Goal: Task Accomplishment & Management: Use online tool/utility

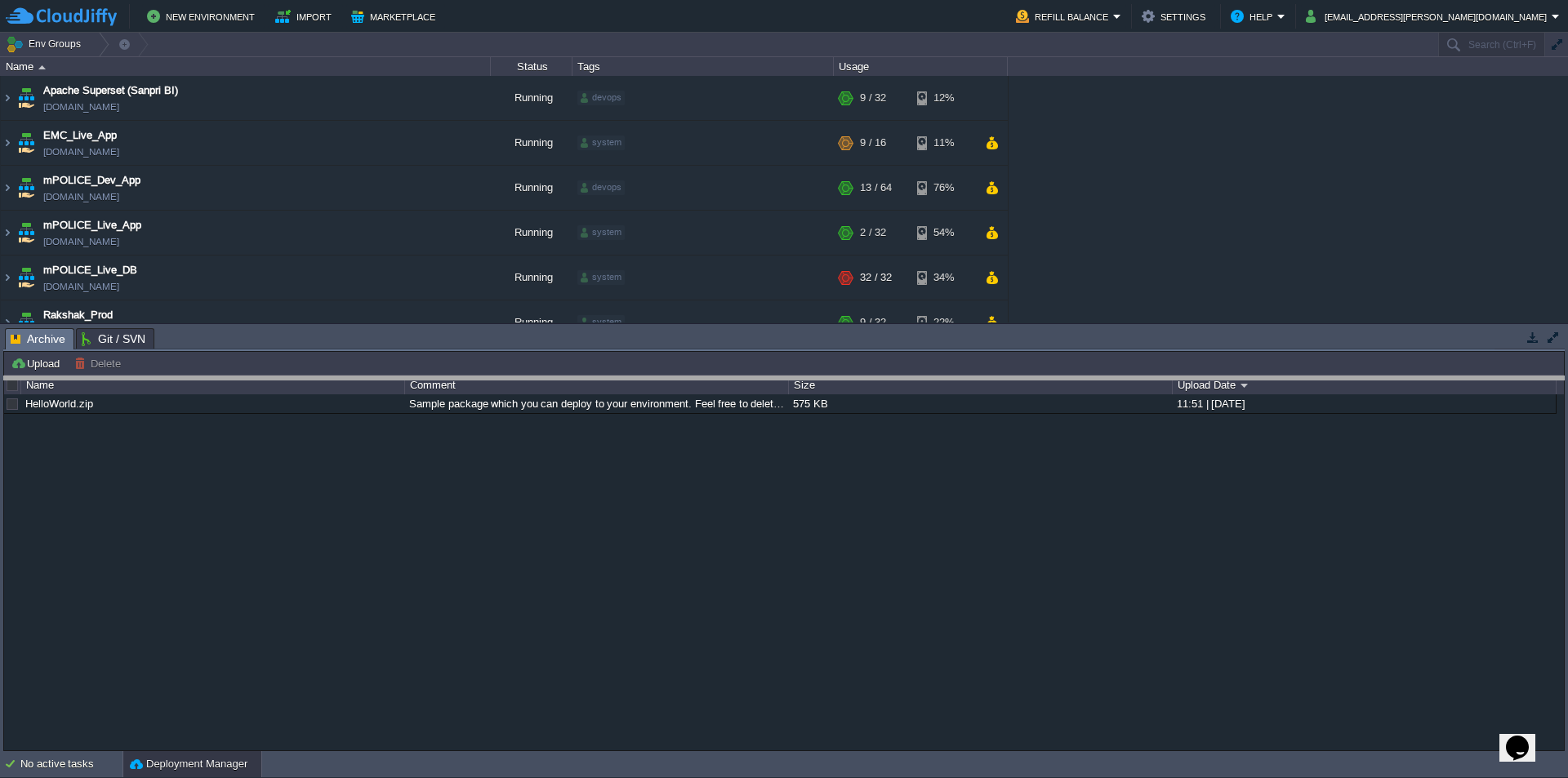
drag, startPoint x: 804, startPoint y: 347, endPoint x: 819, endPoint y: 467, distance: 120.9
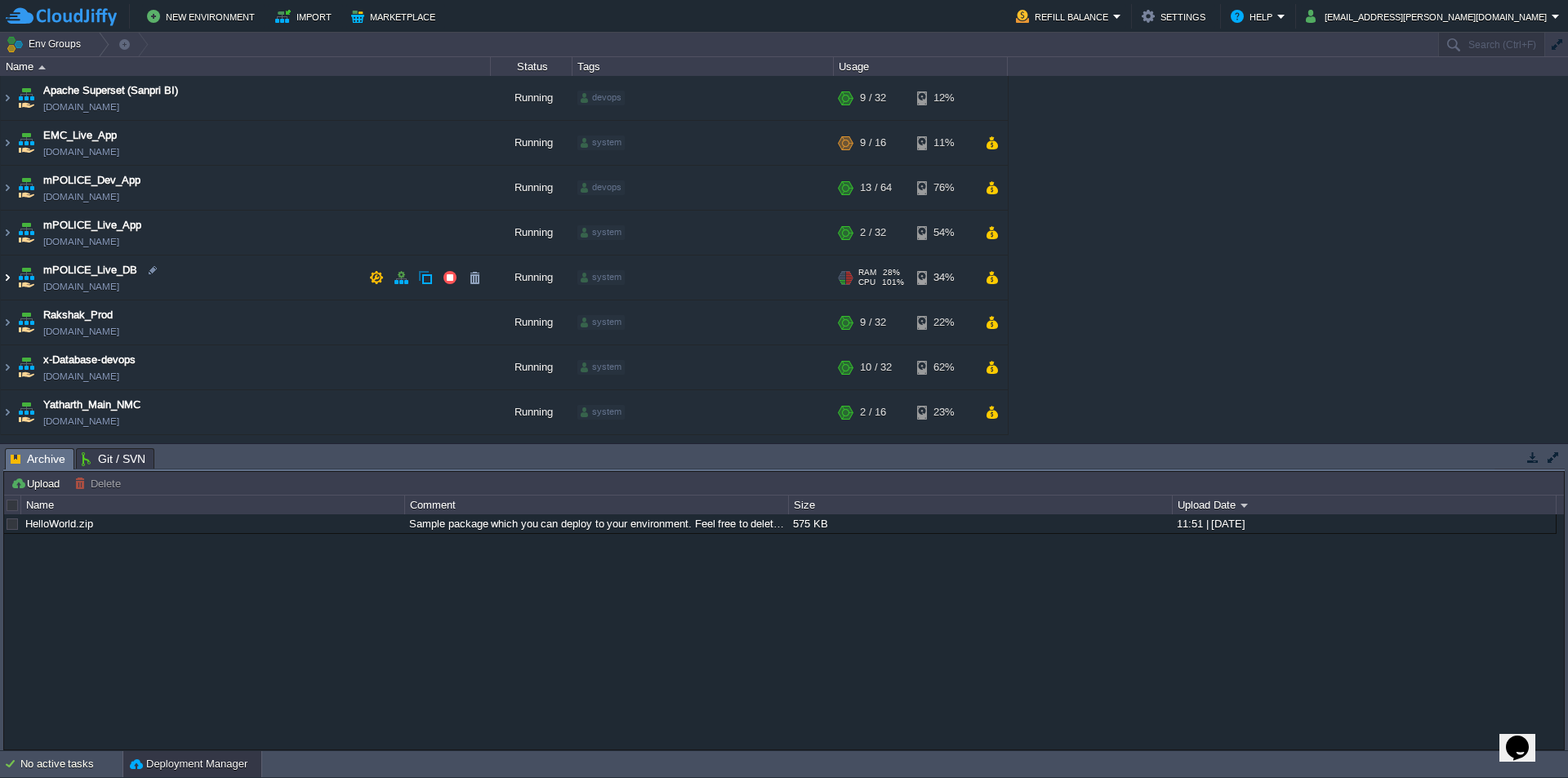
click at [7, 278] on img at bounding box center [7, 277] width 13 height 44
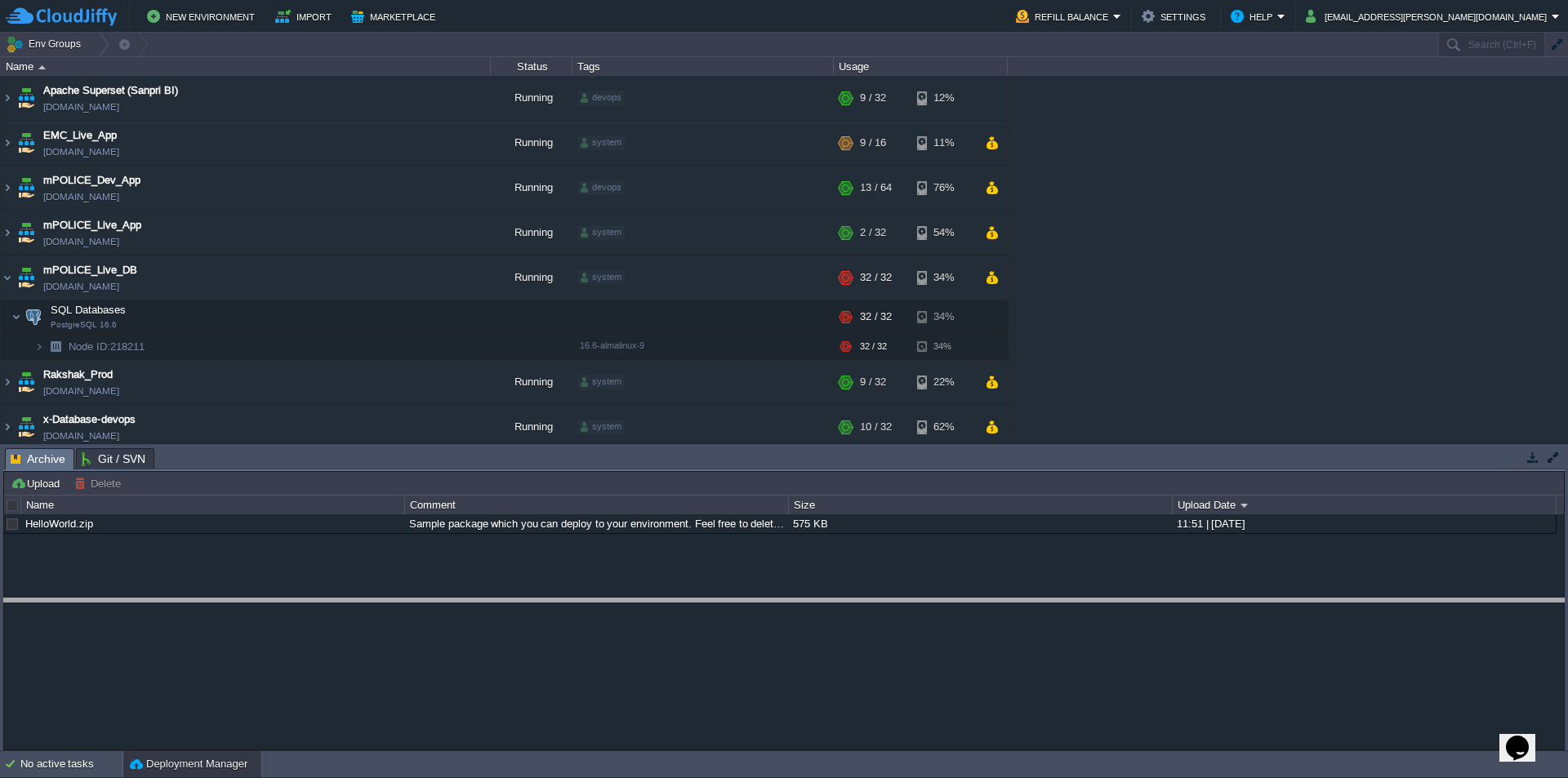
drag, startPoint x: 490, startPoint y: 467, endPoint x: 520, endPoint y: 617, distance: 153.0
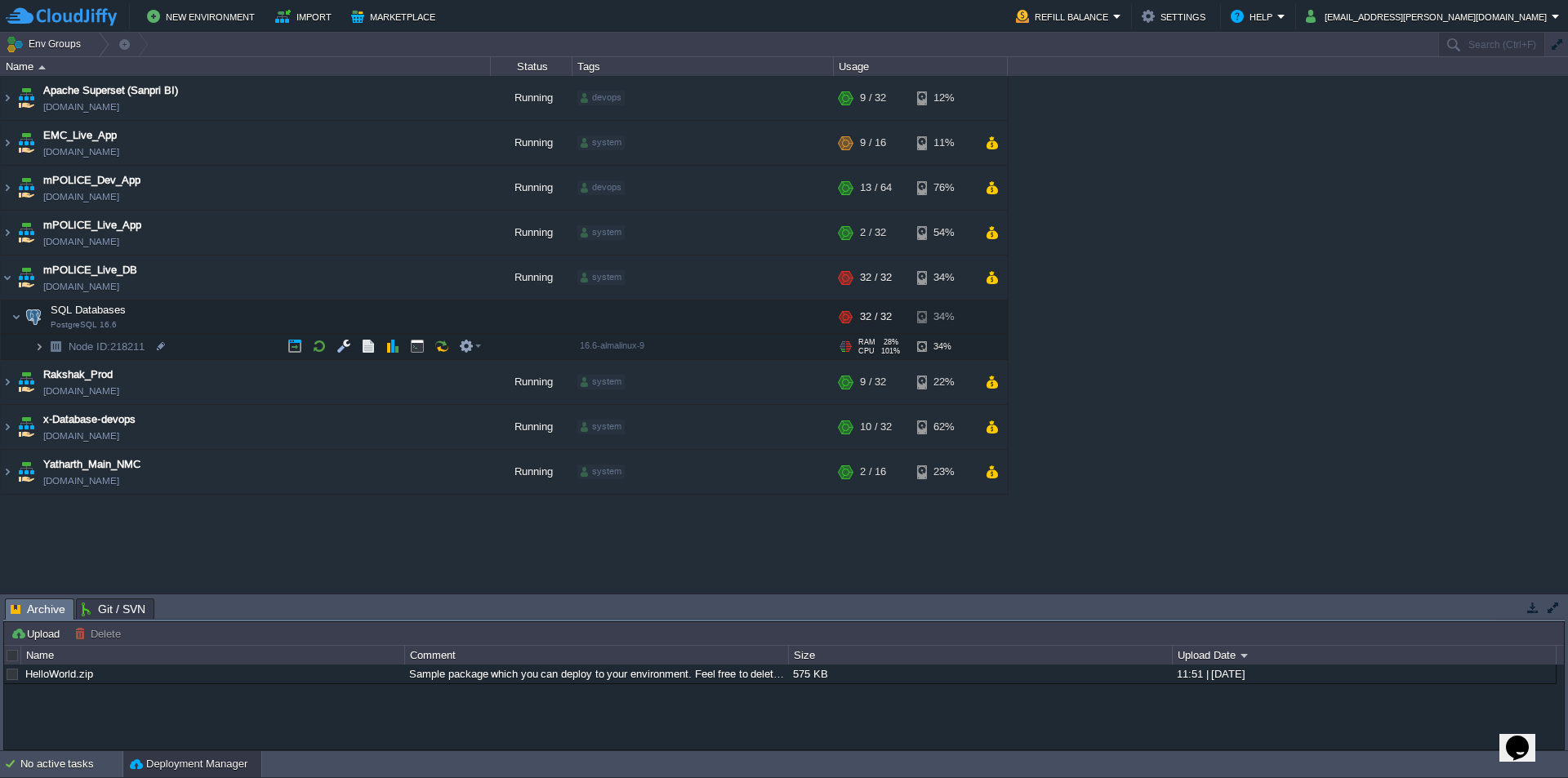
click at [43, 348] on img at bounding box center [39, 347] width 10 height 26
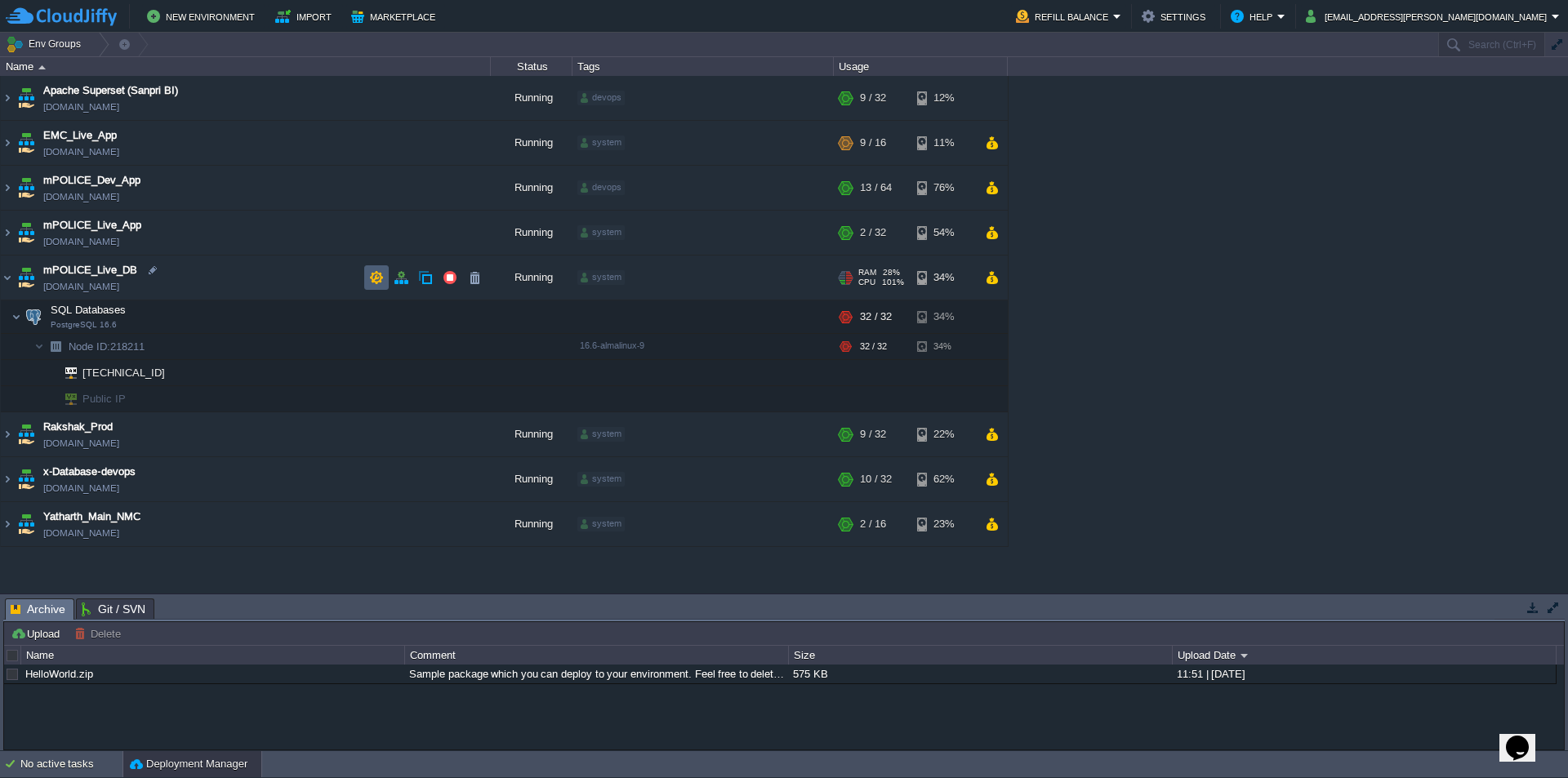
click at [372, 285] on button "button" at bounding box center [376, 277] width 15 height 15
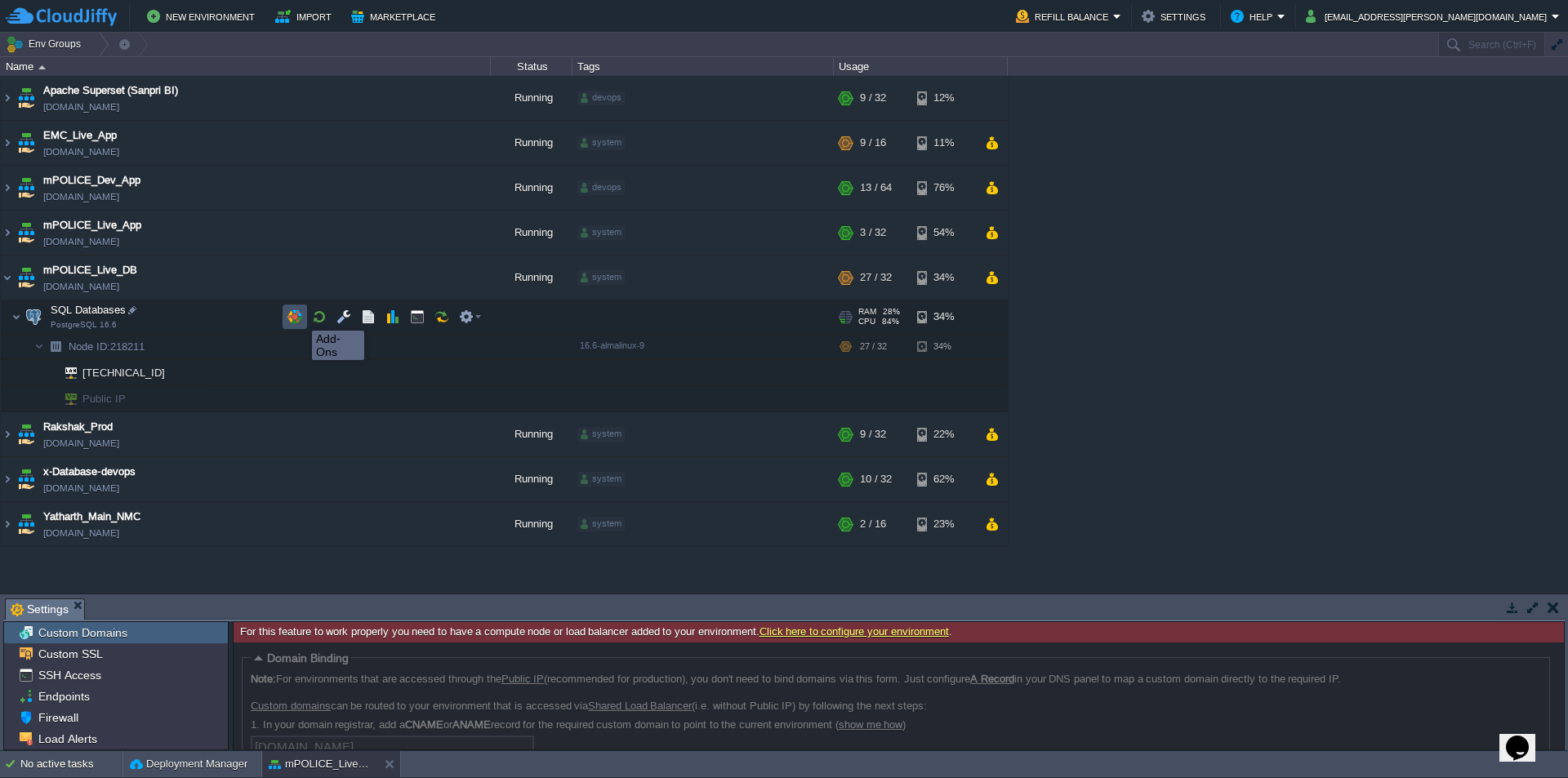
click at [300, 316] on button "button" at bounding box center [295, 316] width 15 height 15
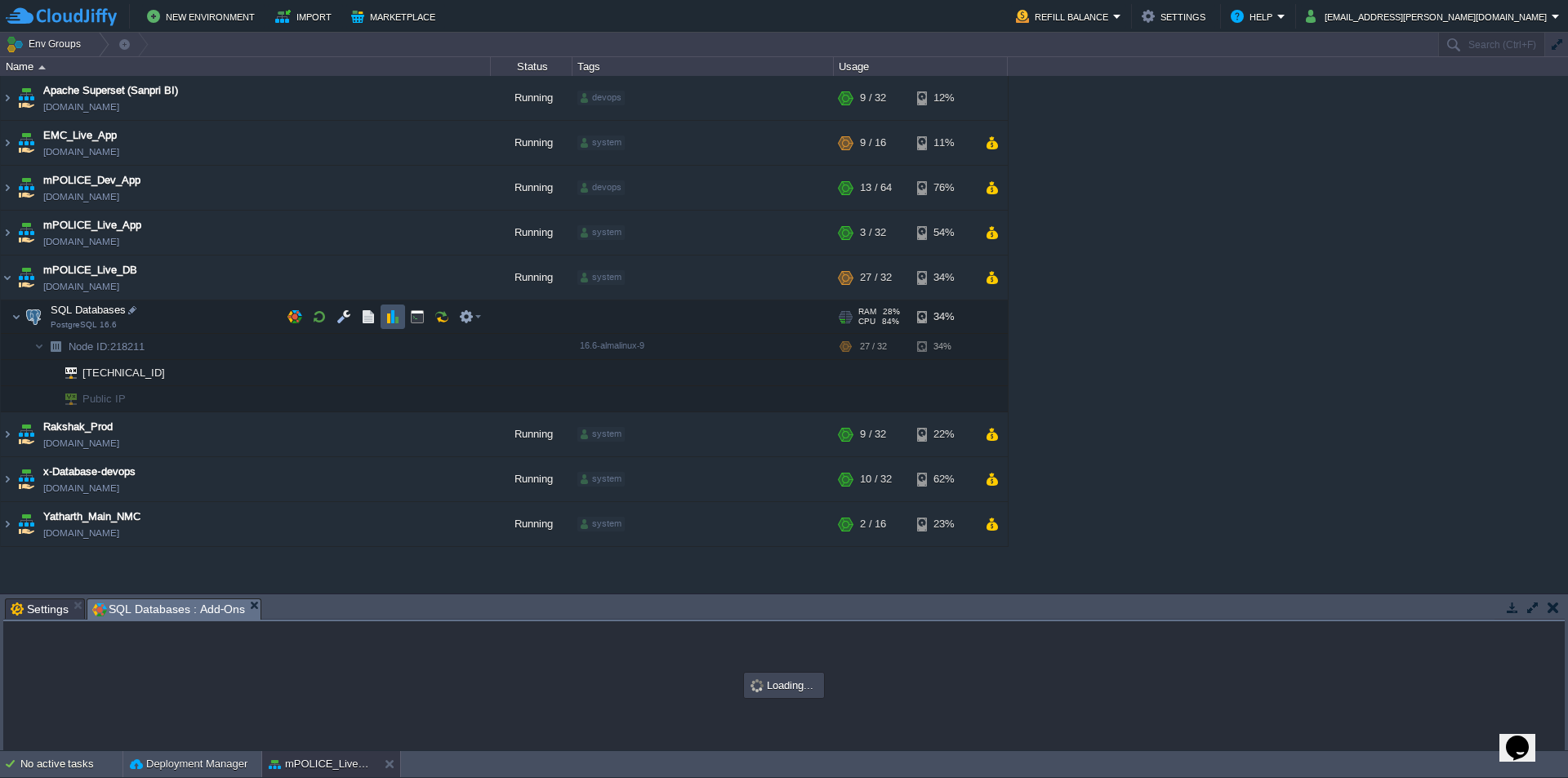
click at [387, 319] on button "button" at bounding box center [392, 316] width 15 height 15
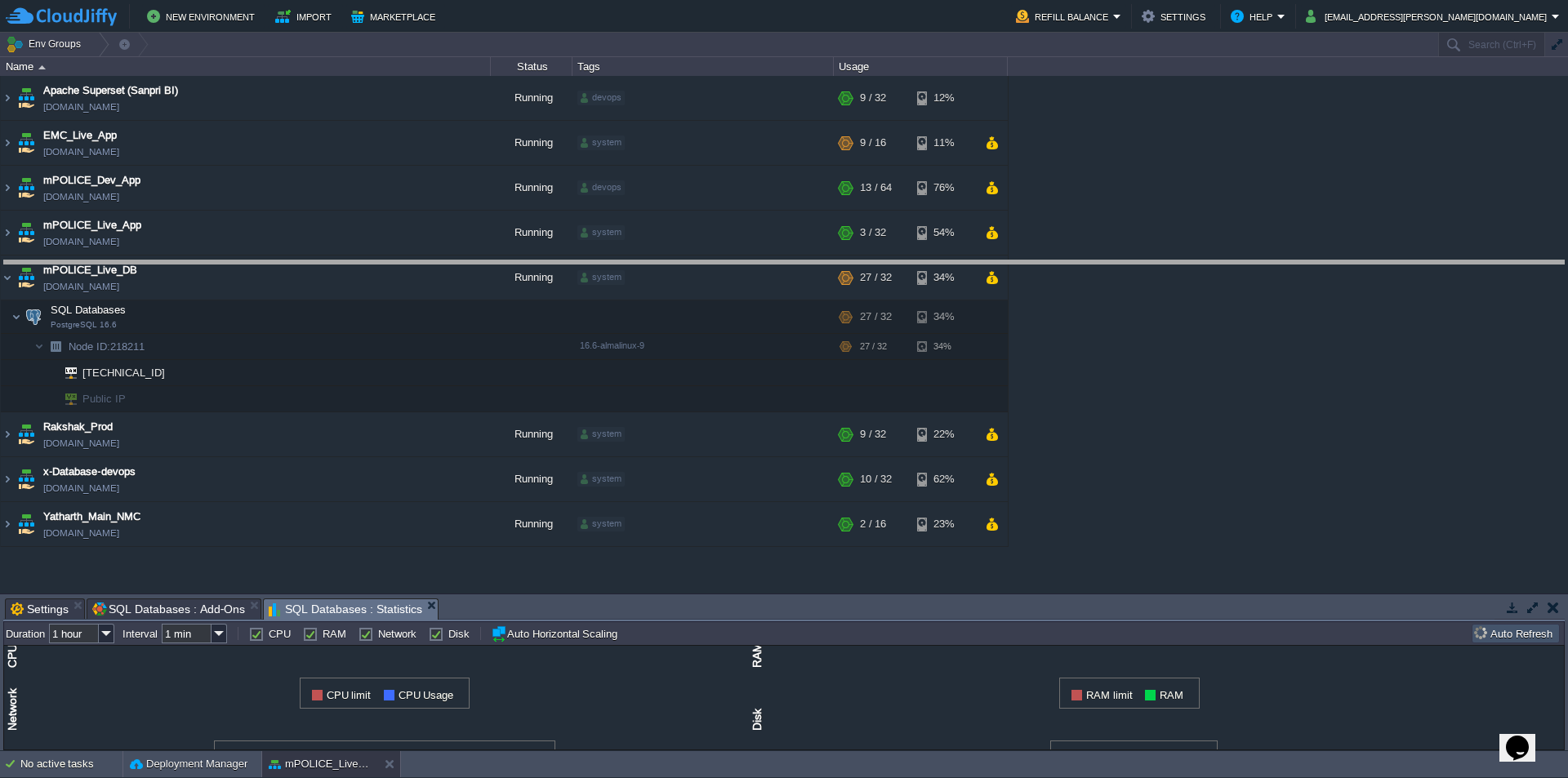
drag, startPoint x: 751, startPoint y: 618, endPoint x: 810, endPoint y: 222, distance: 400.4
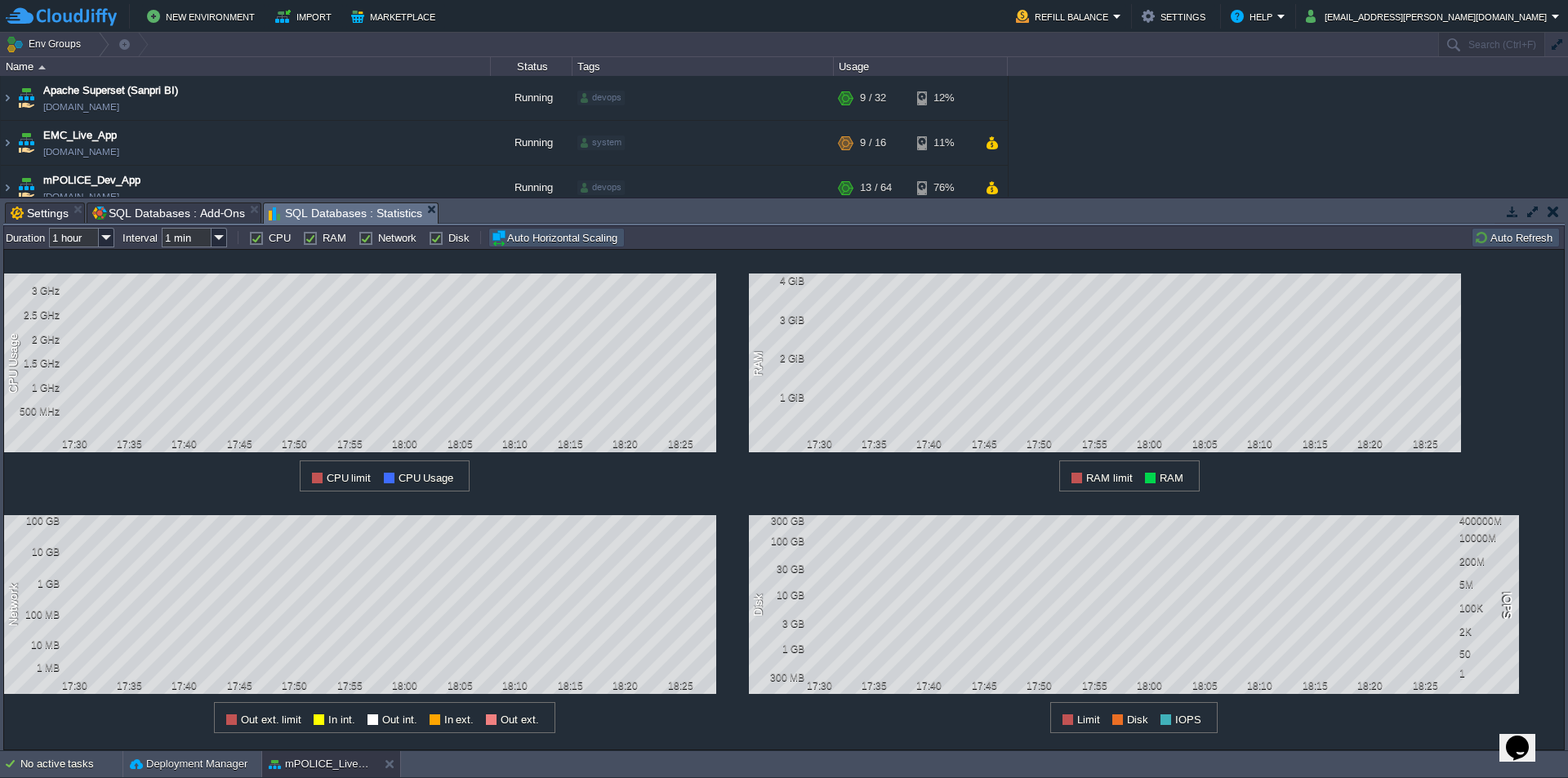
click at [530, 239] on button "Auto Horizontal Scaling" at bounding box center [556, 238] width 132 height 17
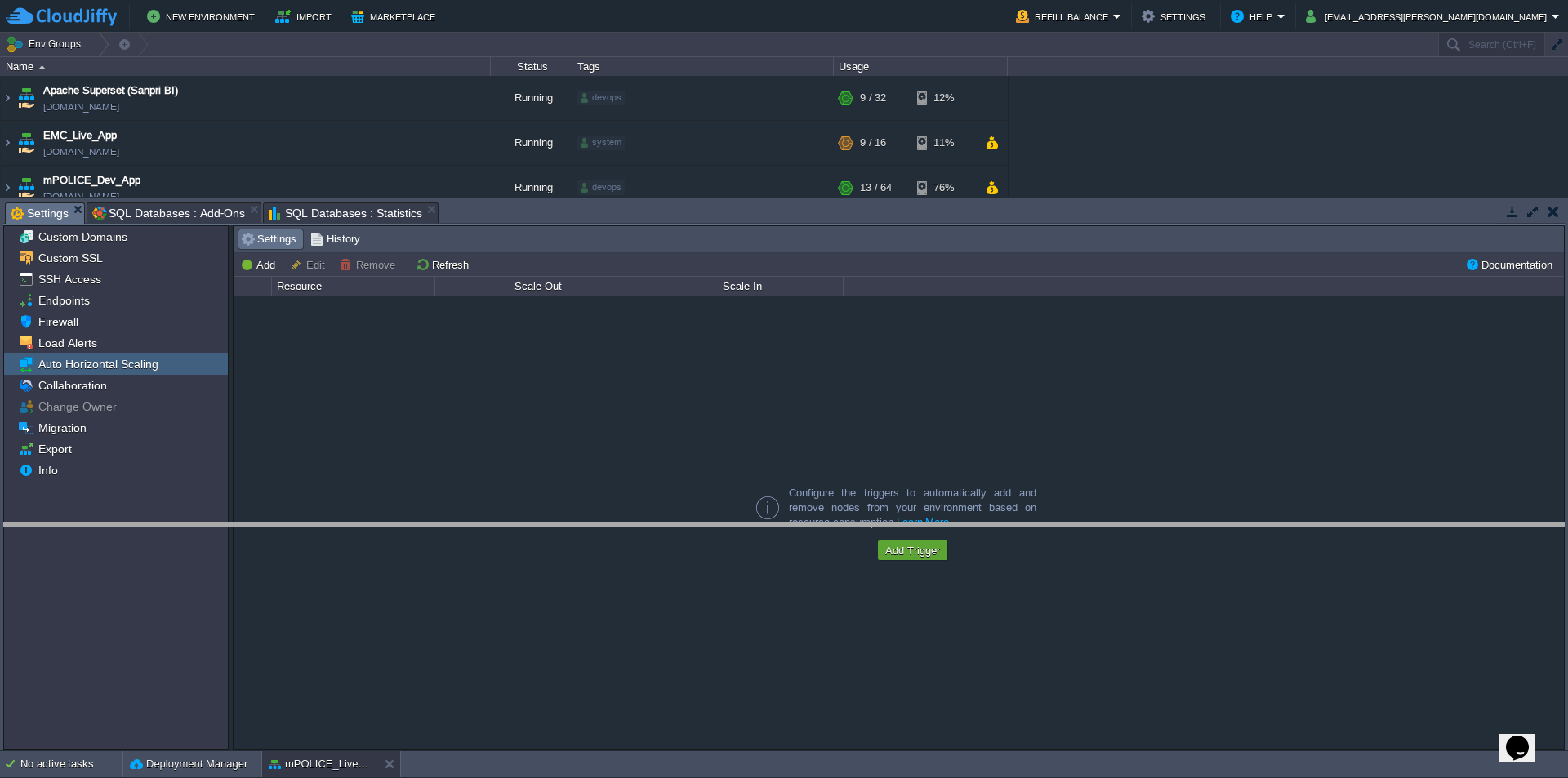
drag, startPoint x: 563, startPoint y: 225, endPoint x: 601, endPoint y: 589, distance: 366.0
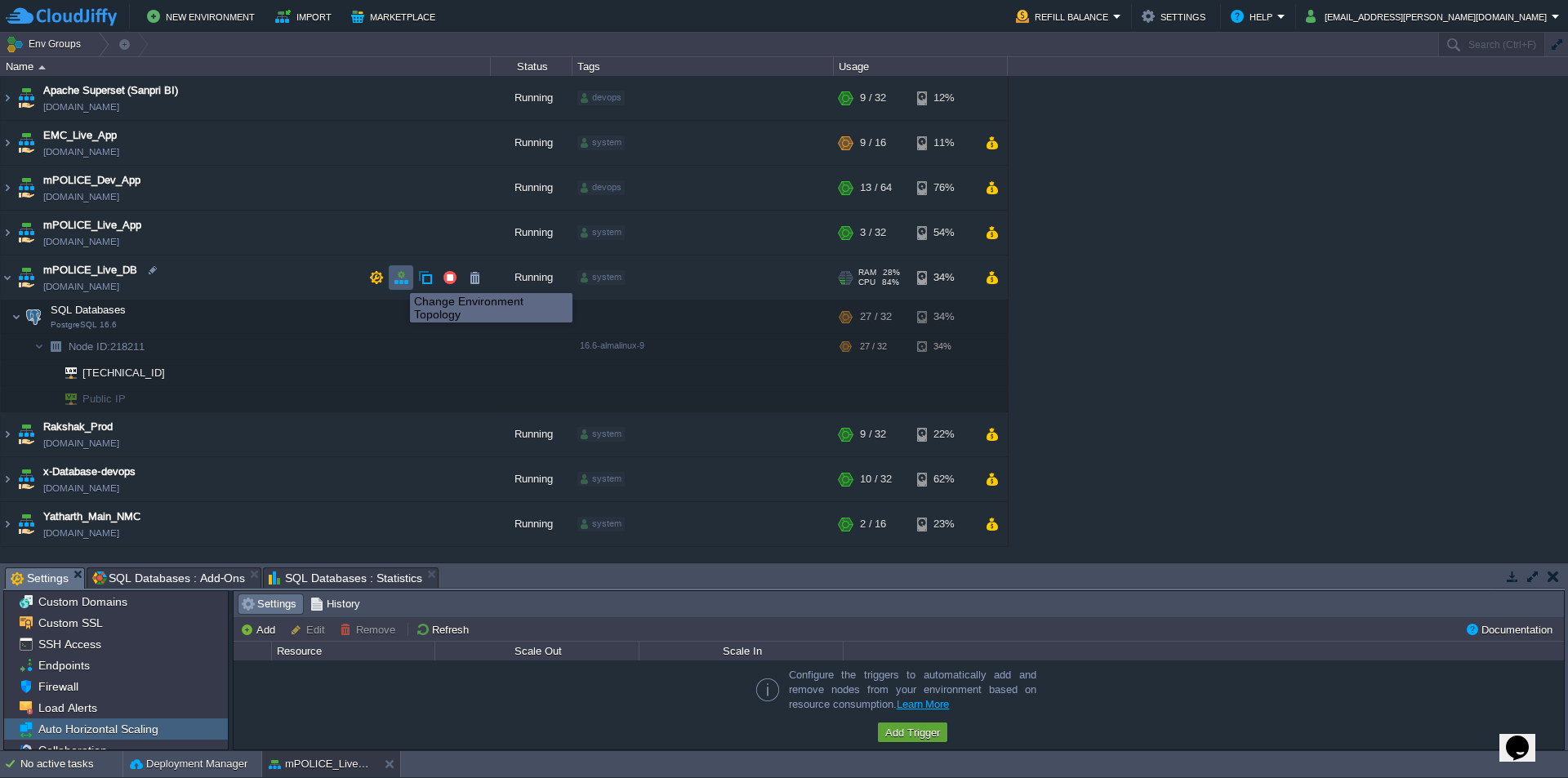
click at [397, 278] on button "button" at bounding box center [401, 277] width 15 height 15
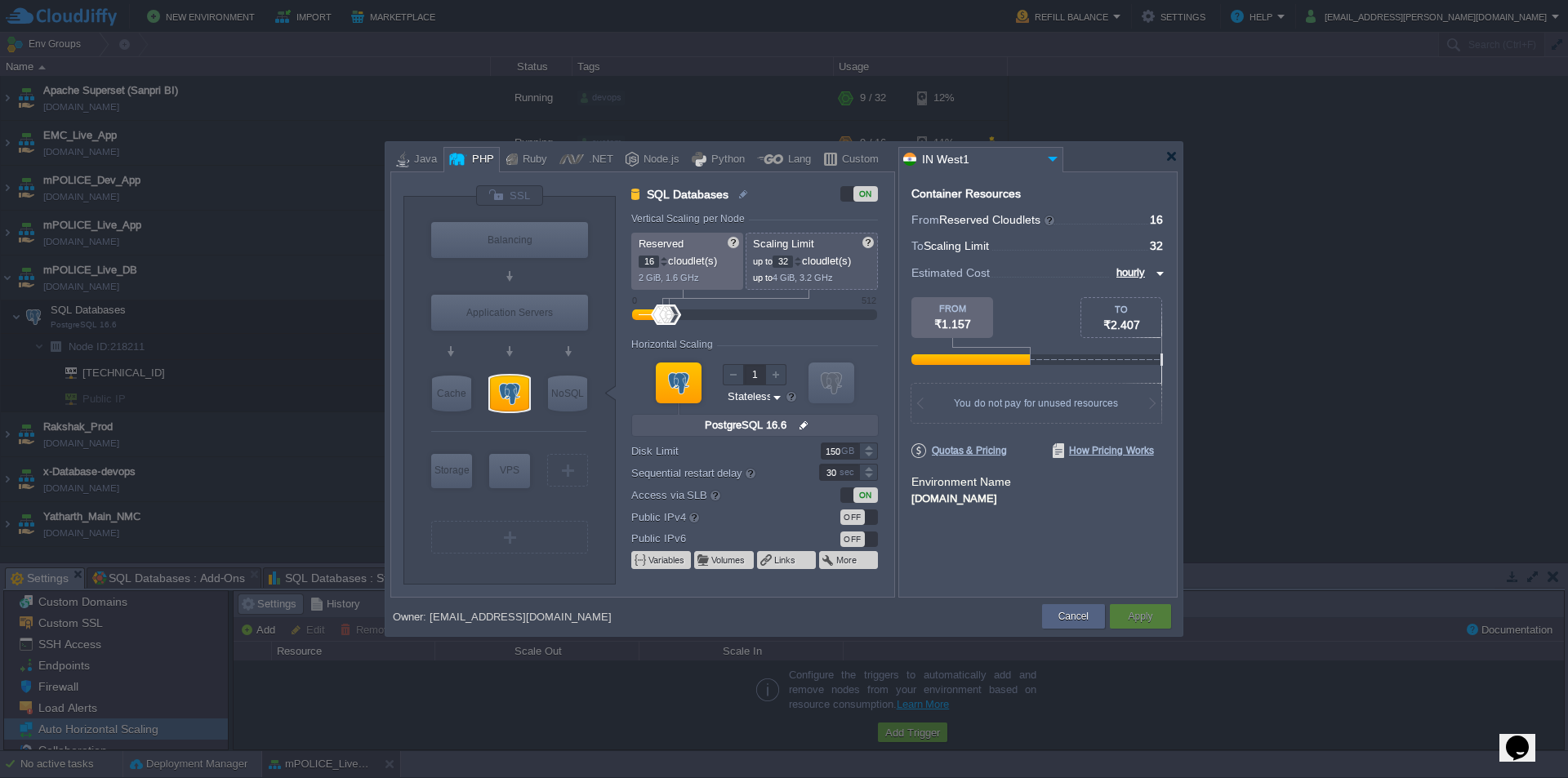
click at [654, 260] on input "16" at bounding box center [648, 261] width 21 height 12
type input "1"
type input "32"
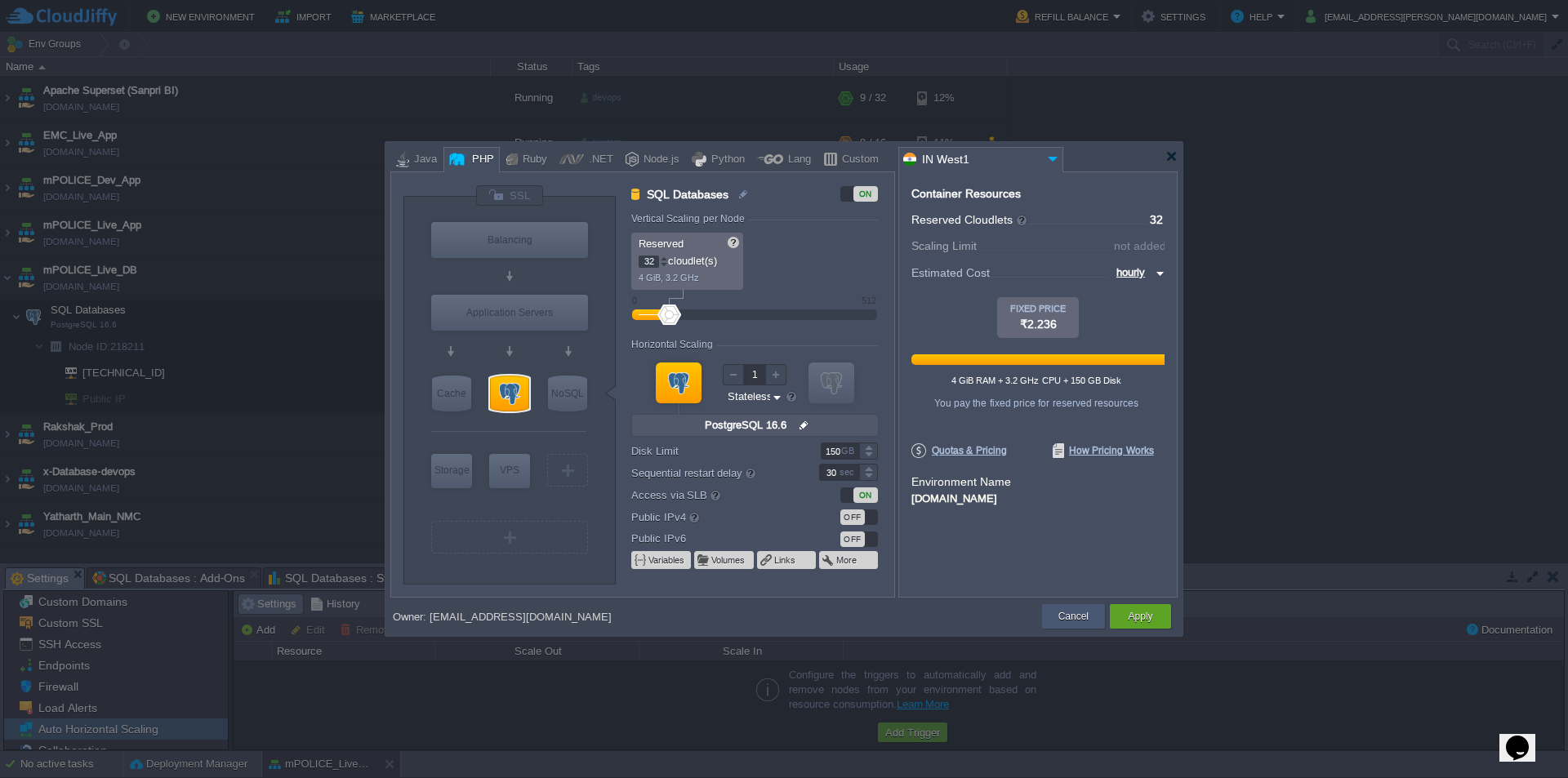
click at [1069, 612] on button "Cancel" at bounding box center [1073, 616] width 30 height 17
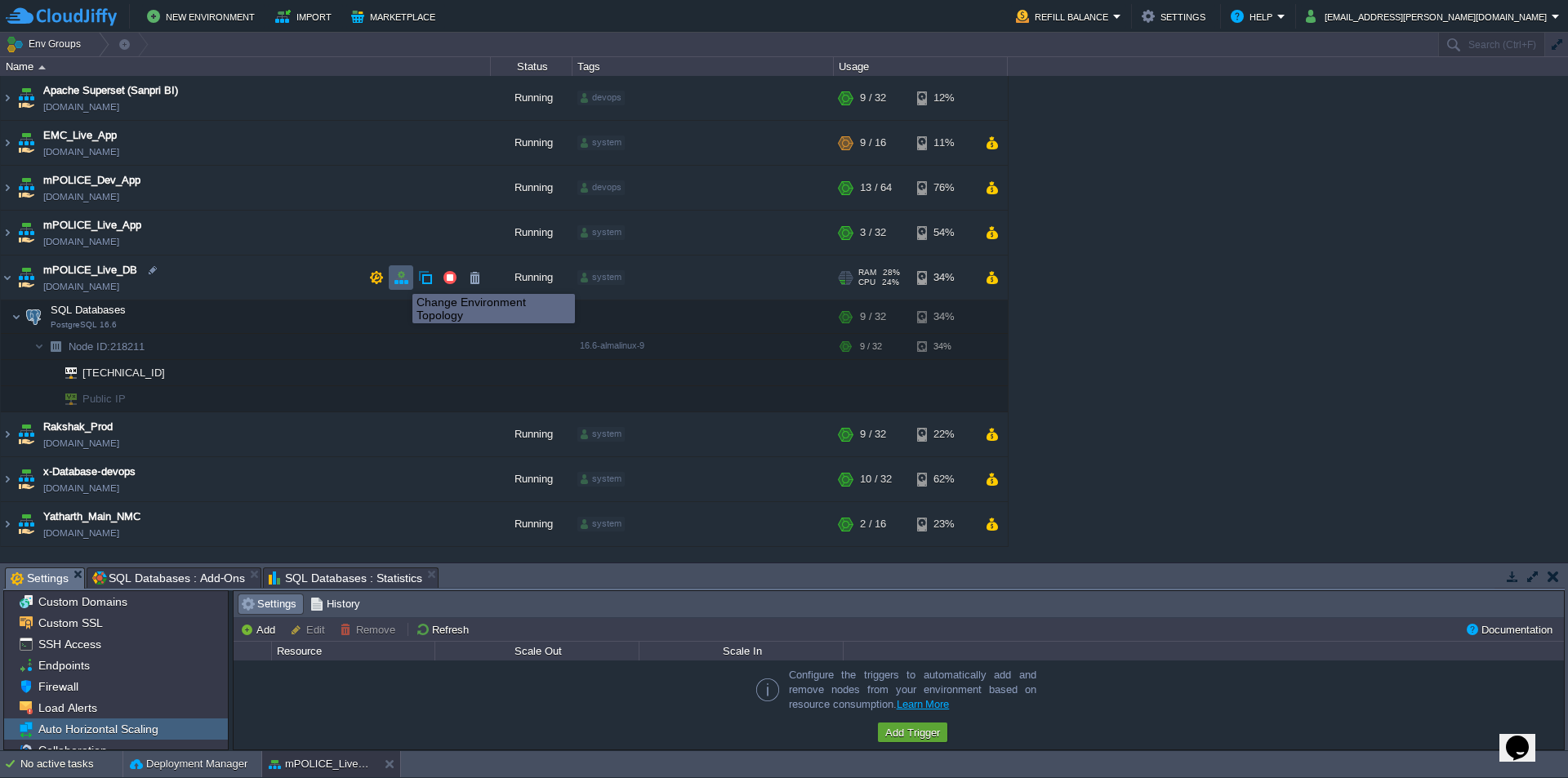
click at [400, 279] on button "button" at bounding box center [401, 277] width 15 height 15
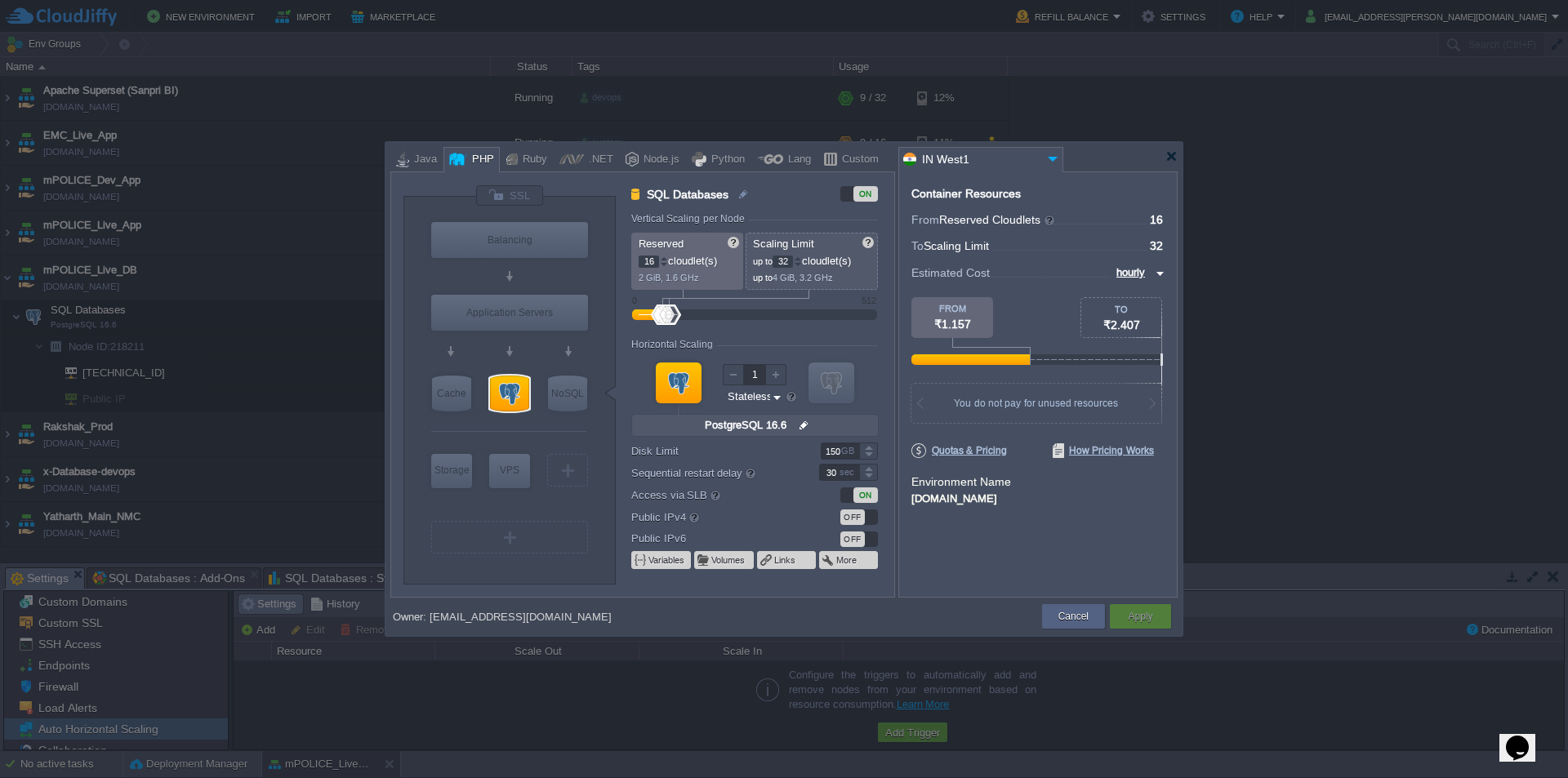
click at [667, 256] on div at bounding box center [664, 258] width 8 height 6
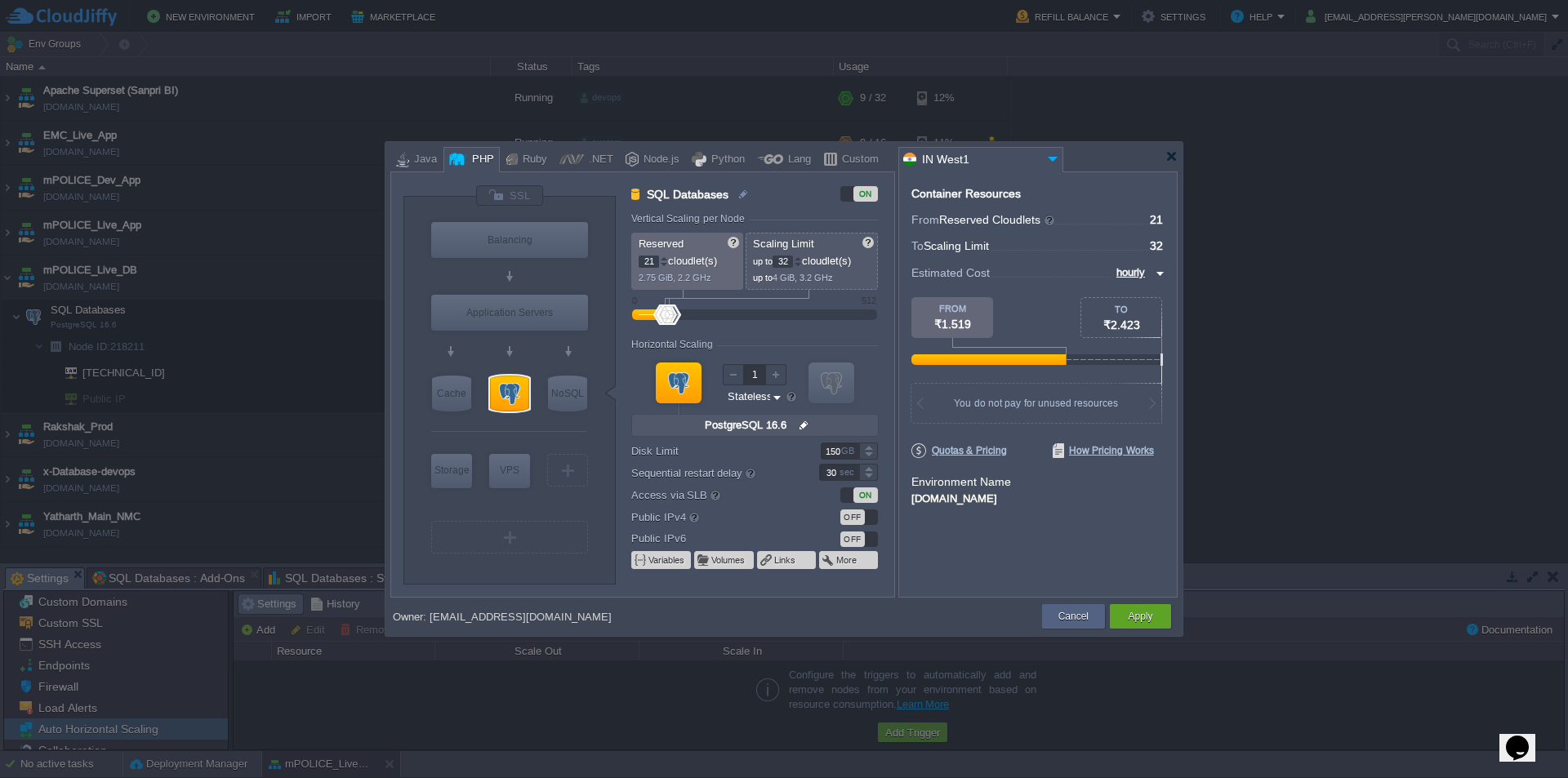
click at [667, 256] on div at bounding box center [664, 258] width 8 height 6
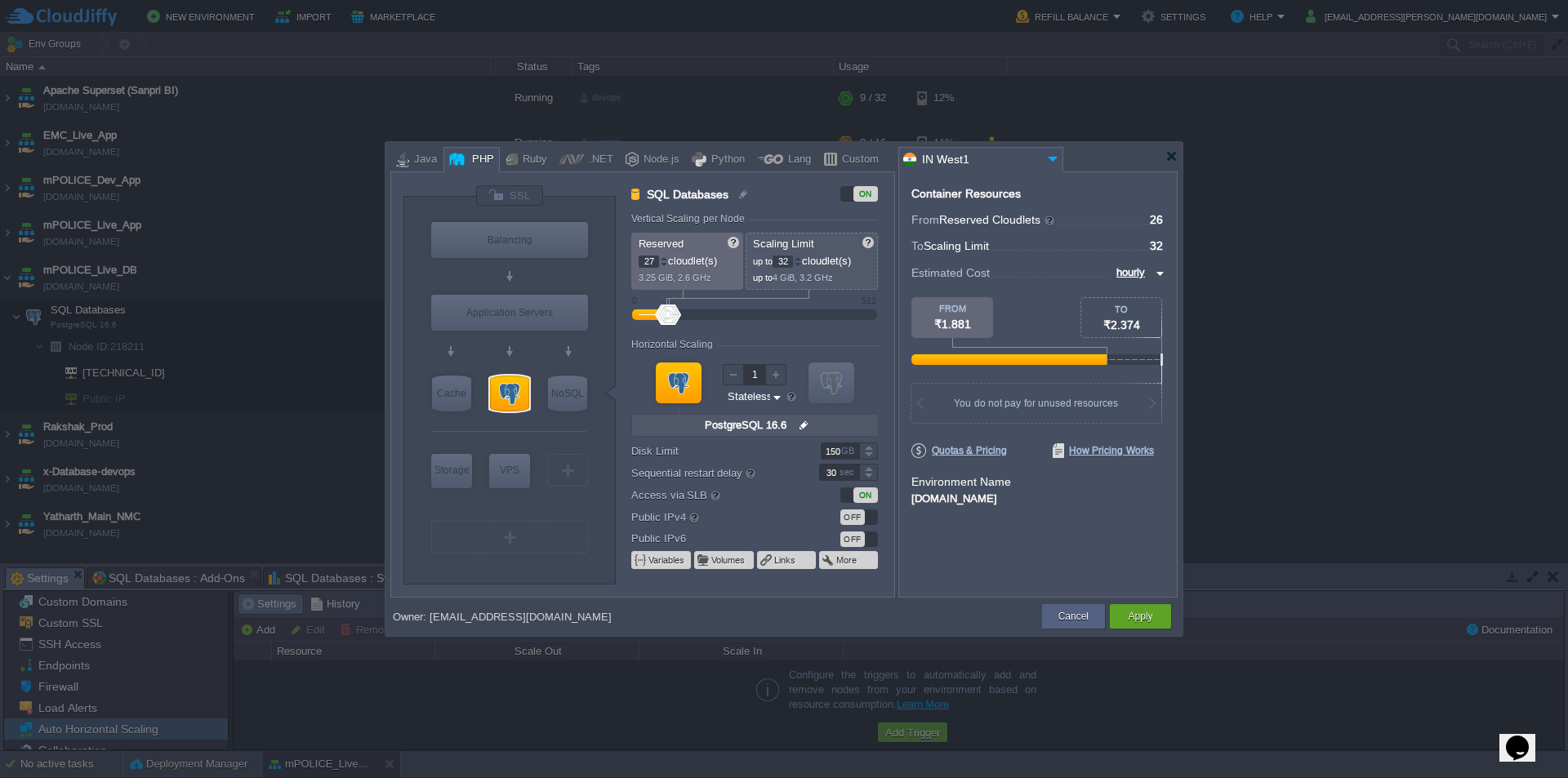
click at [667, 256] on div at bounding box center [664, 258] width 8 height 6
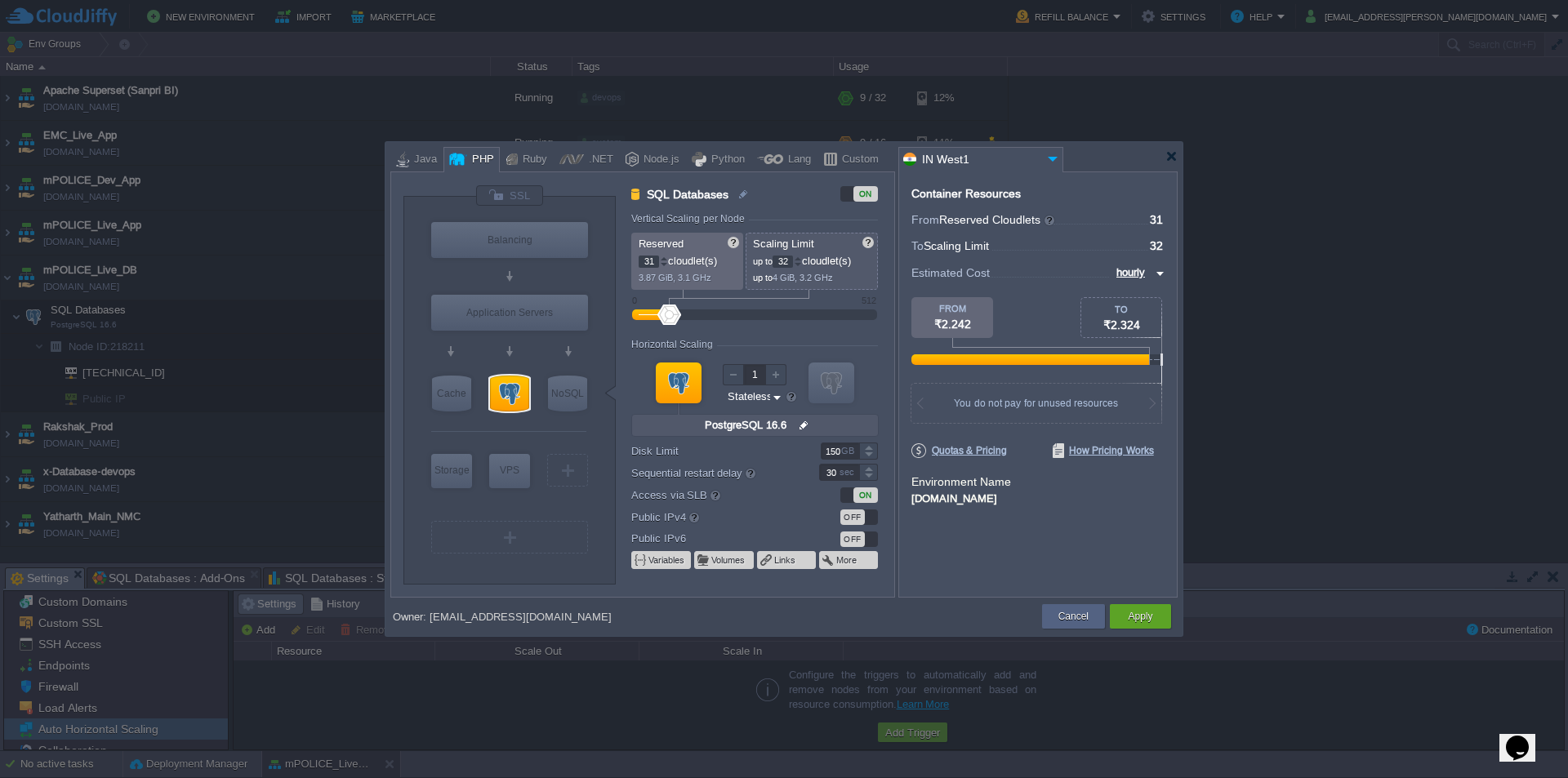
click at [667, 256] on div at bounding box center [664, 258] width 8 height 6
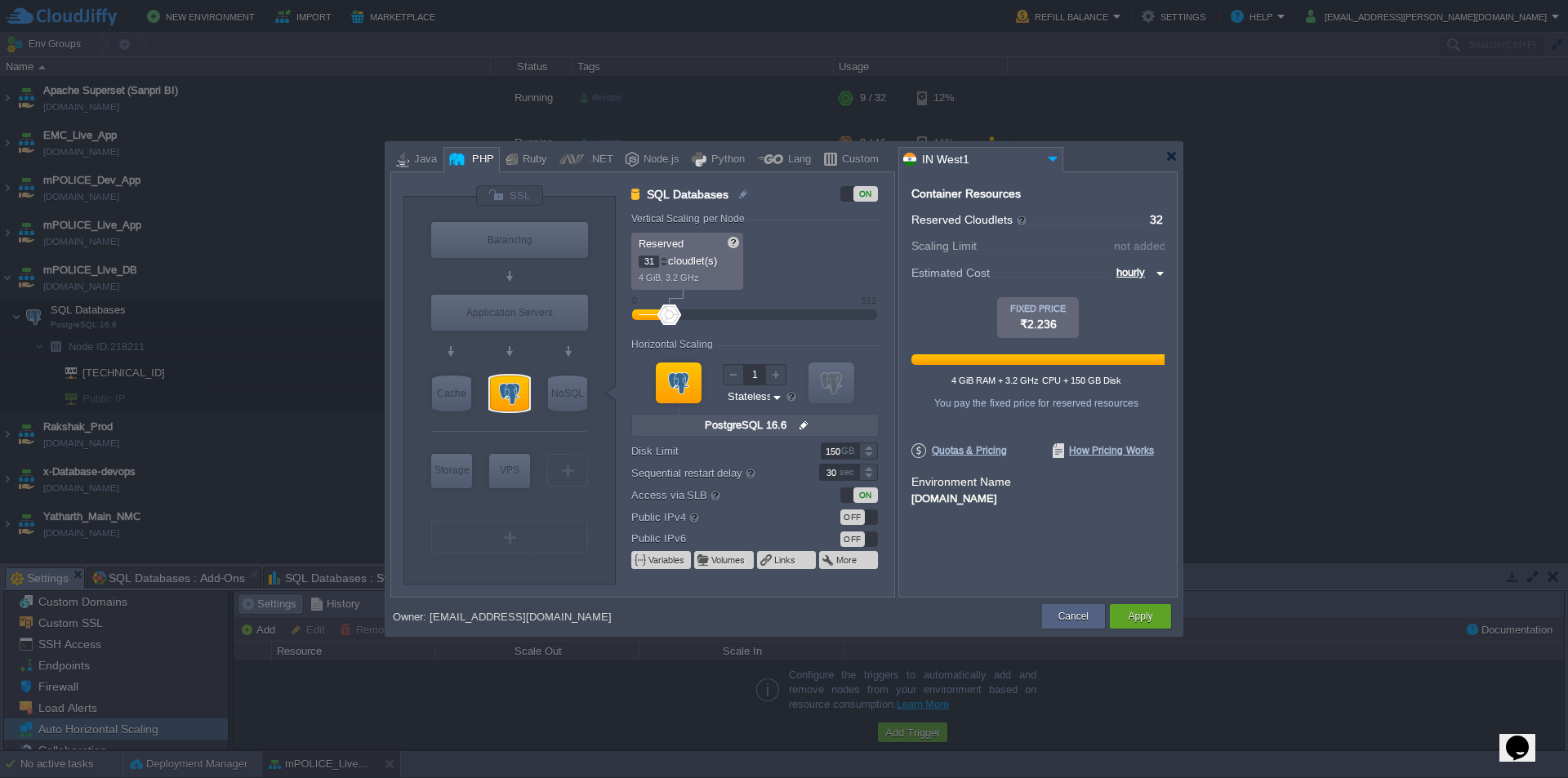
click at [664, 264] on div at bounding box center [664, 265] width 8 height 6
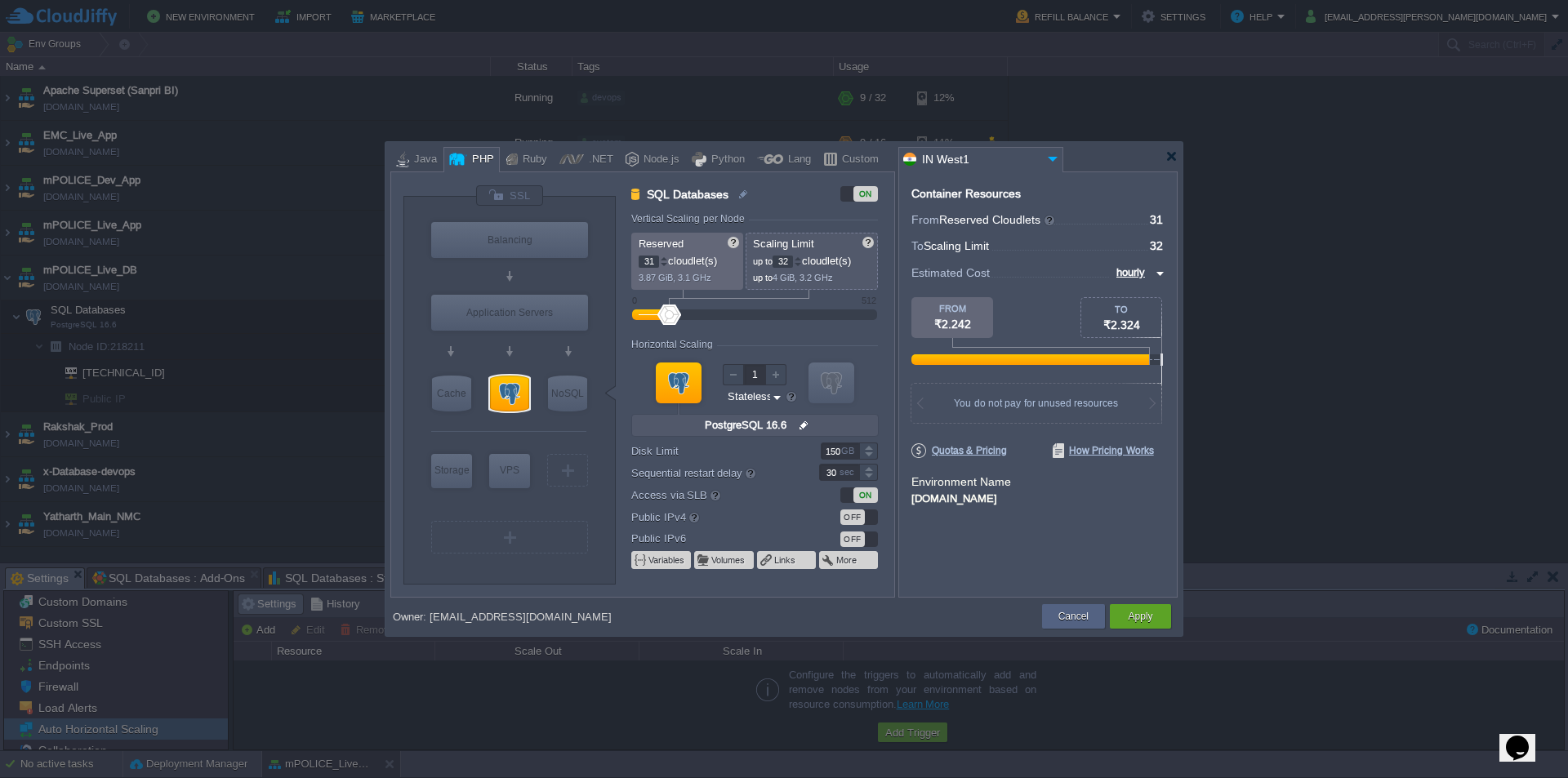
click at [664, 263] on div at bounding box center [664, 265] width 8 height 6
click at [665, 256] on div at bounding box center [664, 258] width 8 height 6
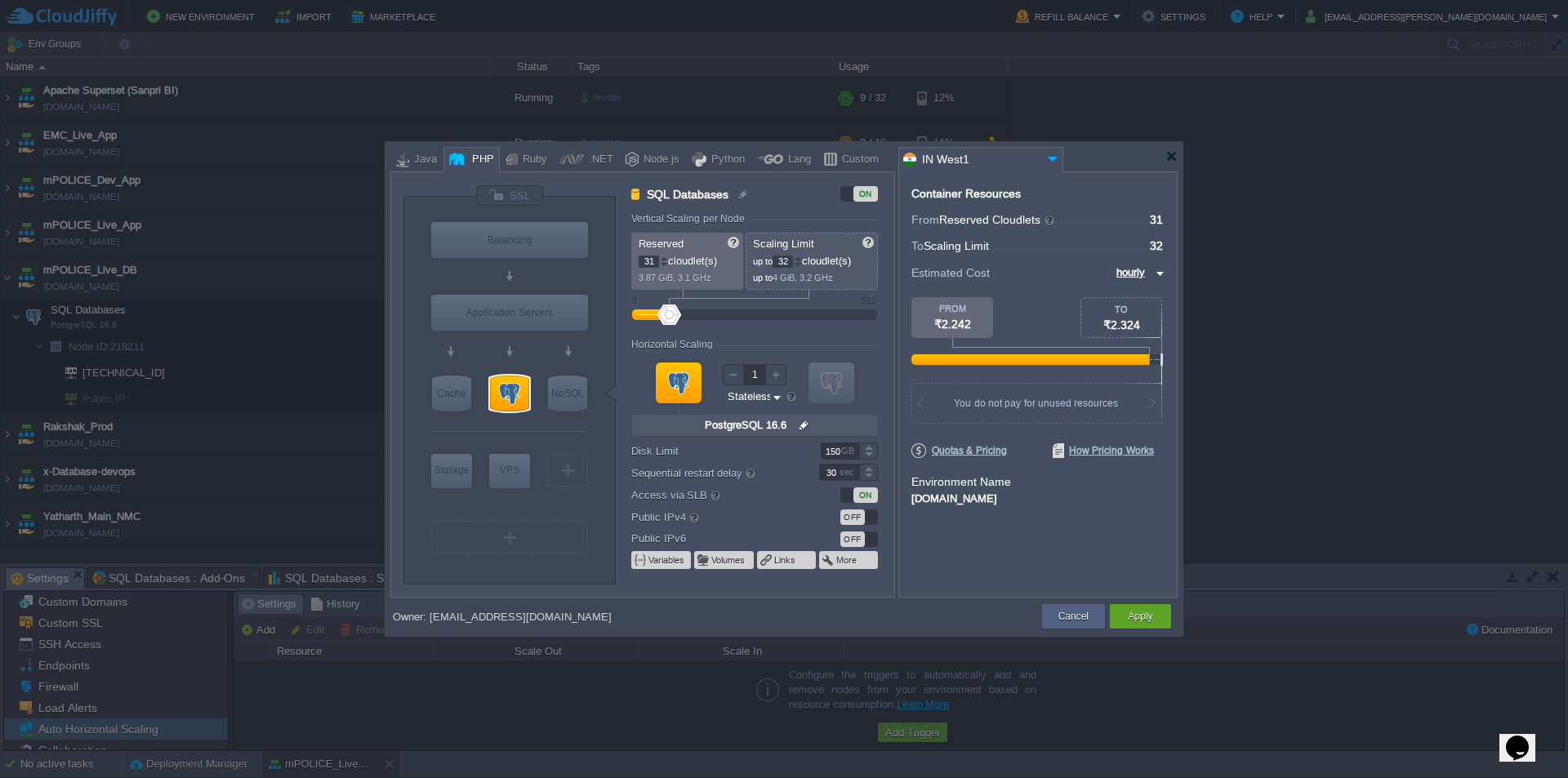
type input "32"
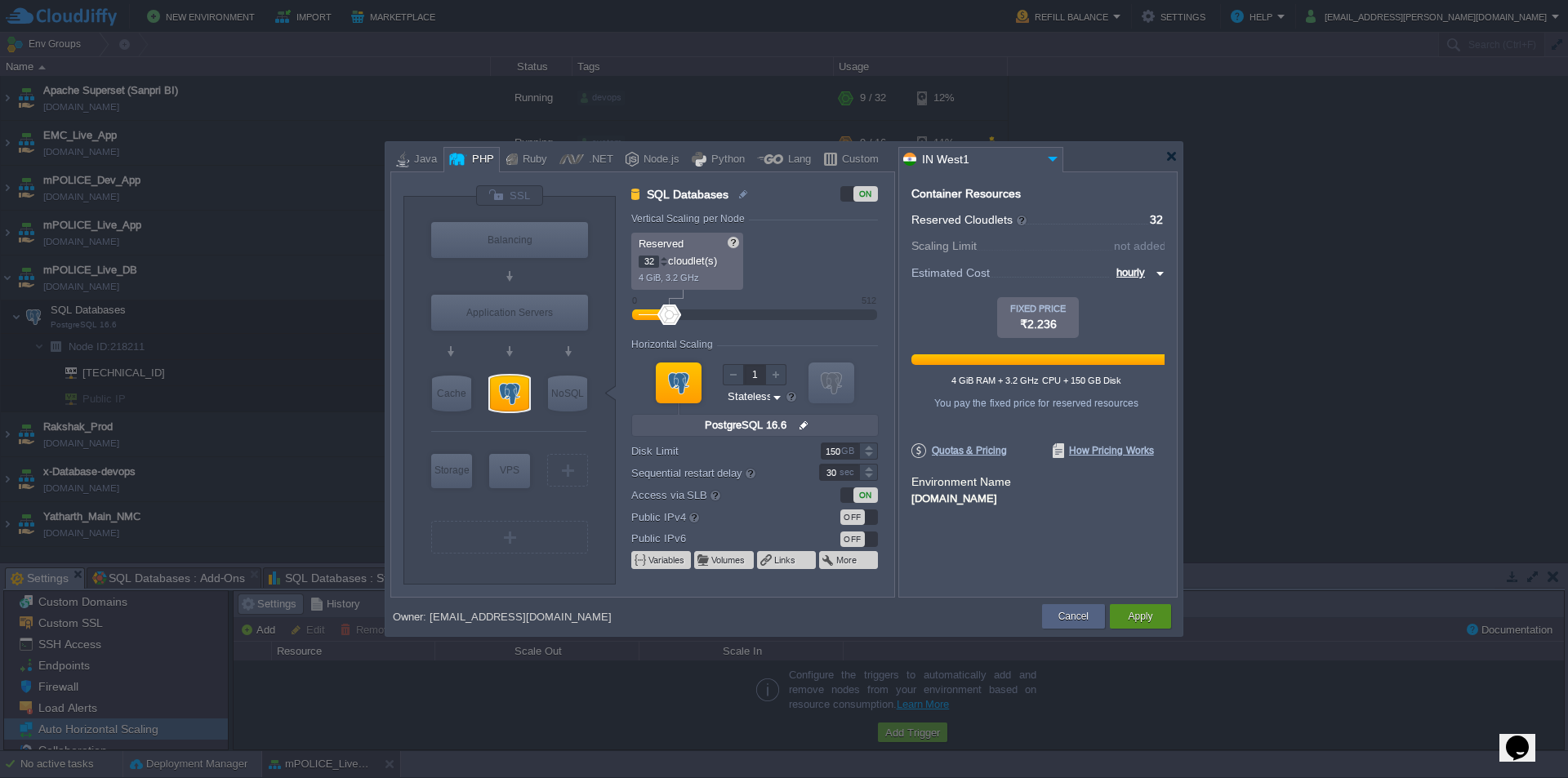
click at [1133, 609] on button "Apply" at bounding box center [1140, 616] width 25 height 17
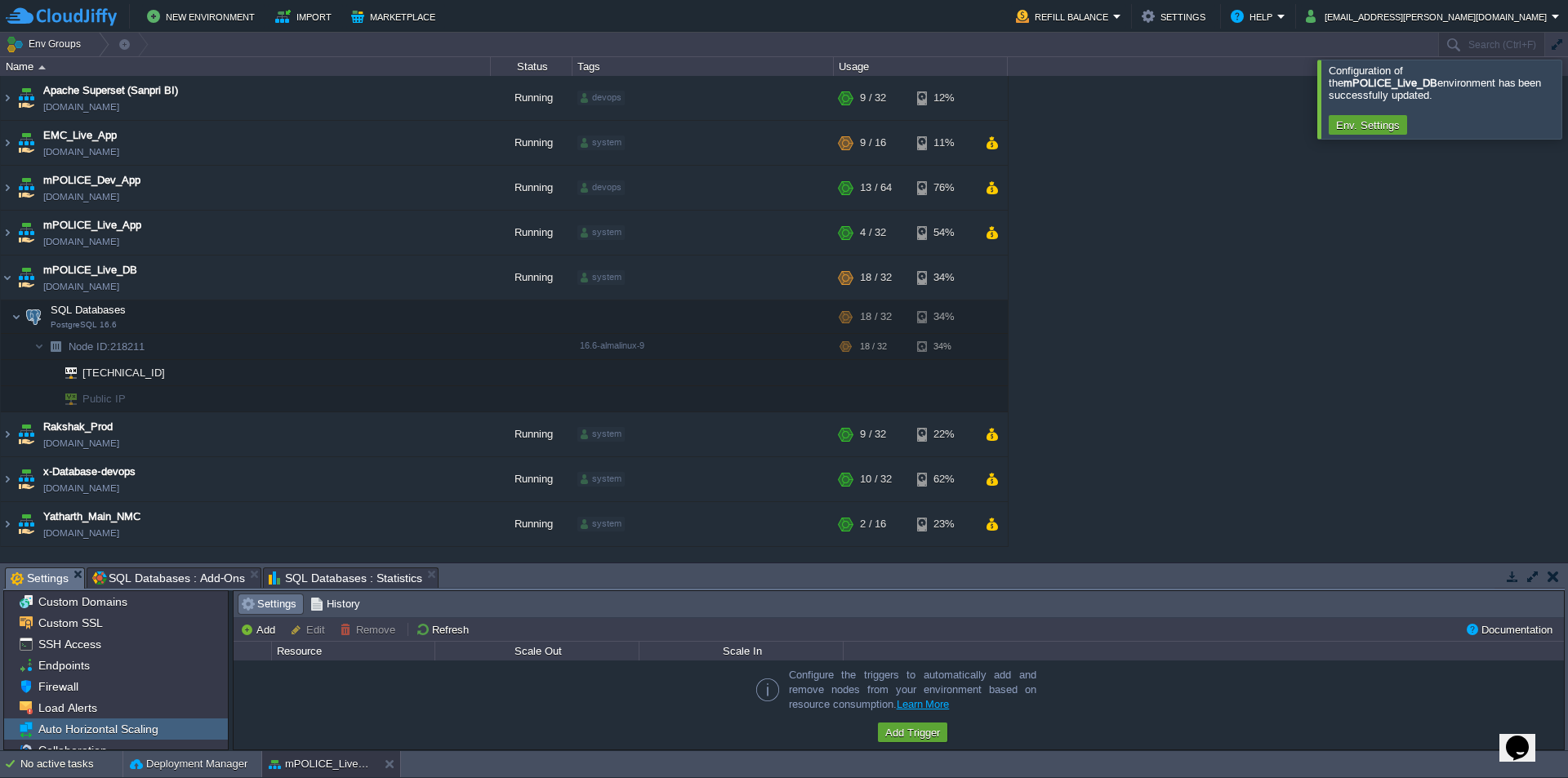
click at [1567, 95] on div at bounding box center [1588, 99] width 0 height 79
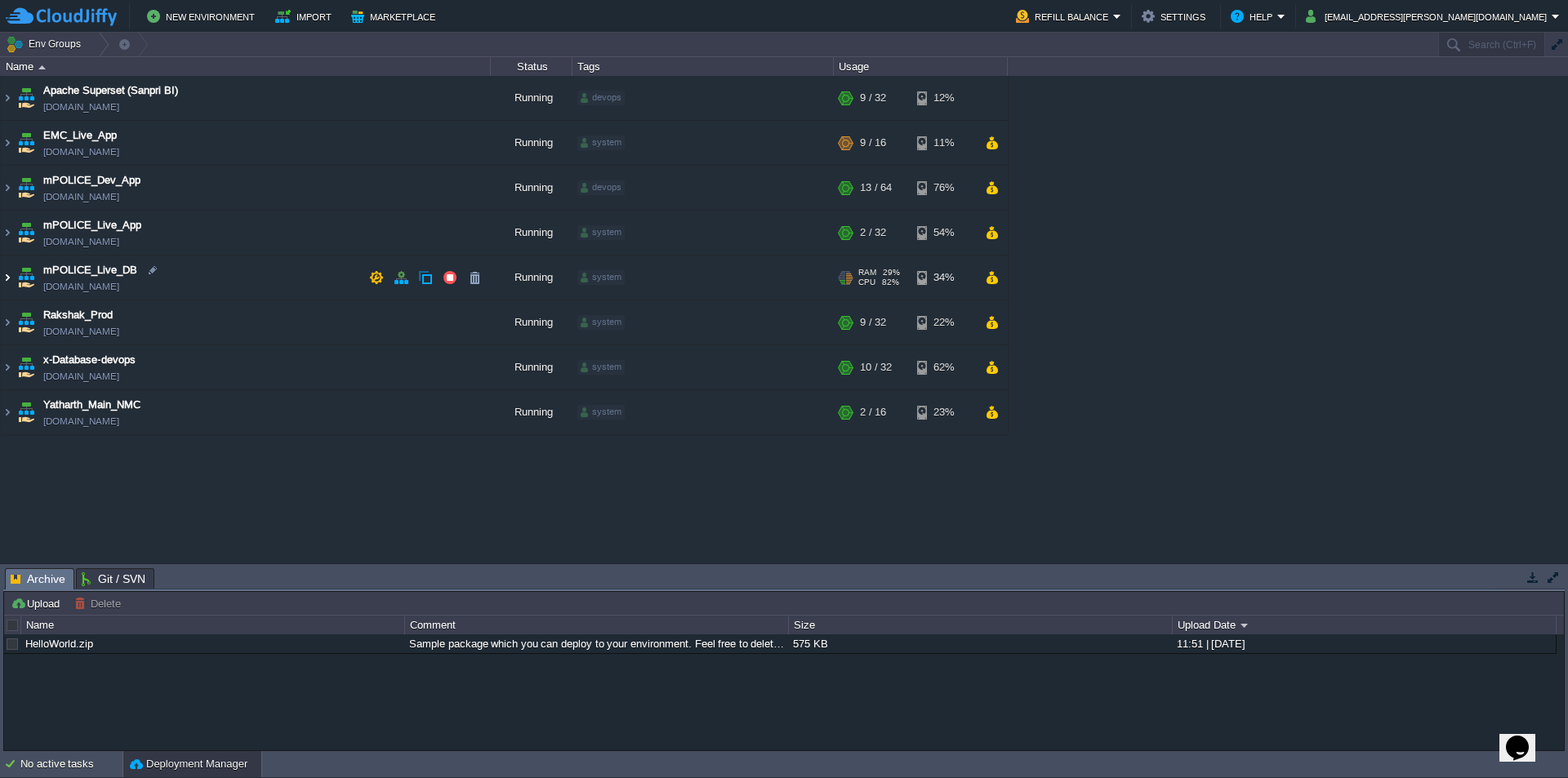
click at [9, 280] on img at bounding box center [7, 277] width 13 height 44
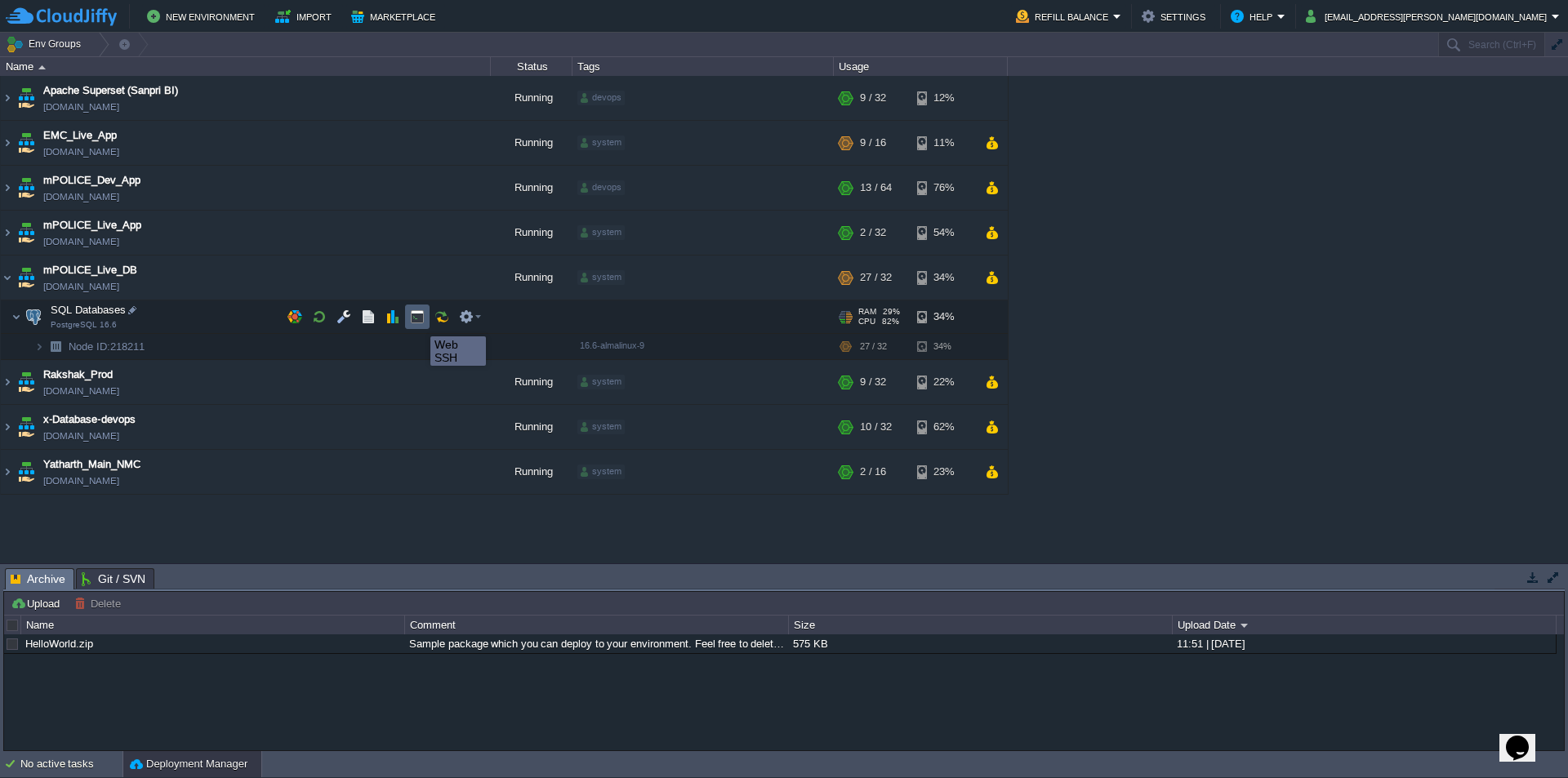
click at [419, 321] on button "button" at bounding box center [417, 316] width 15 height 15
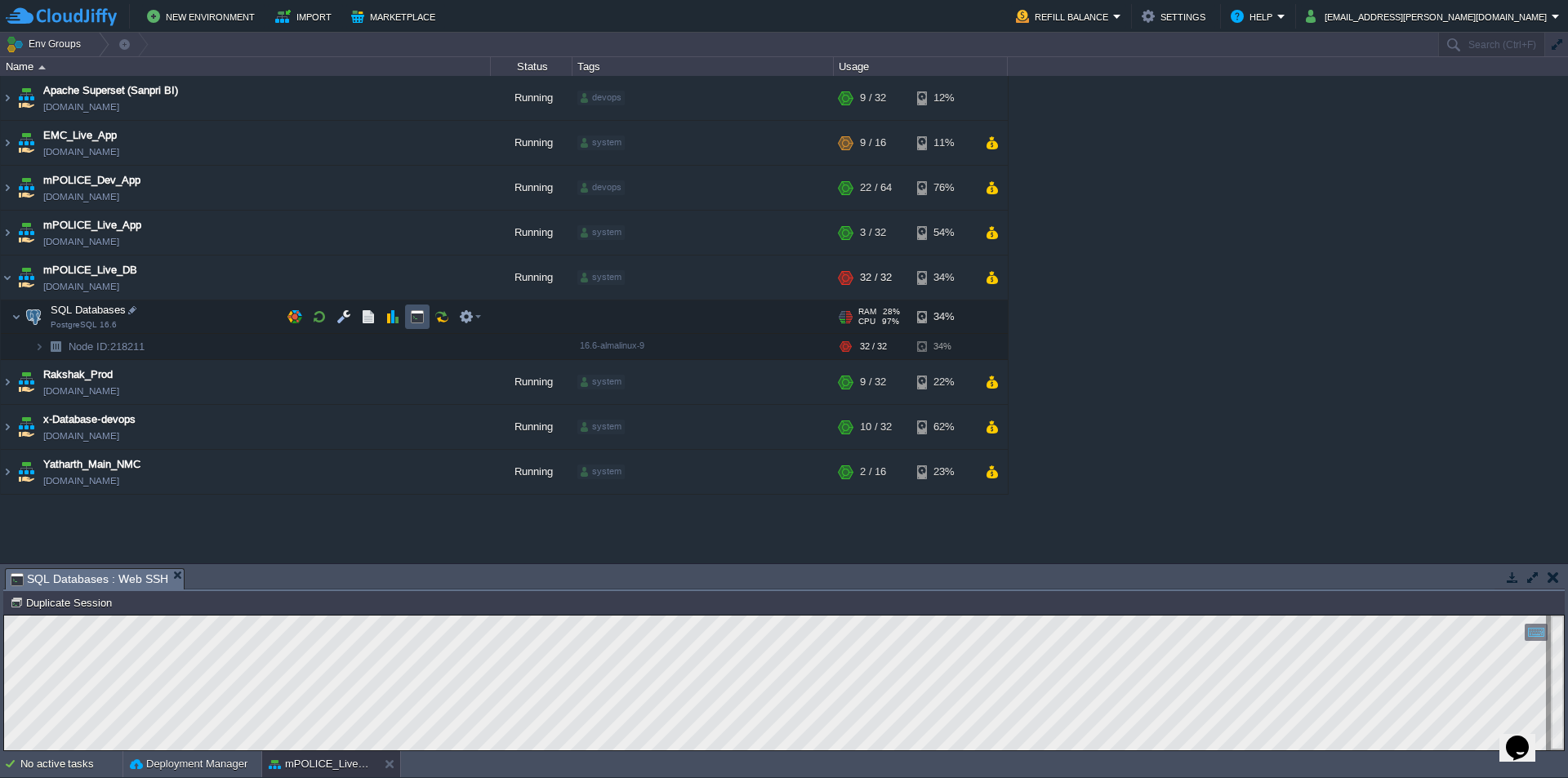
click at [419, 319] on button "button" at bounding box center [417, 316] width 15 height 15
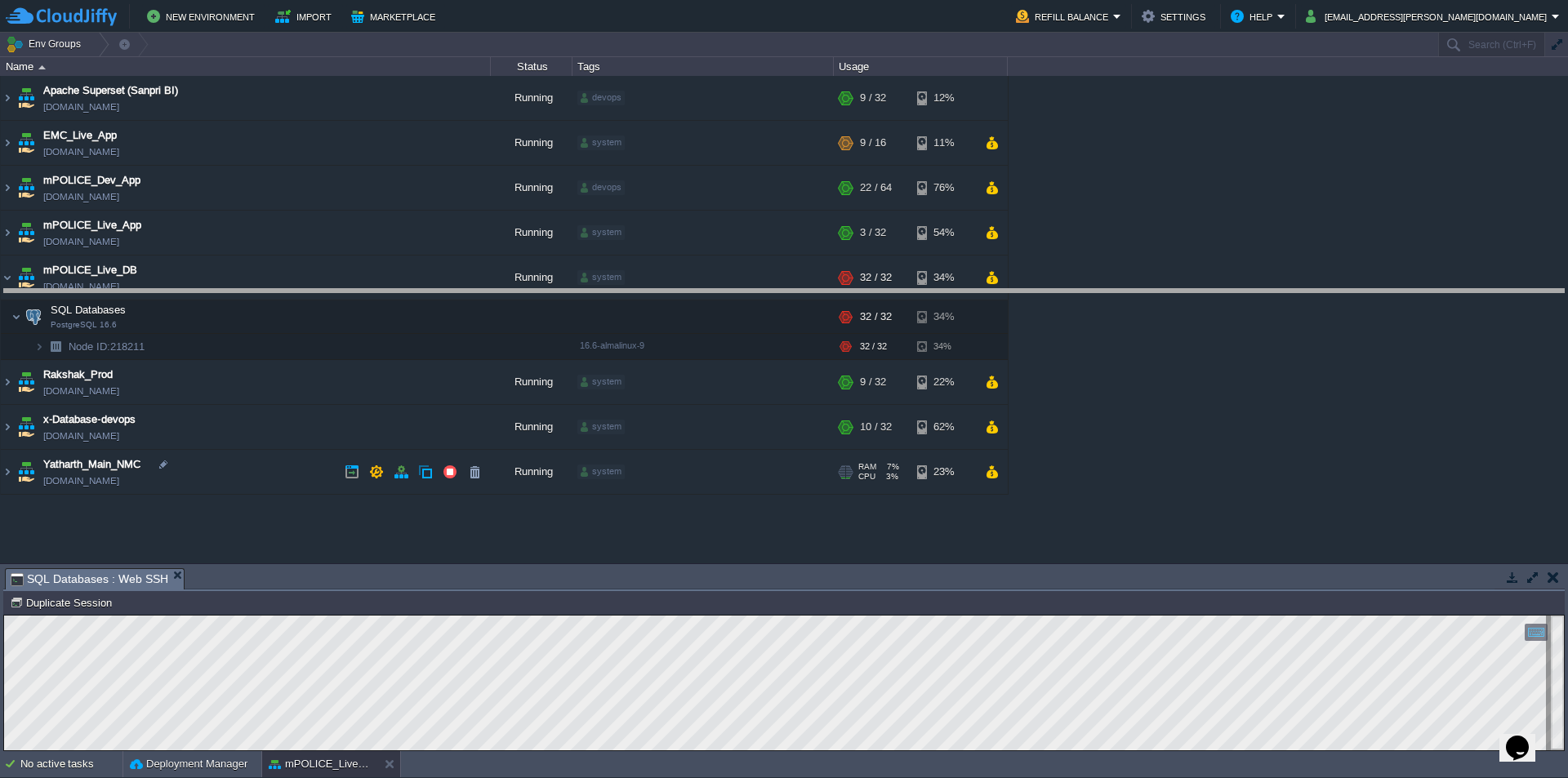
drag, startPoint x: 490, startPoint y: 591, endPoint x: 518, endPoint y: 311, distance: 281.4
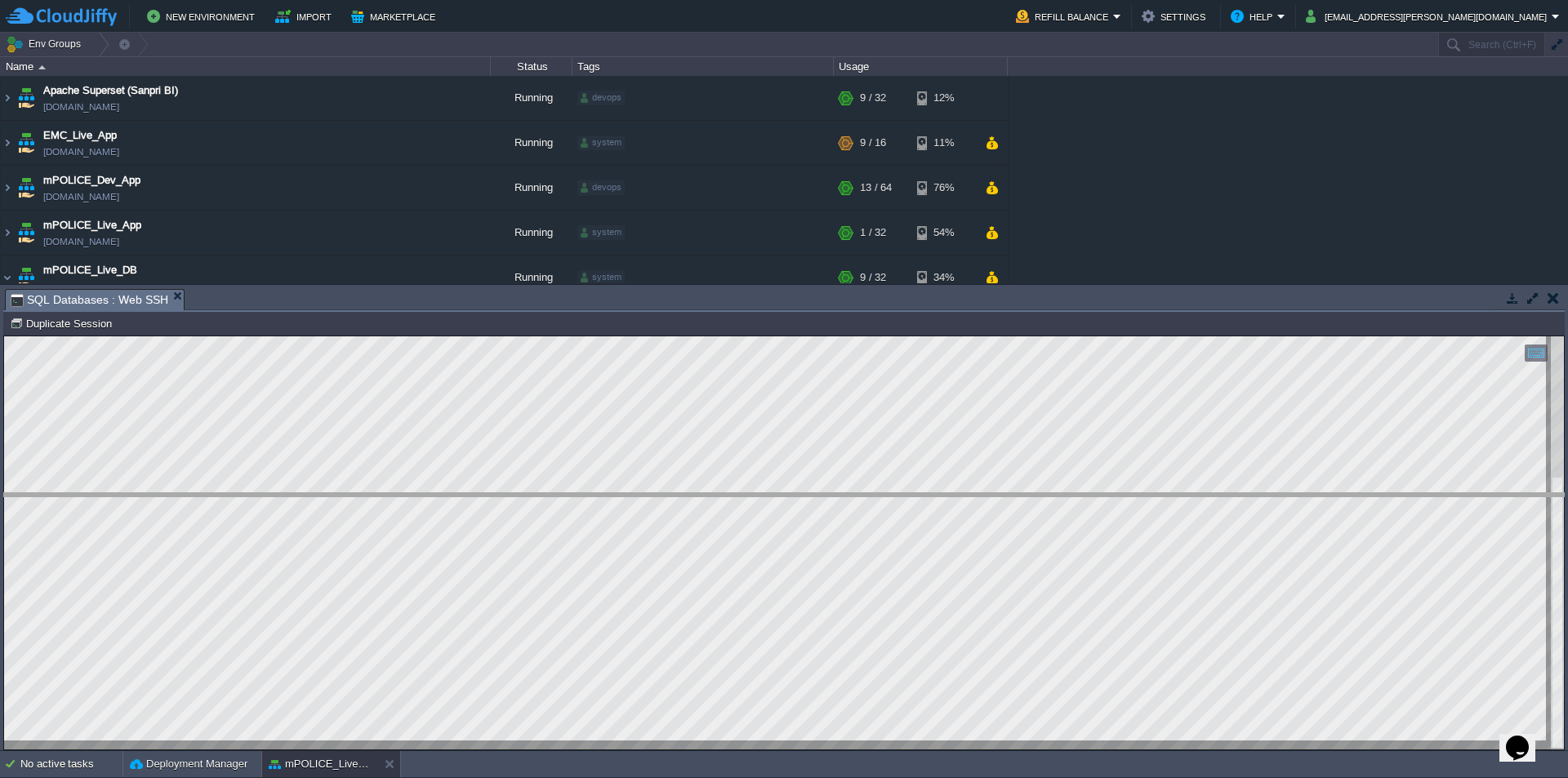
drag, startPoint x: 980, startPoint y: 308, endPoint x: 1003, endPoint y: 560, distance: 253.0
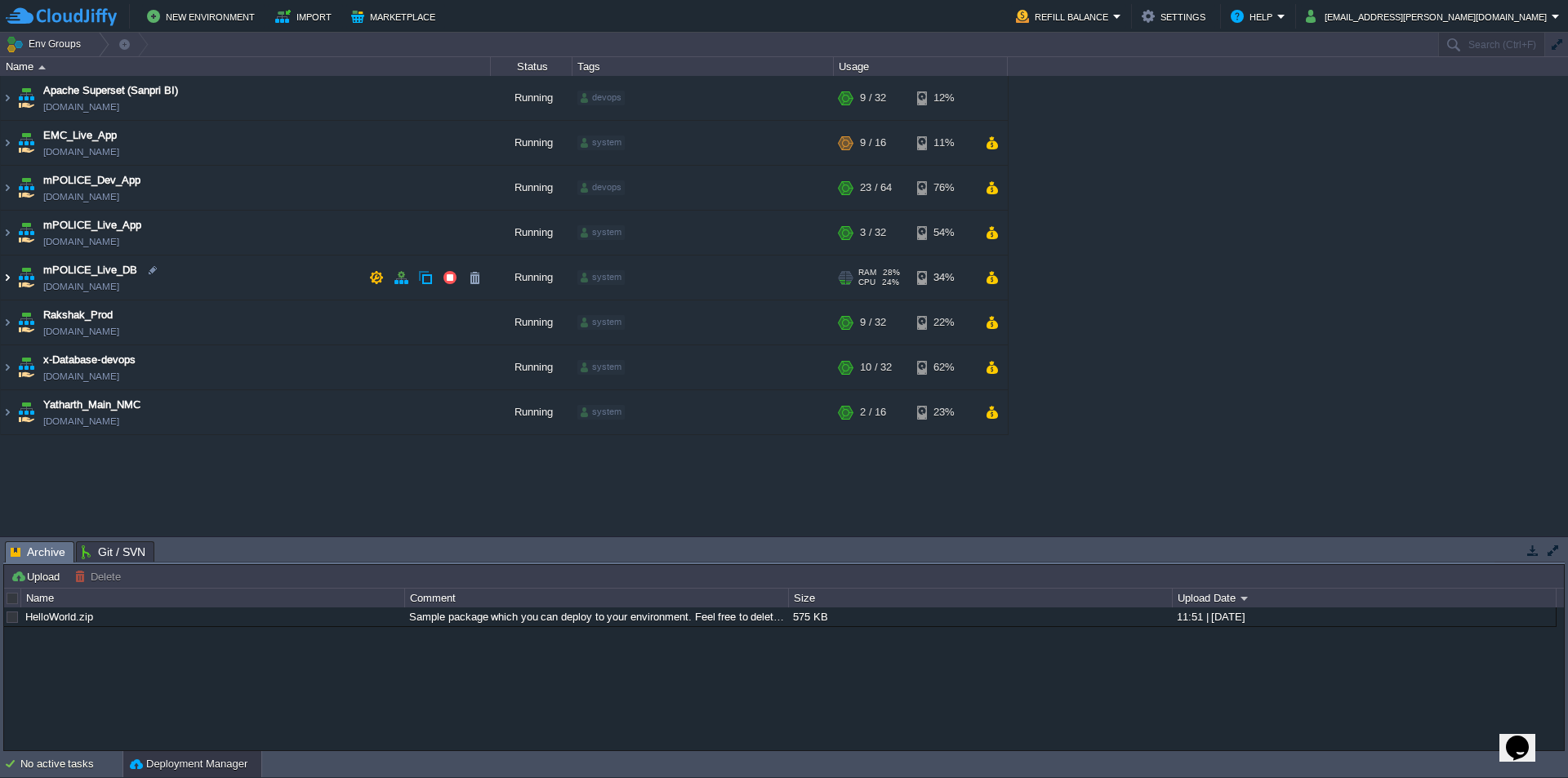
click at [8, 277] on img at bounding box center [7, 277] width 13 height 44
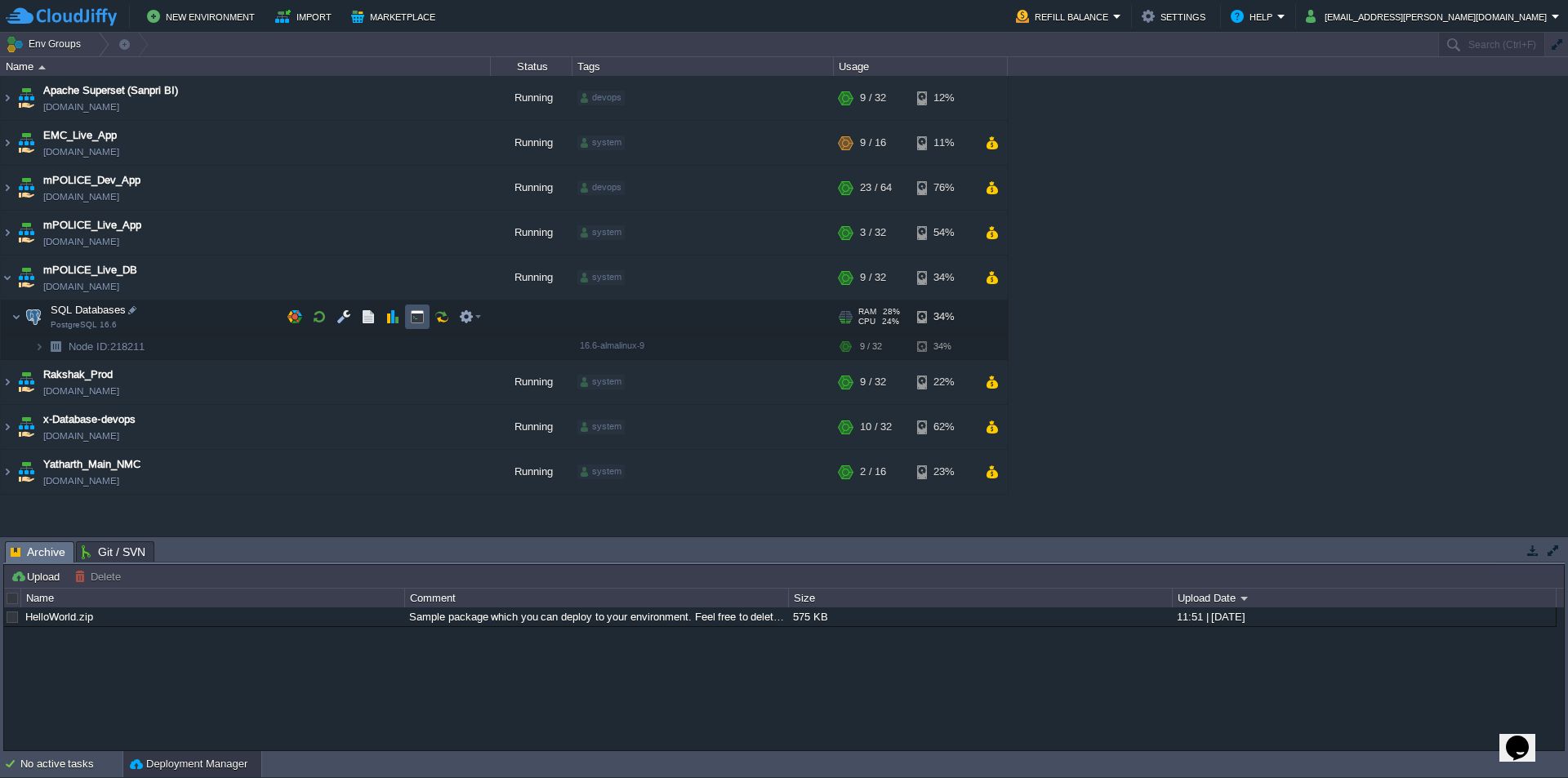
click at [418, 317] on button "button" at bounding box center [417, 316] width 15 height 15
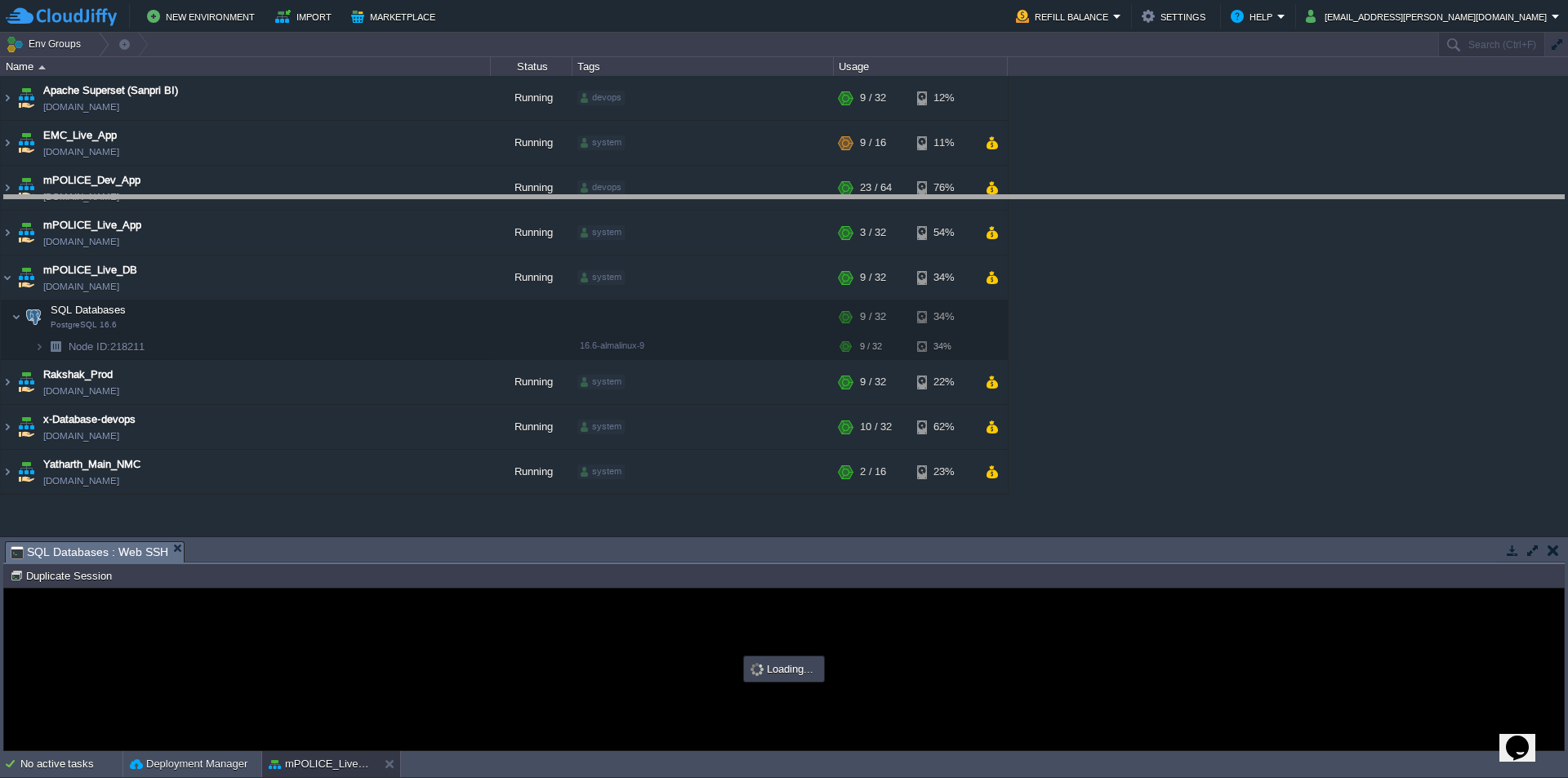
drag, startPoint x: 733, startPoint y: 564, endPoint x: 771, endPoint y: 171, distance: 394.8
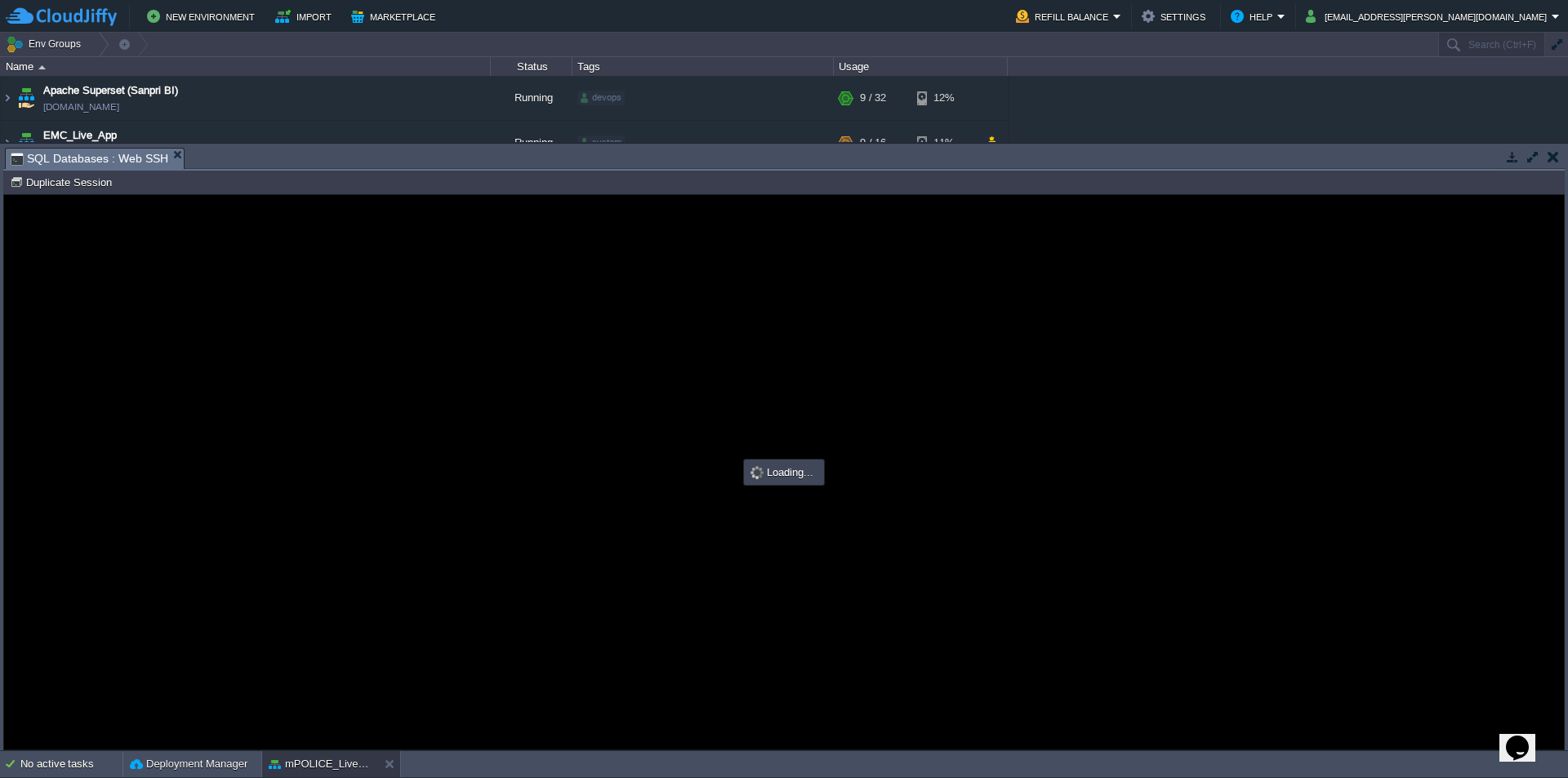
type input "#000000"
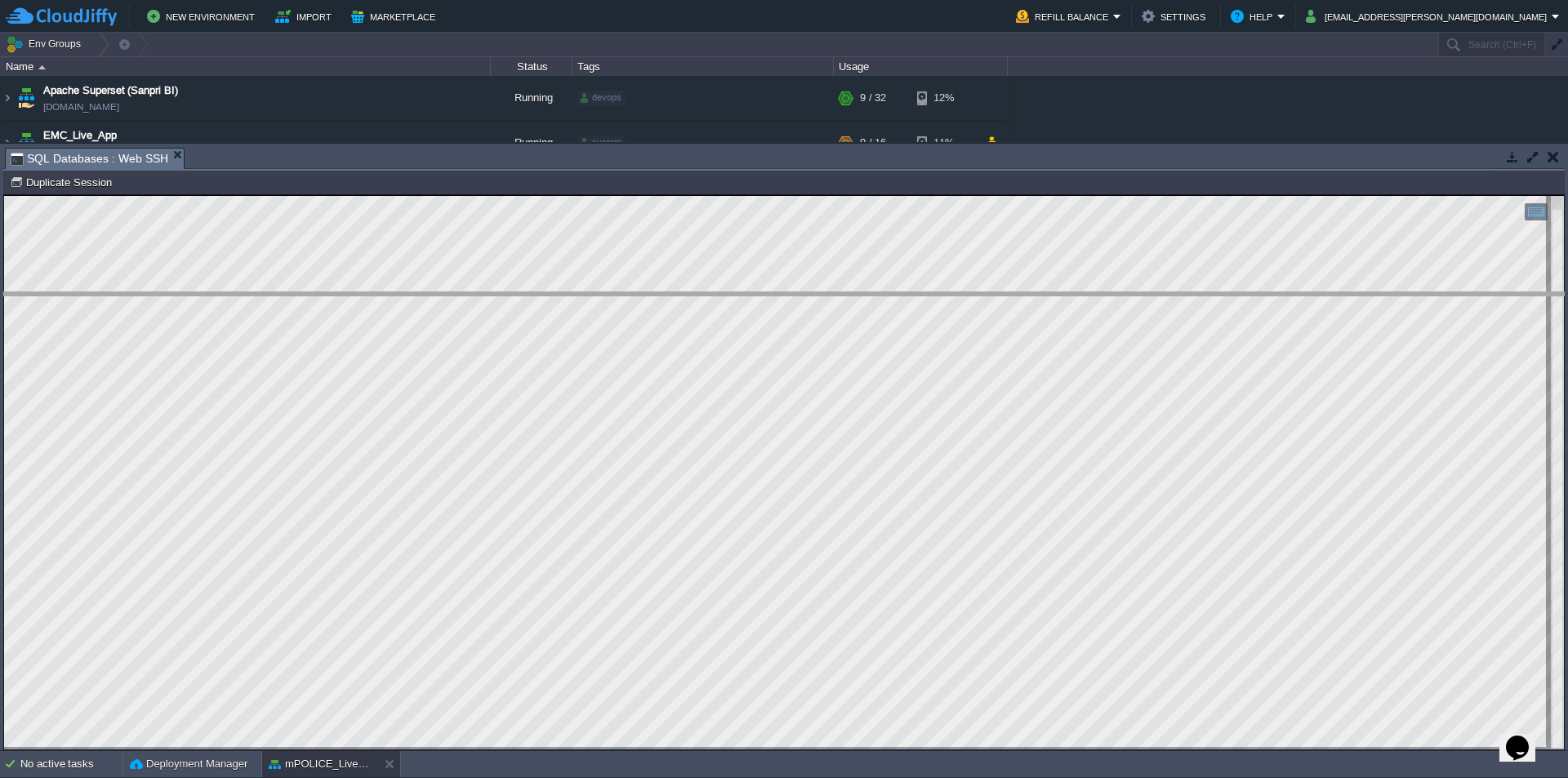
drag, startPoint x: 611, startPoint y: 168, endPoint x: 663, endPoint y: 531, distance: 366.7
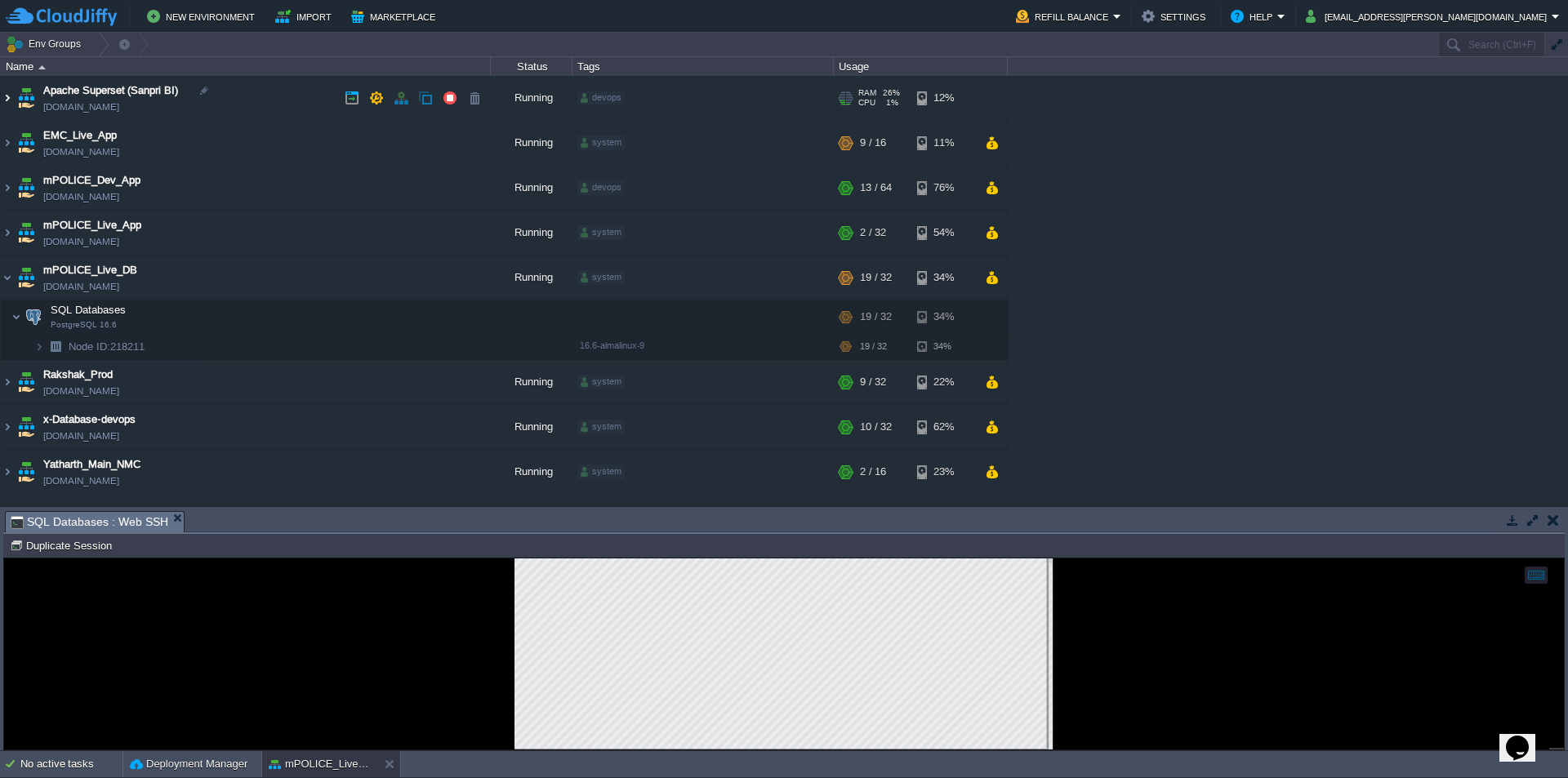
click at [12, 97] on img at bounding box center [7, 97] width 13 height 44
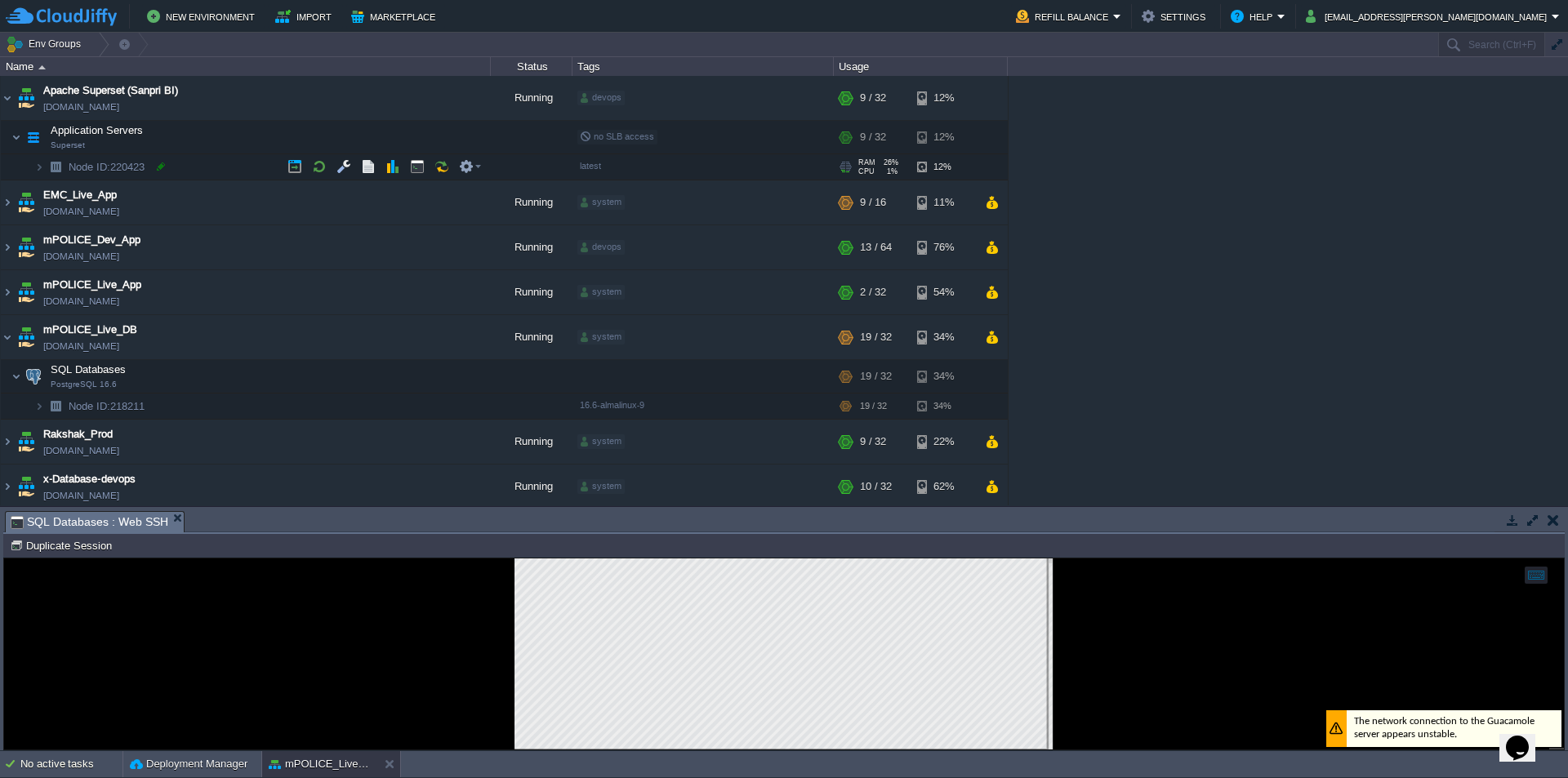
click at [164, 168] on div at bounding box center [160, 166] width 15 height 15
click at [161, 164] on div at bounding box center [160, 166] width 15 height 15
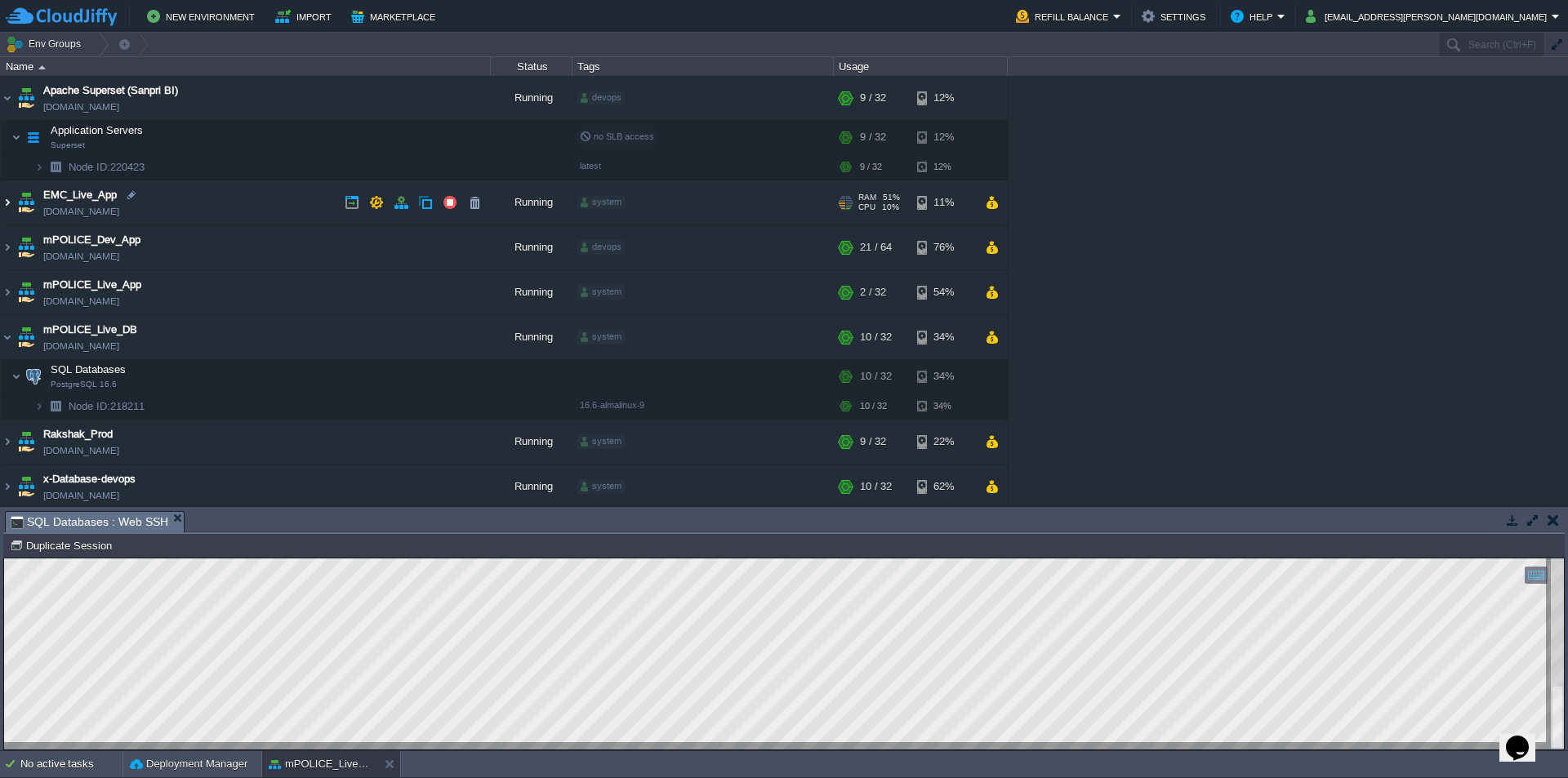
click at [9, 204] on img at bounding box center [7, 202] width 13 height 44
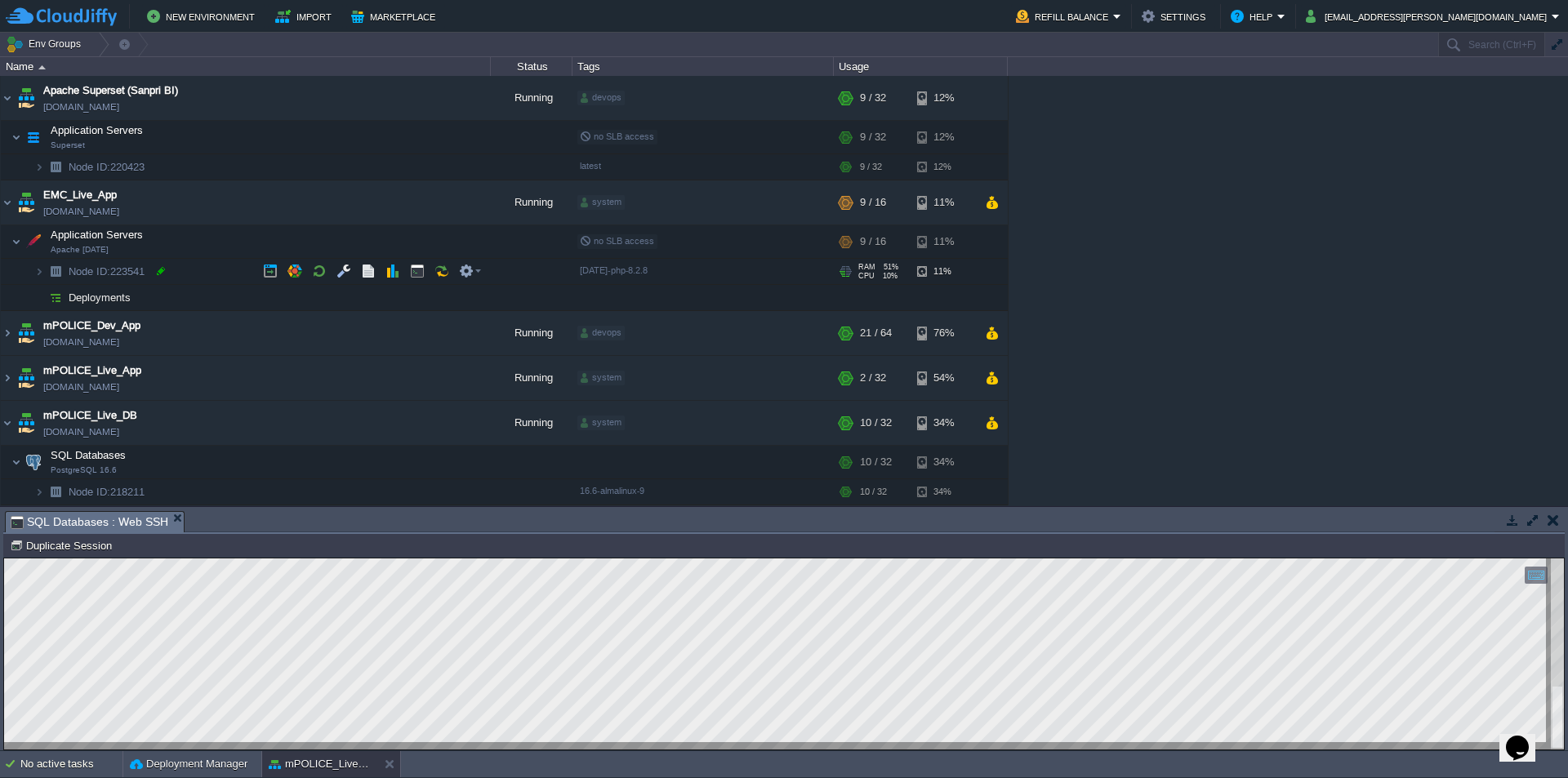
click at [163, 274] on div at bounding box center [160, 270] width 15 height 15
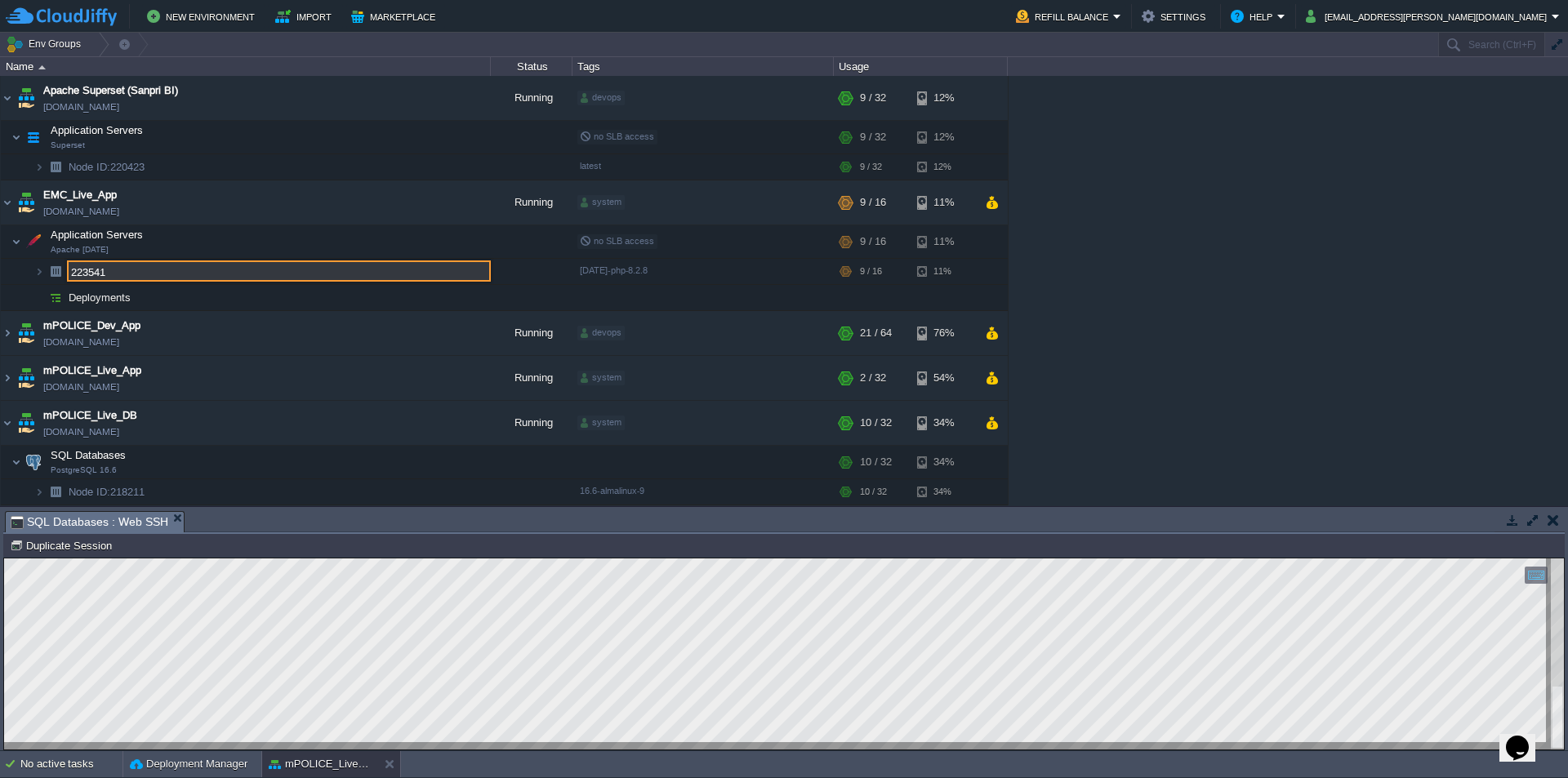
click at [176, 273] on input "223541" at bounding box center [278, 271] width 423 height 22
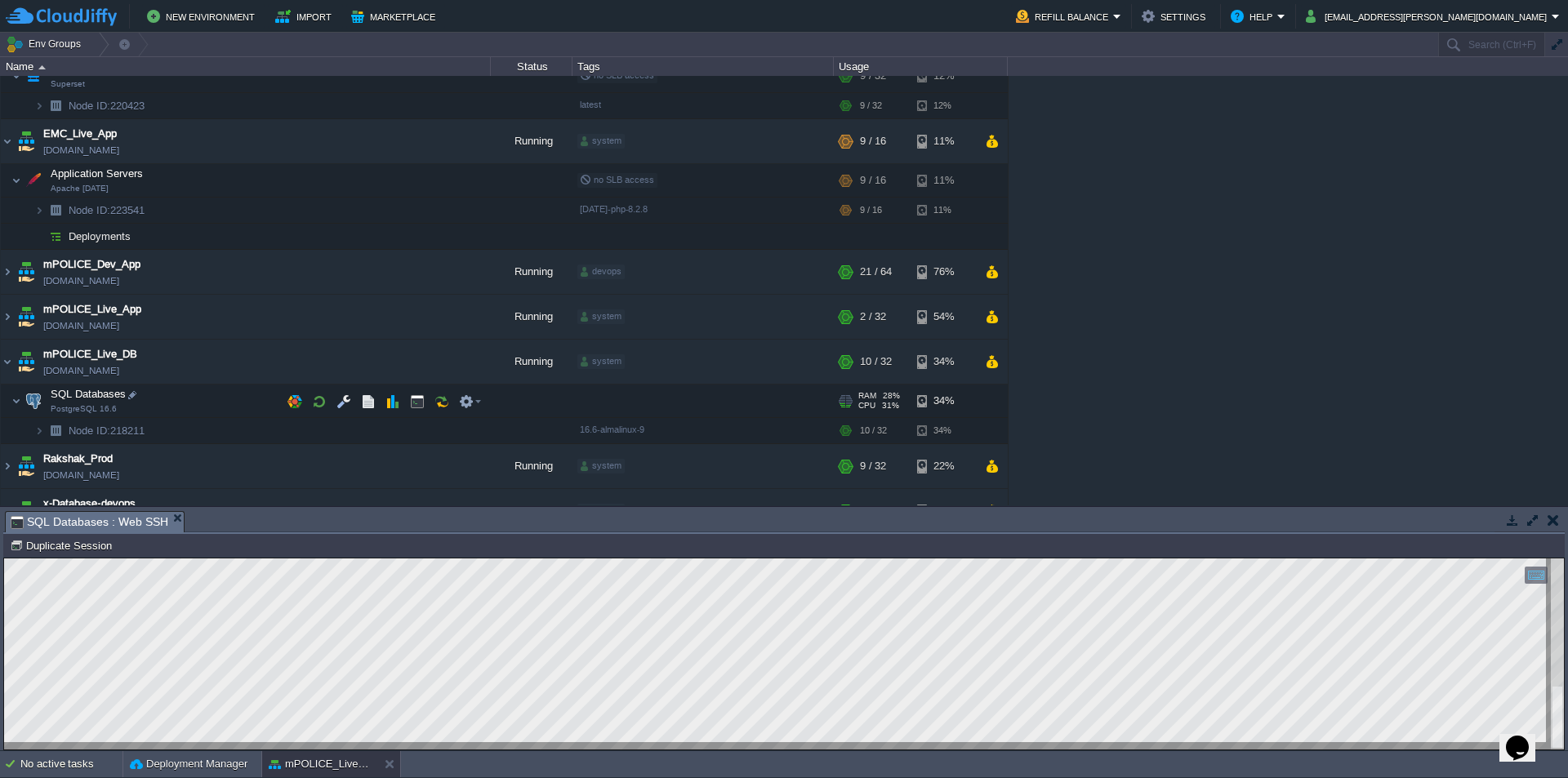
scroll to position [135, 0]
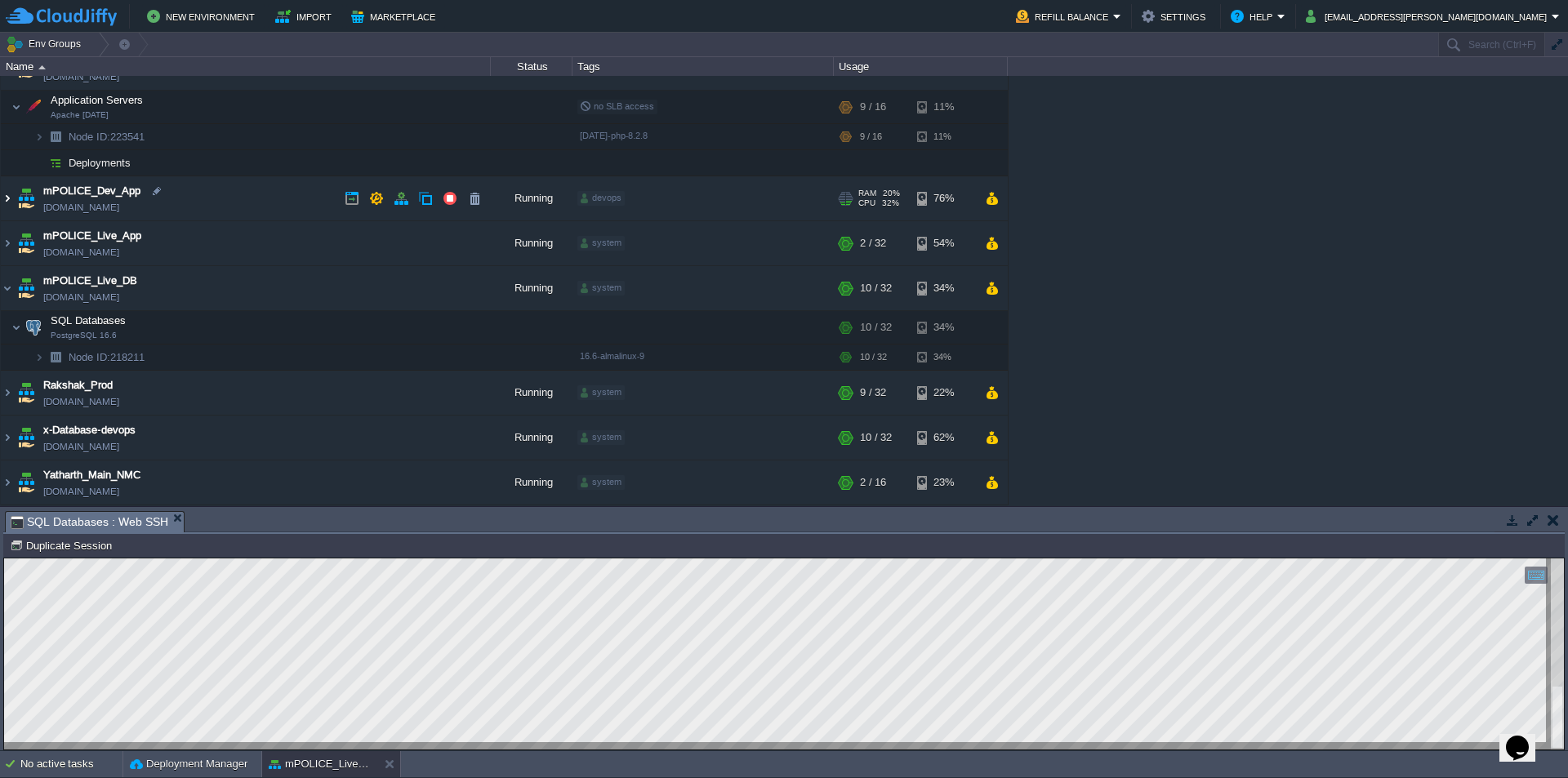
click at [5, 200] on img at bounding box center [7, 198] width 13 height 44
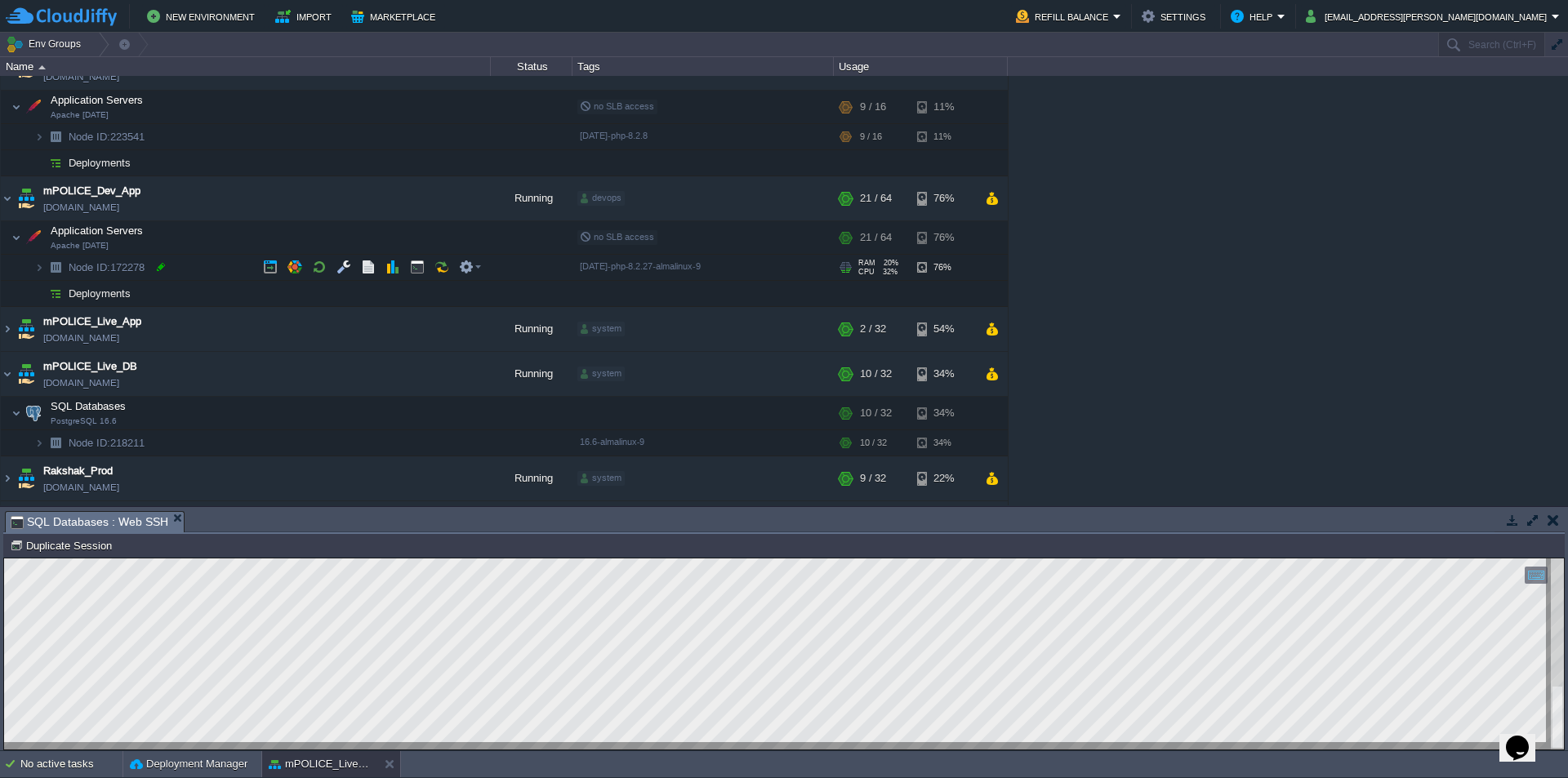
click at [166, 265] on div at bounding box center [160, 266] width 15 height 15
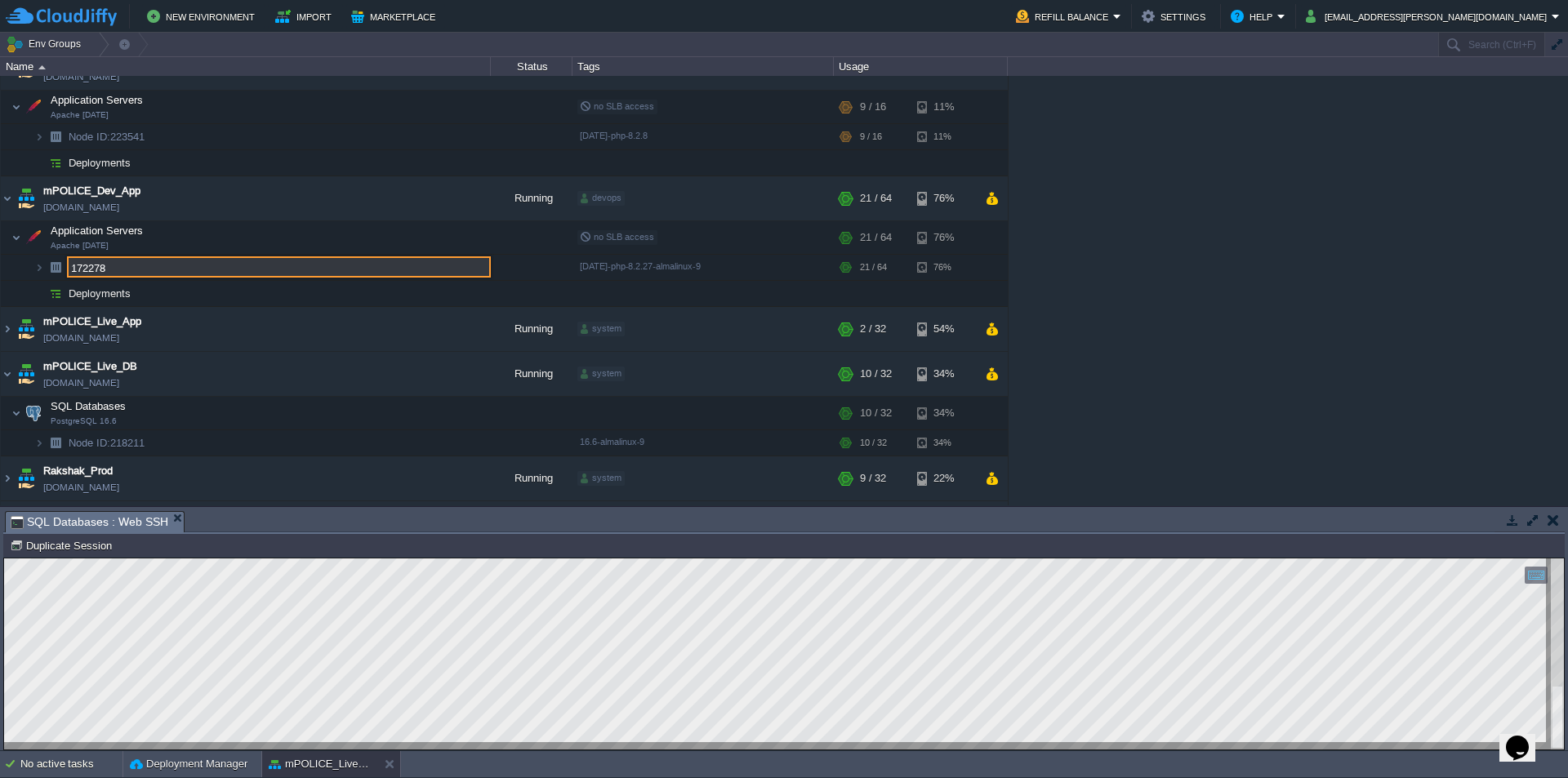
click at [186, 266] on input "172278" at bounding box center [278, 267] width 423 height 22
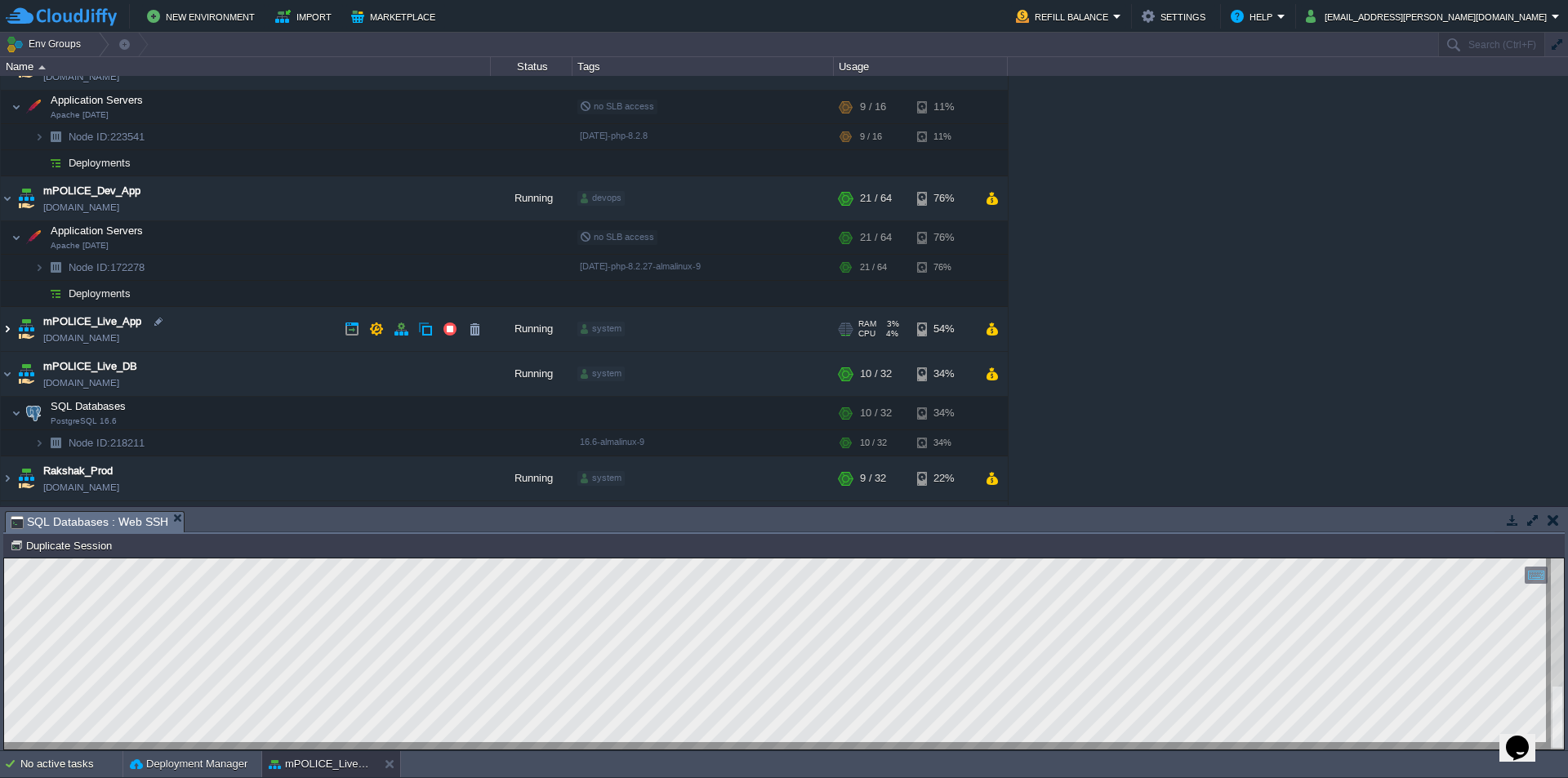
click at [7, 329] on img at bounding box center [7, 328] width 13 height 44
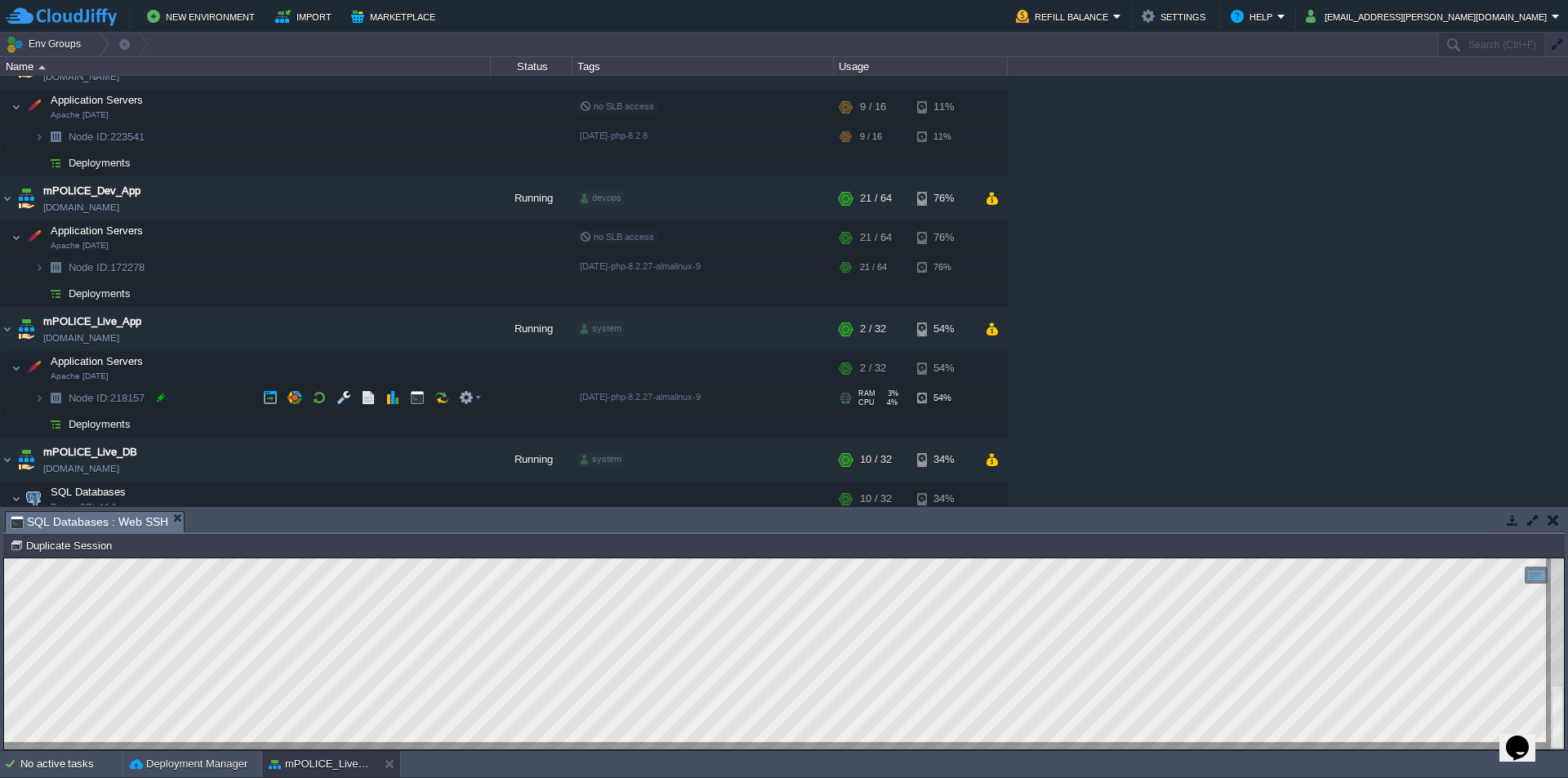
click at [162, 399] on div at bounding box center [160, 397] width 15 height 15
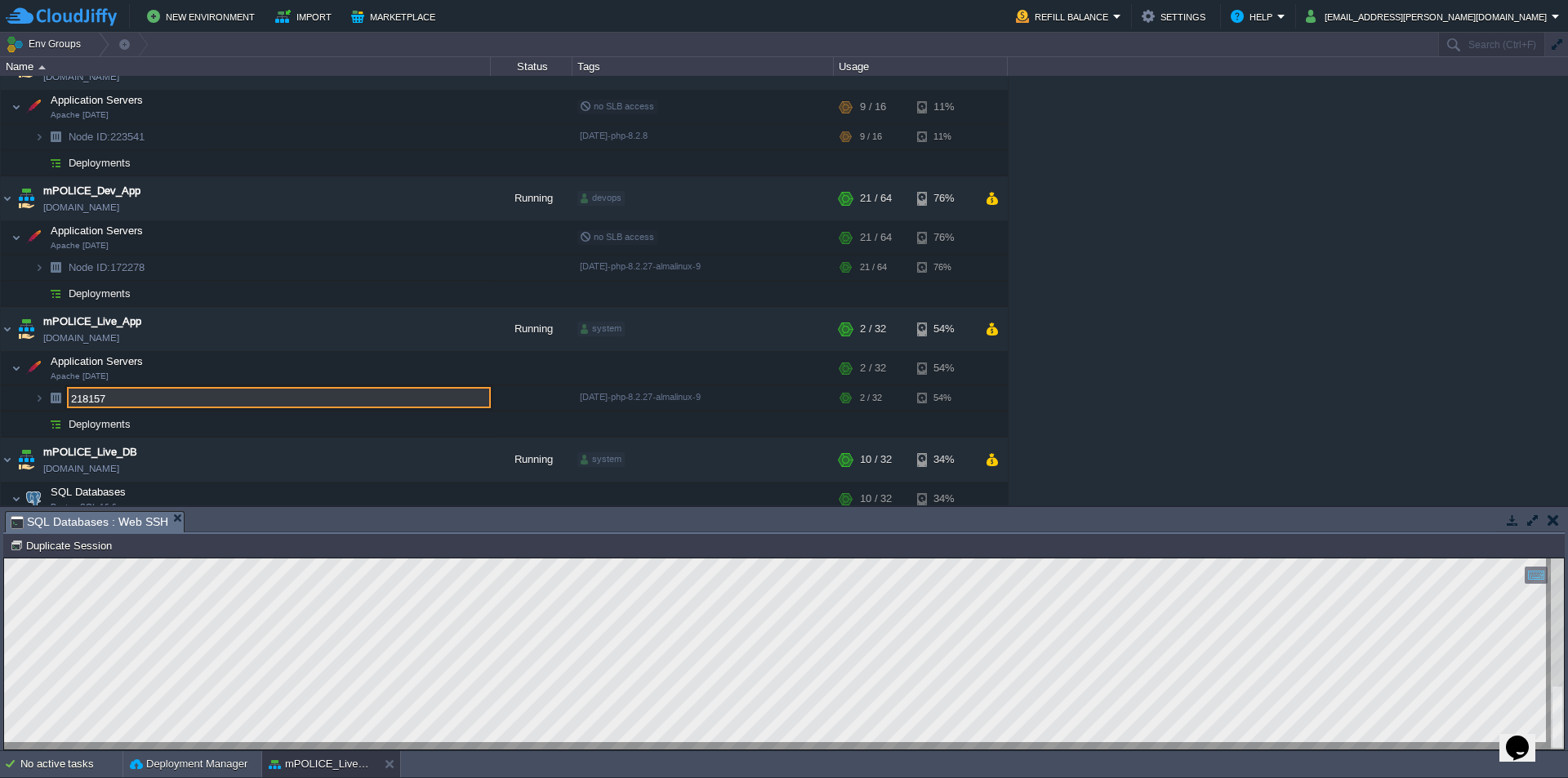
click at [172, 398] on input "218157" at bounding box center [278, 398] width 423 height 22
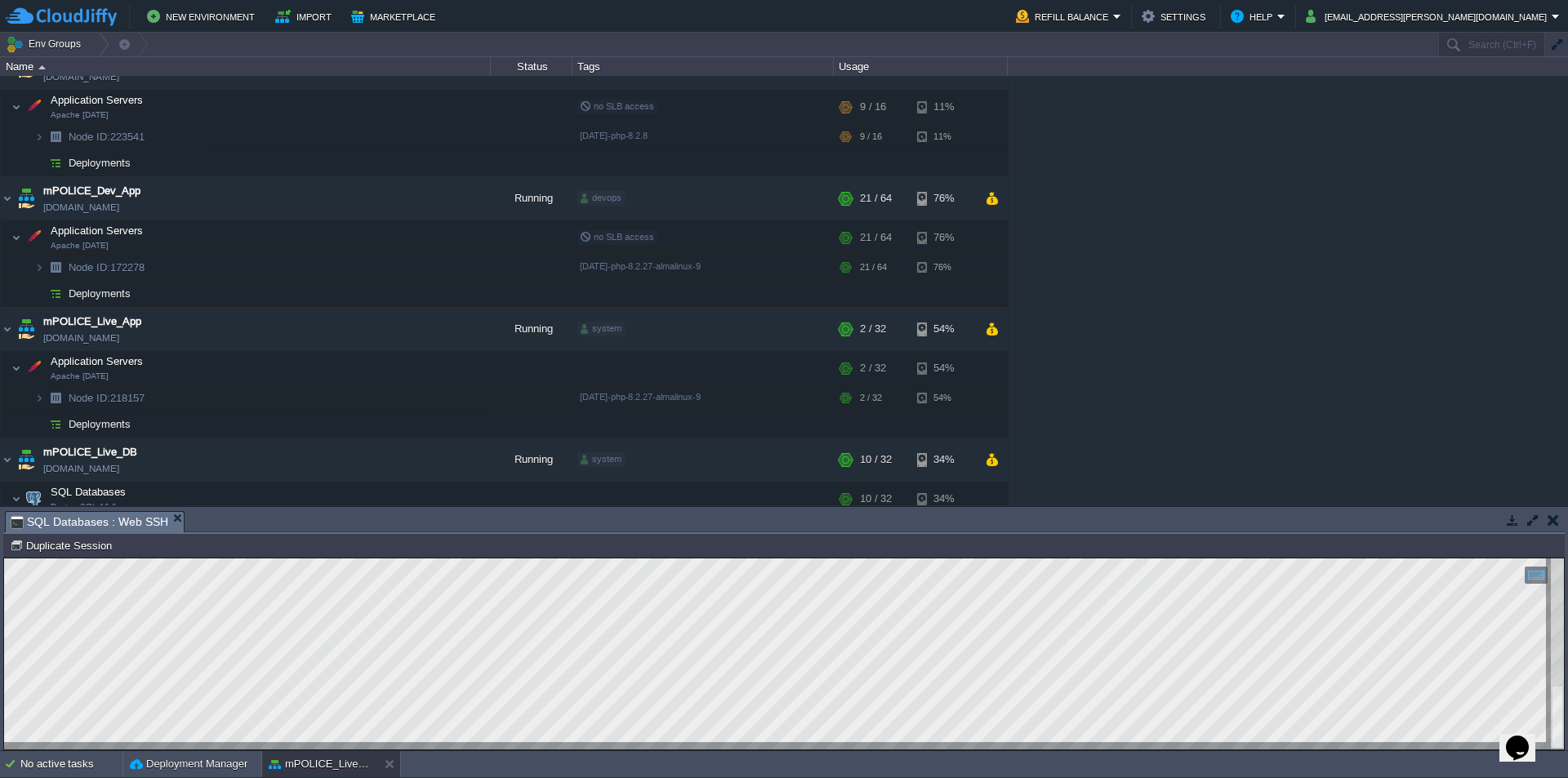
scroll to position [306, 0]
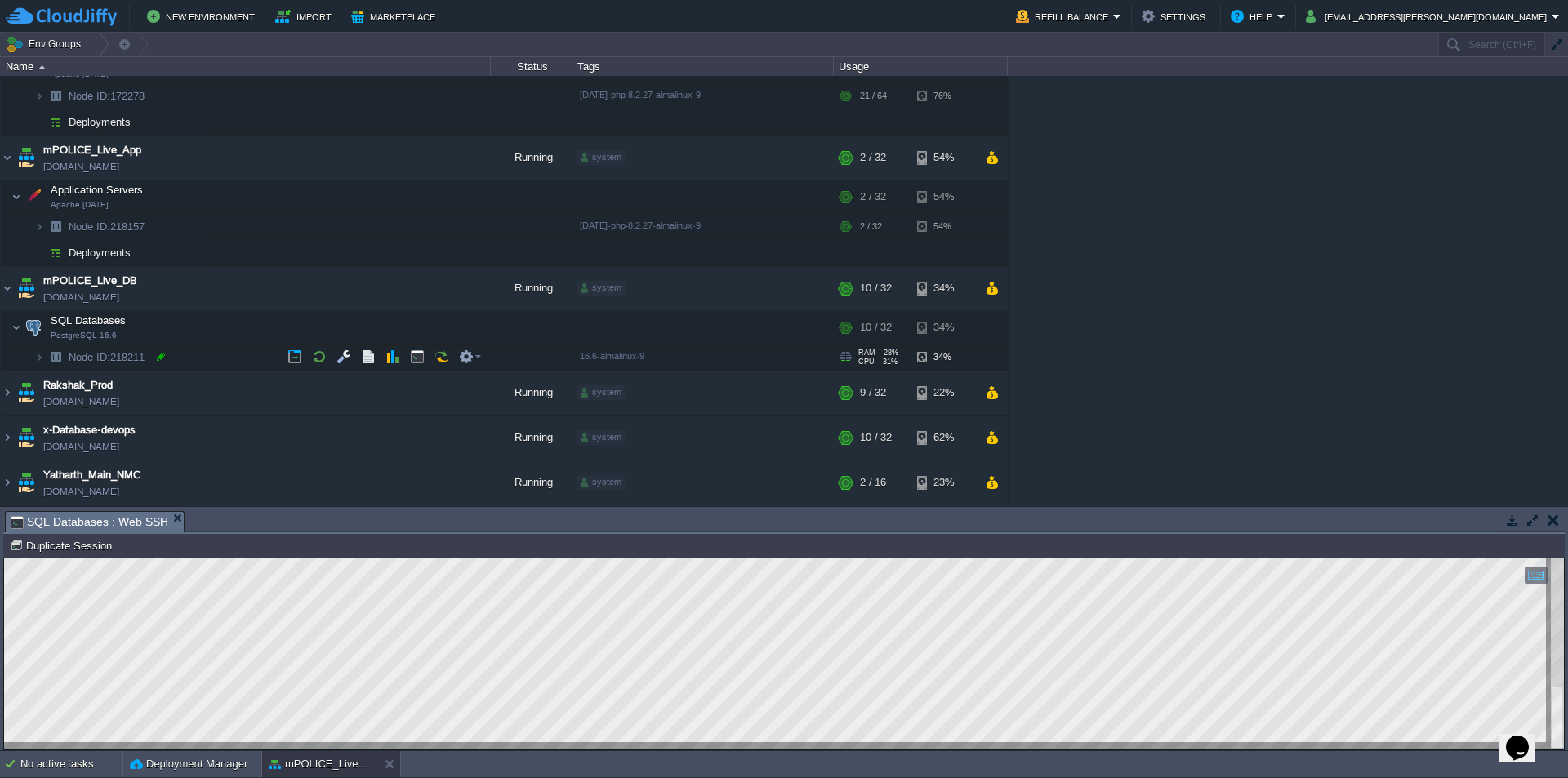
click at [166, 355] on div at bounding box center [160, 357] width 15 height 15
click at [182, 355] on input "218211" at bounding box center [278, 357] width 423 height 22
click at [9, 391] on img at bounding box center [7, 392] width 13 height 44
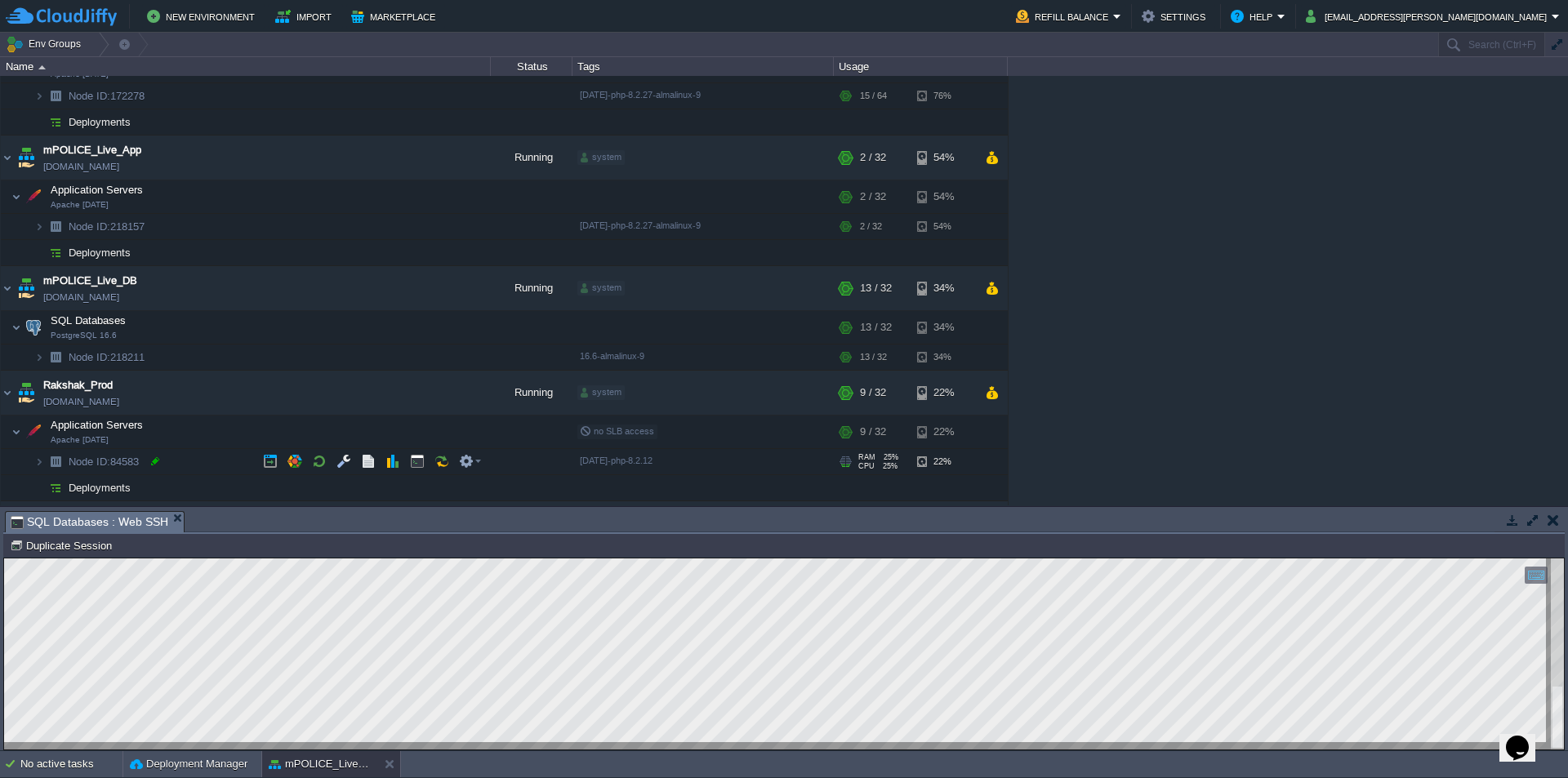
click at [152, 462] on div at bounding box center [154, 461] width 15 height 15
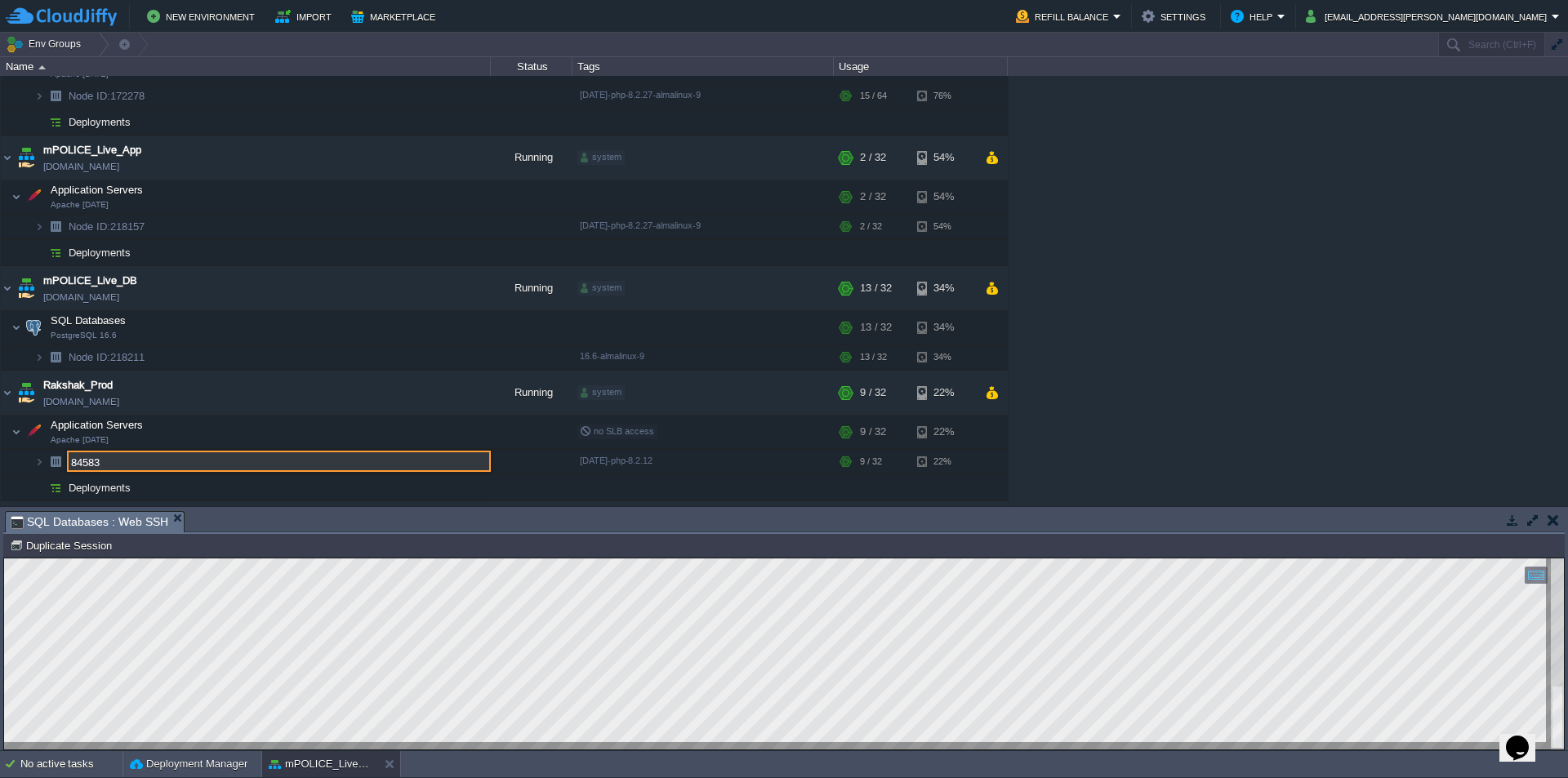
click at [168, 459] on input "84583" at bounding box center [278, 462] width 423 height 22
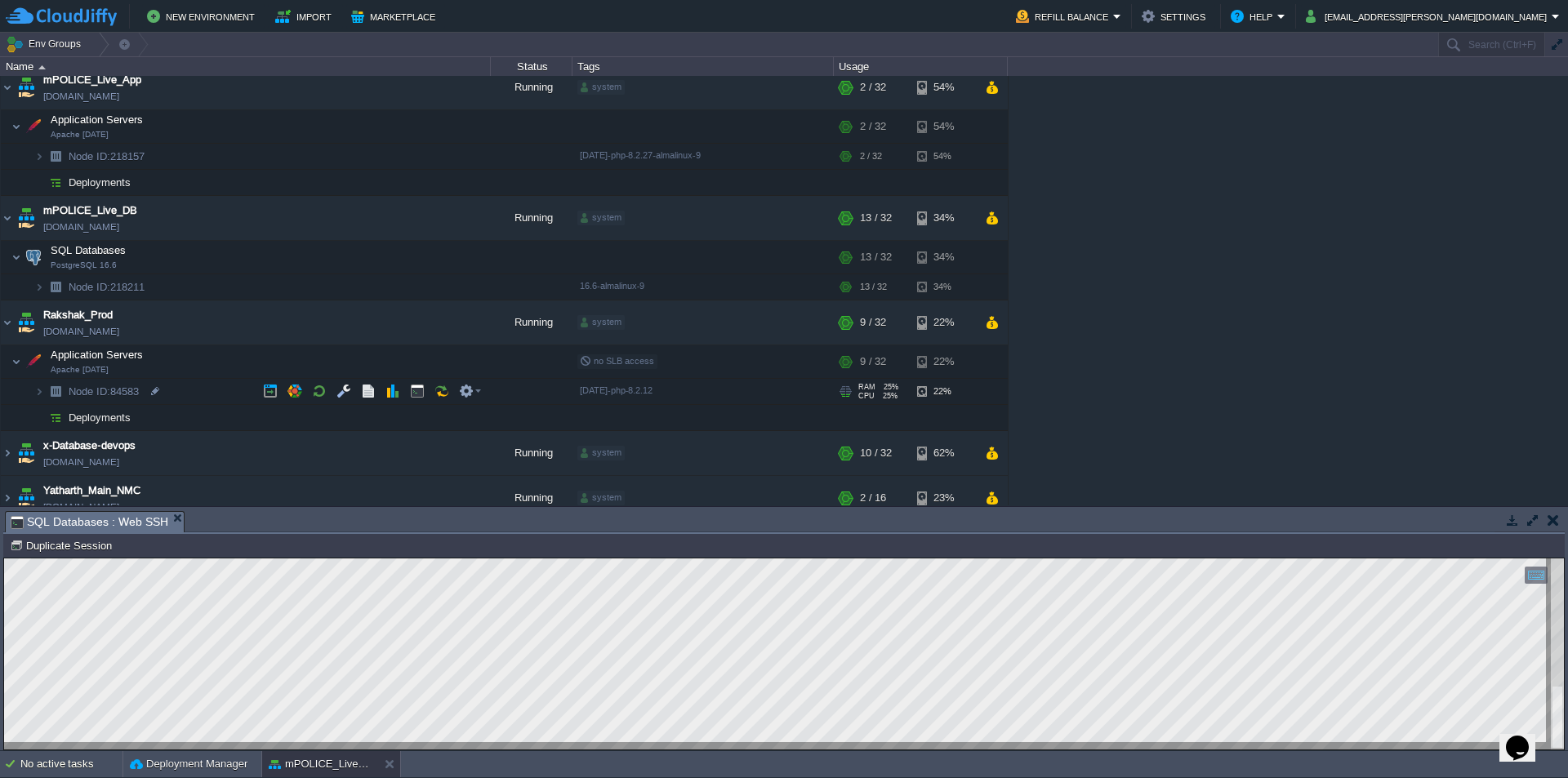
scroll to position [392, 0]
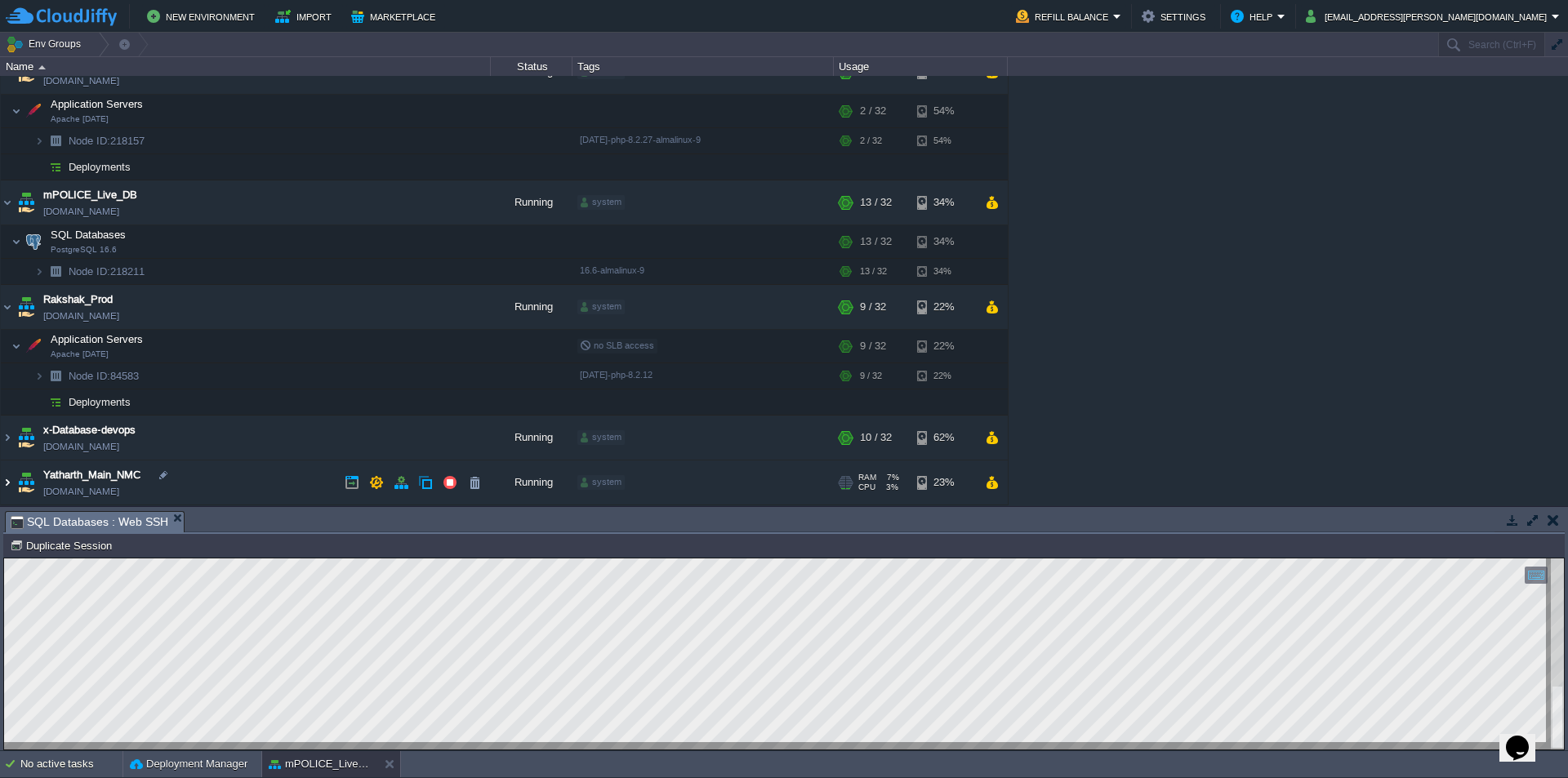
click at [3, 481] on img at bounding box center [7, 482] width 13 height 44
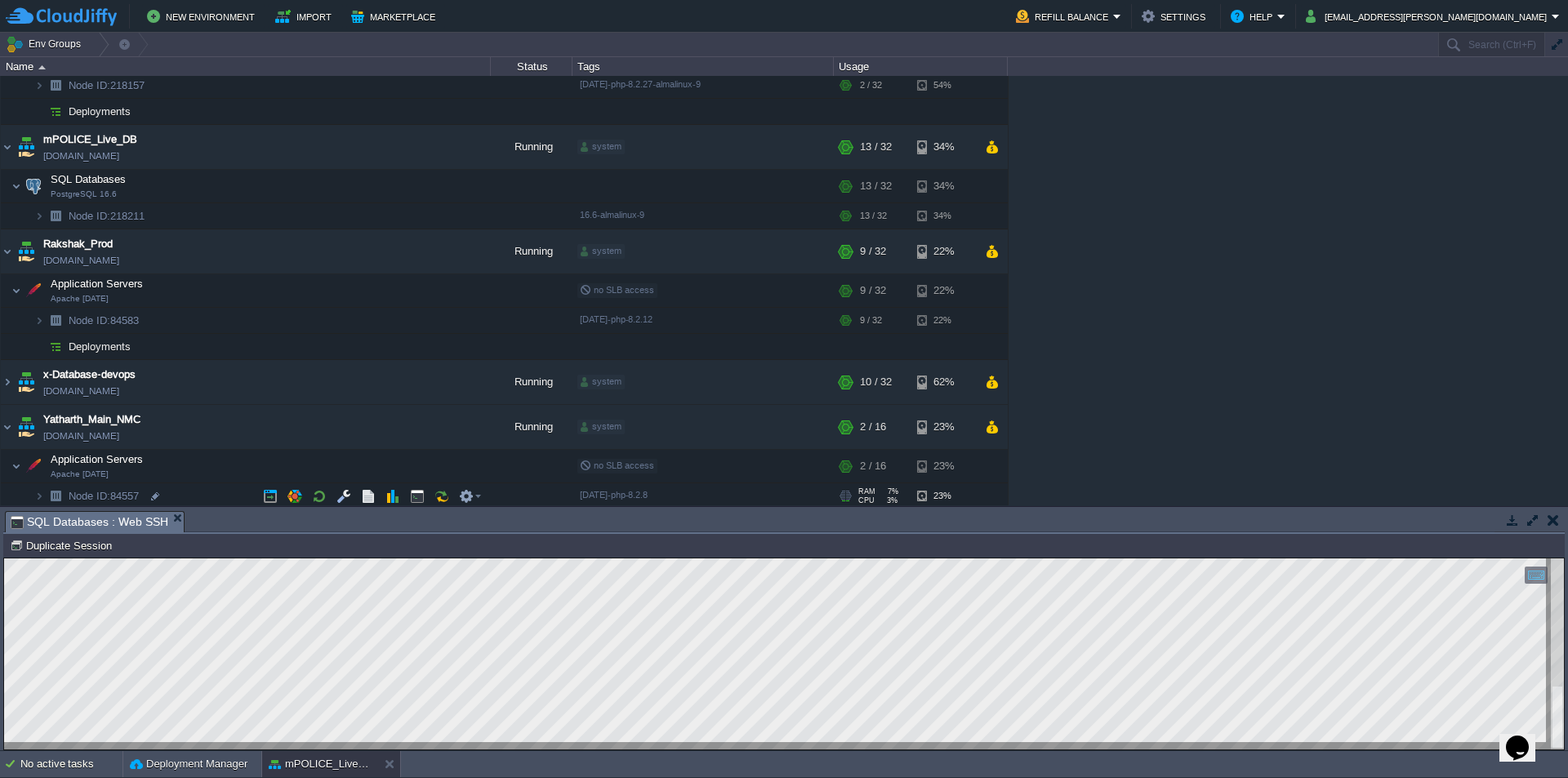
scroll to position [477, 0]
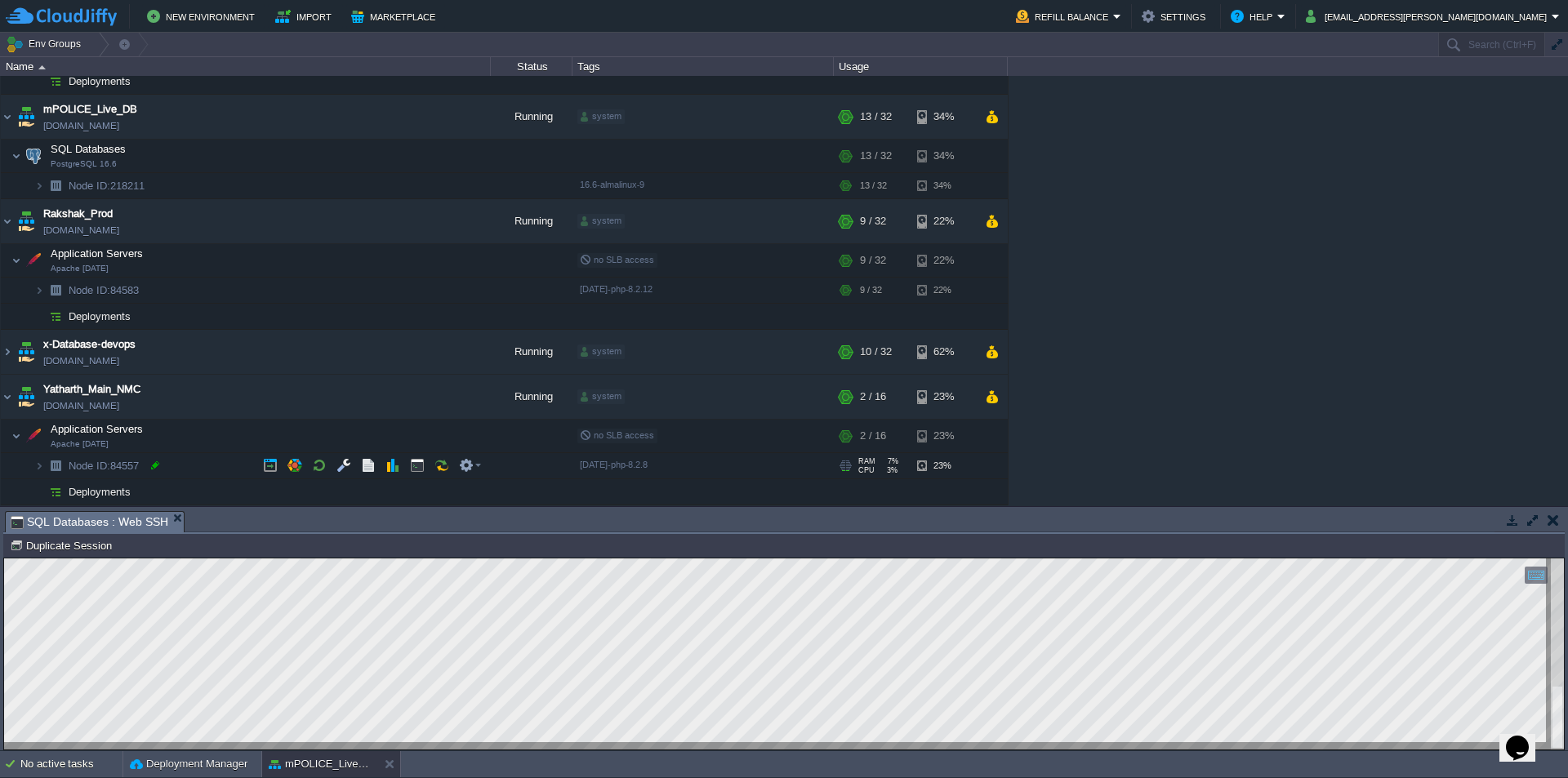
click at [154, 469] on div at bounding box center [154, 465] width 15 height 15
type input "84557"
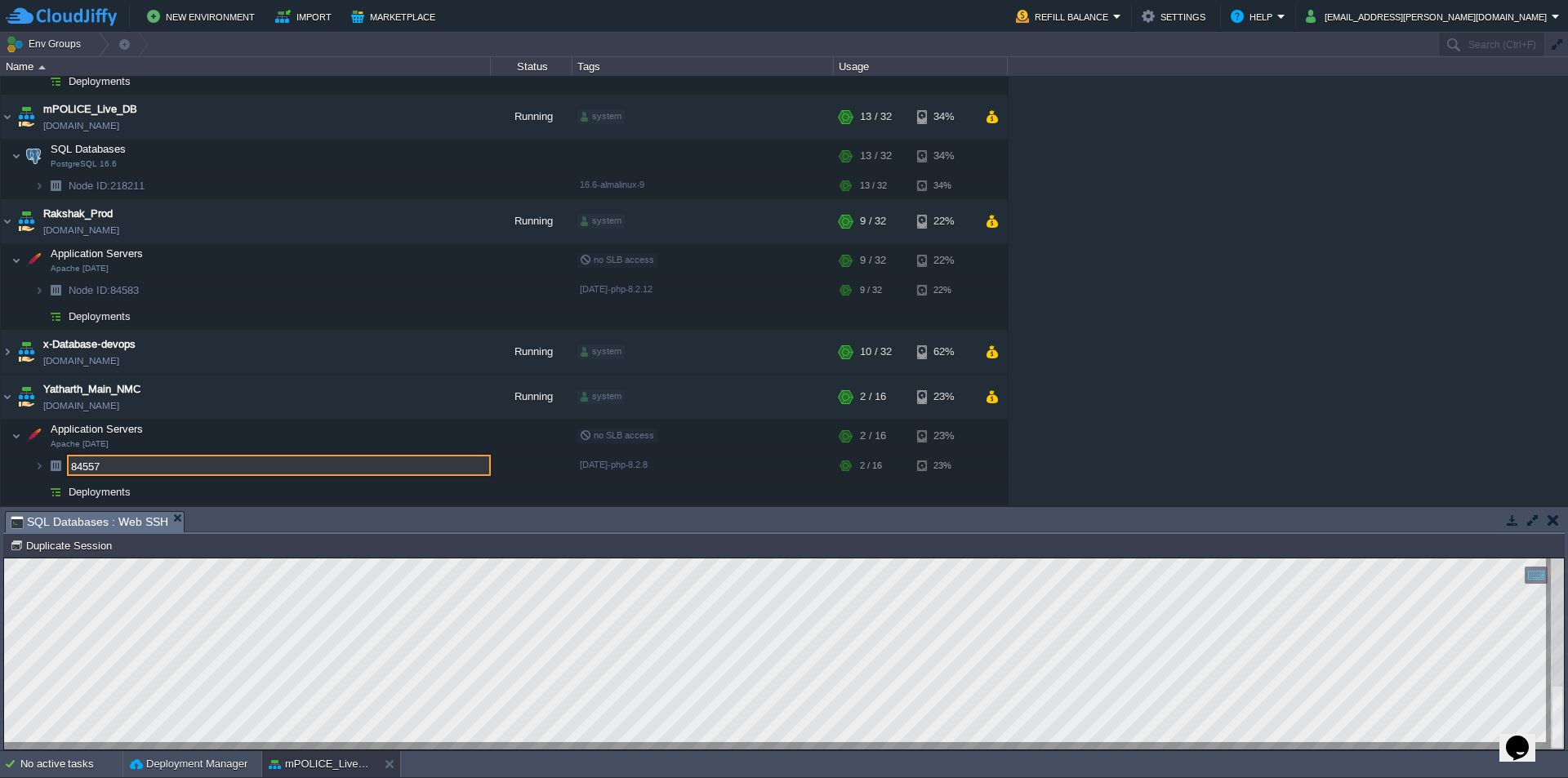
click at [178, 462] on input "84557" at bounding box center [278, 466] width 423 height 22
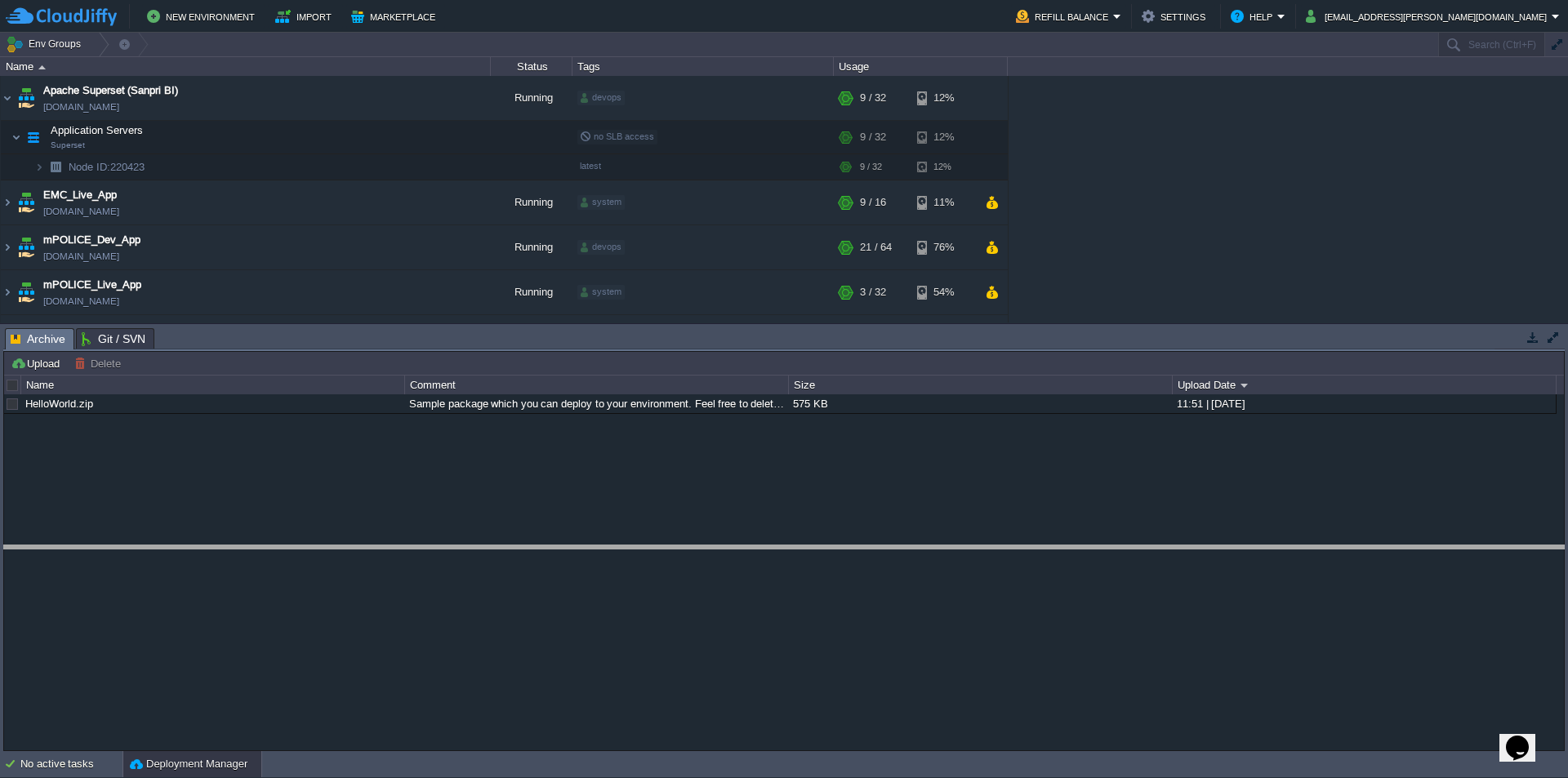
drag, startPoint x: 328, startPoint y: 349, endPoint x: 345, endPoint y: 563, distance: 214.7
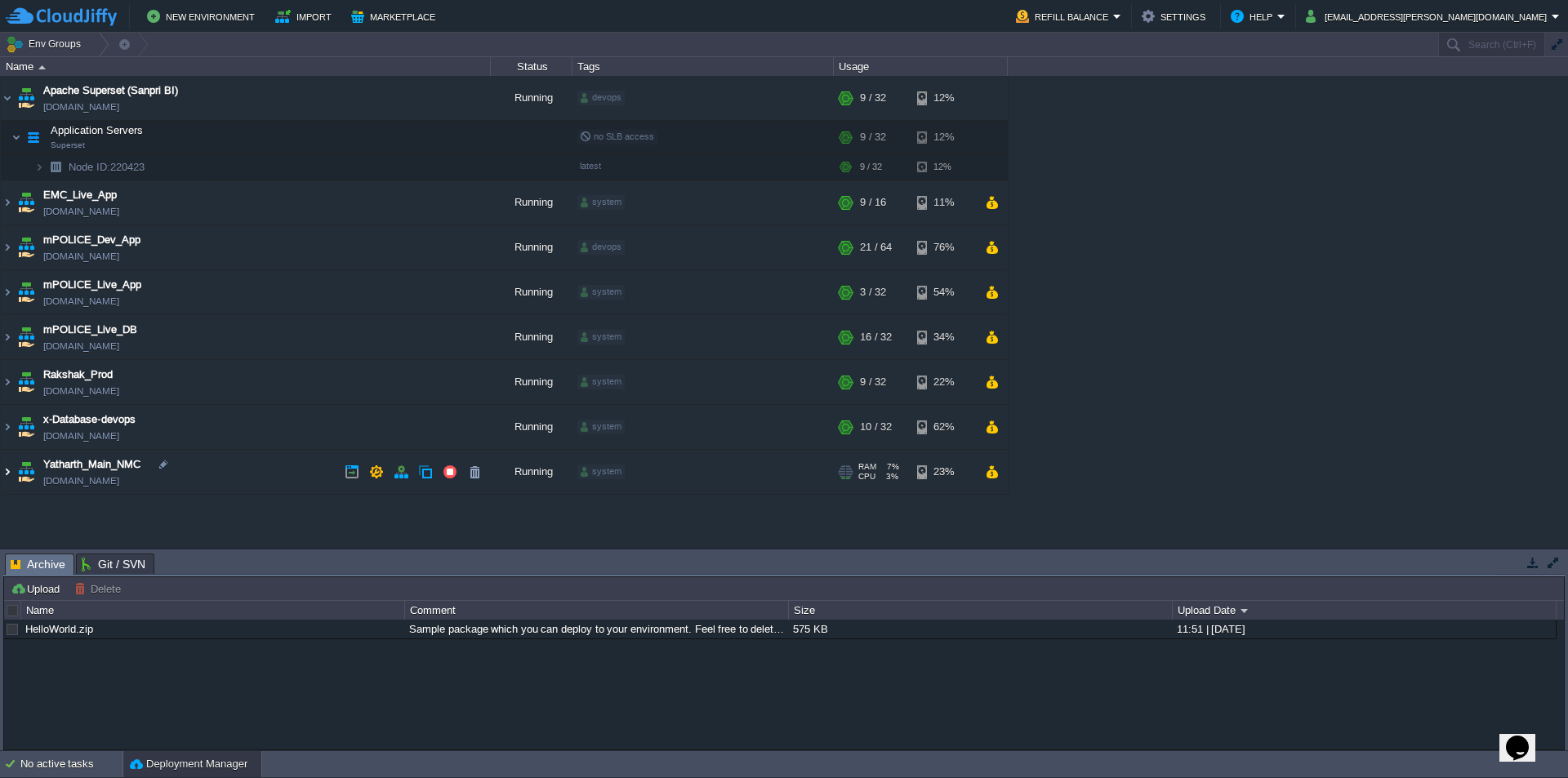
click at [13, 472] on img at bounding box center [7, 472] width 13 height 44
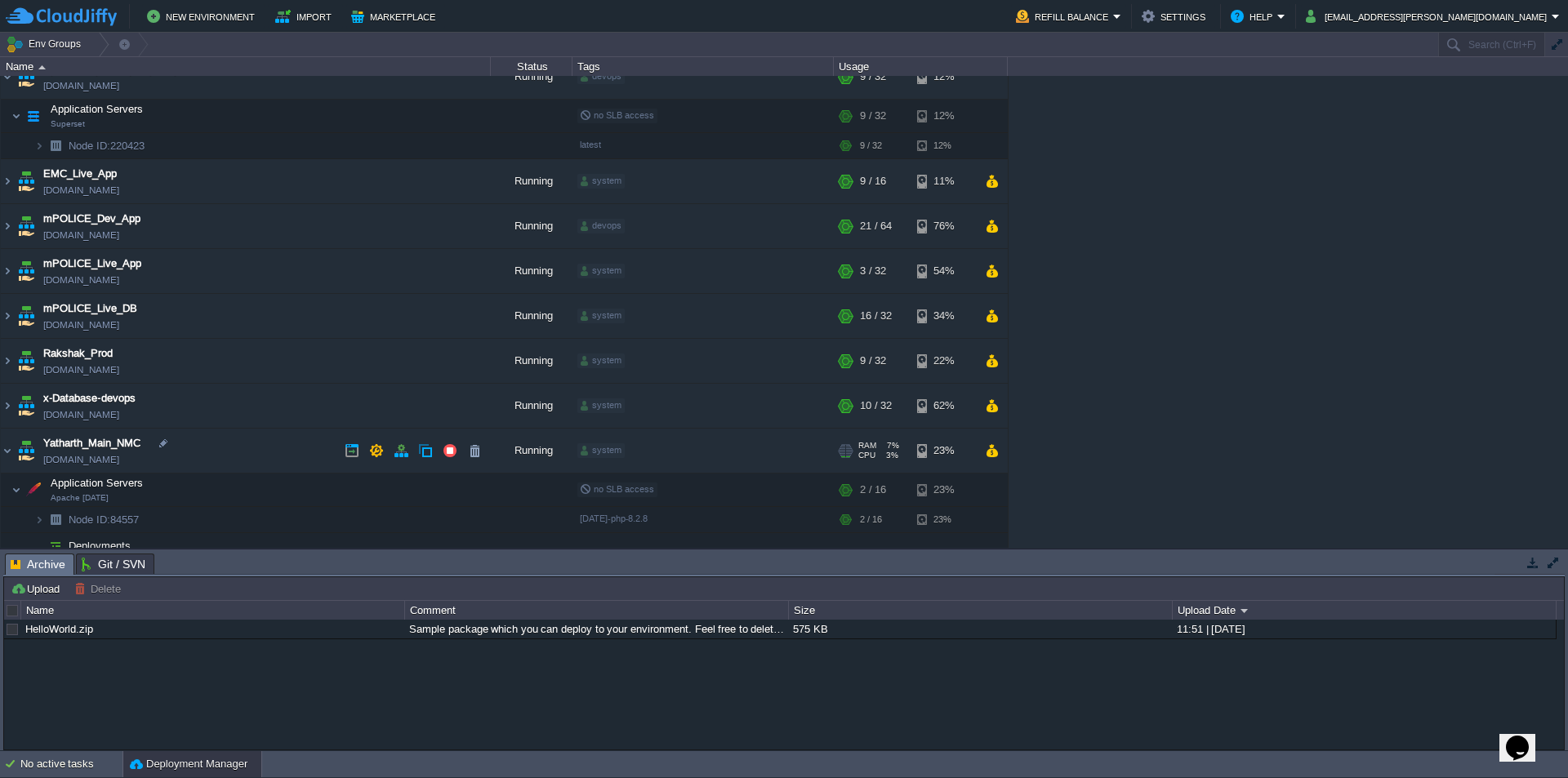
scroll to position [32, 0]
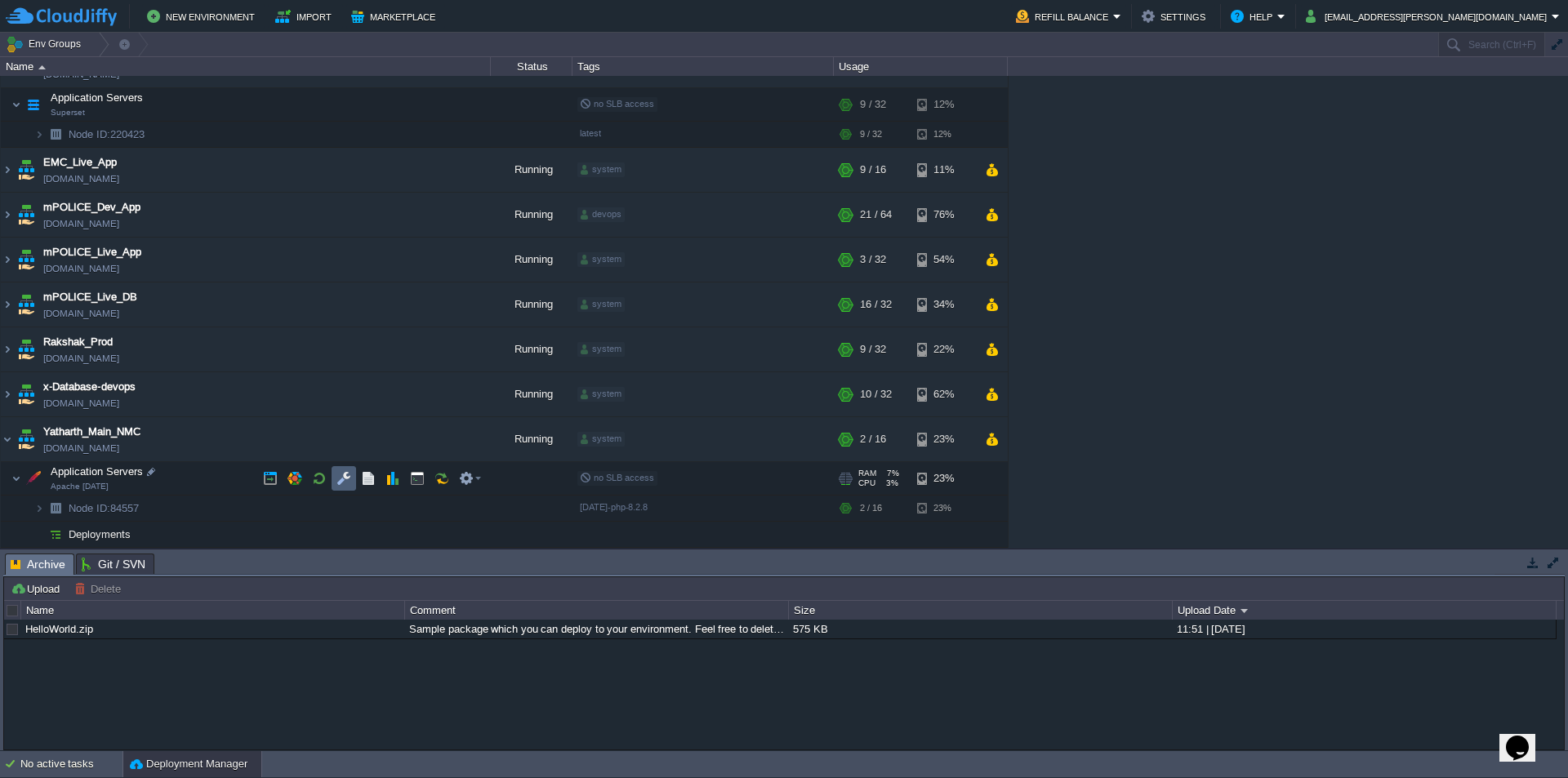
click at [343, 479] on button "button" at bounding box center [343, 478] width 15 height 15
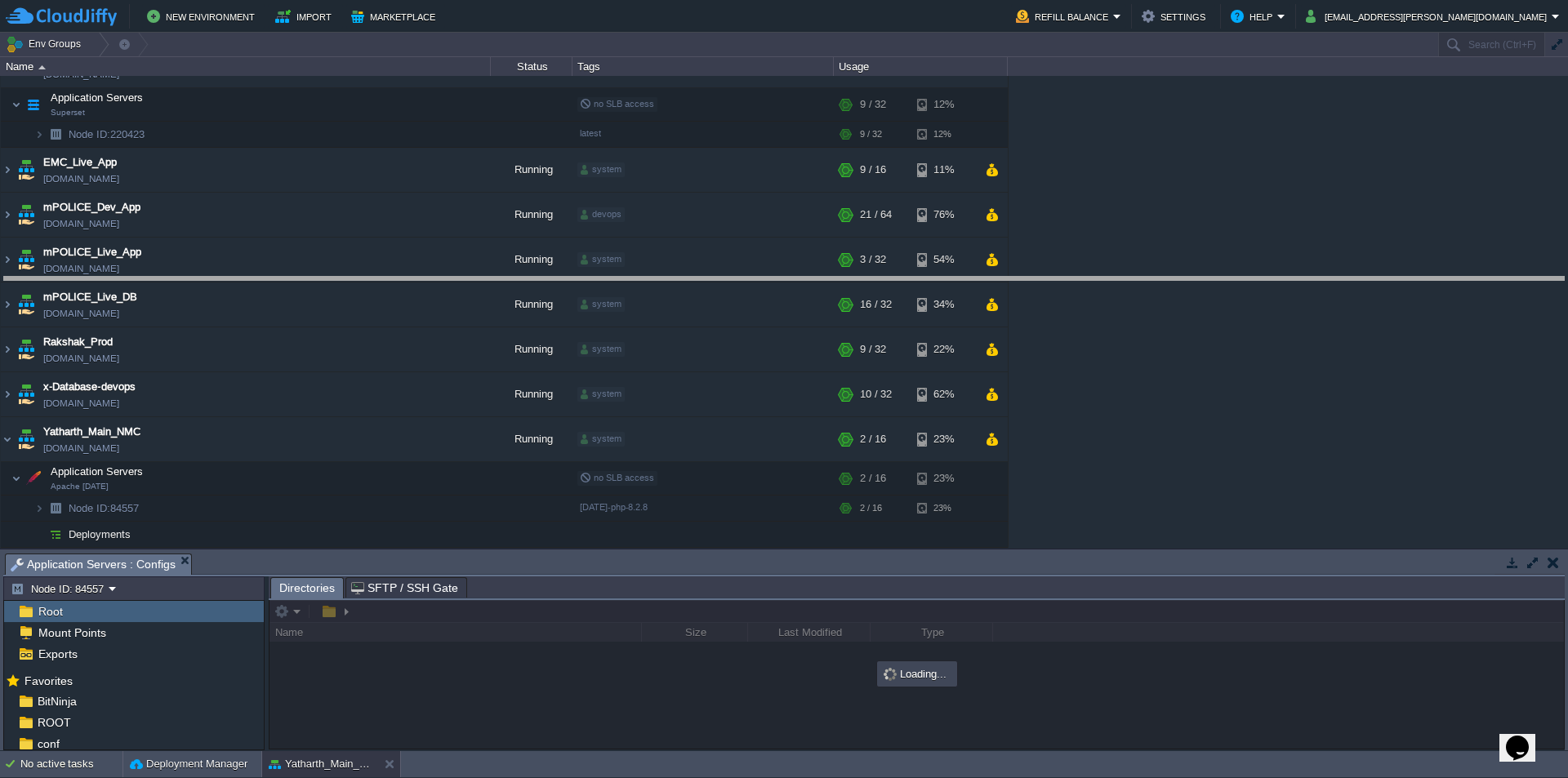
drag, startPoint x: 538, startPoint y: 577, endPoint x: 525, endPoint y: 268, distance: 309.3
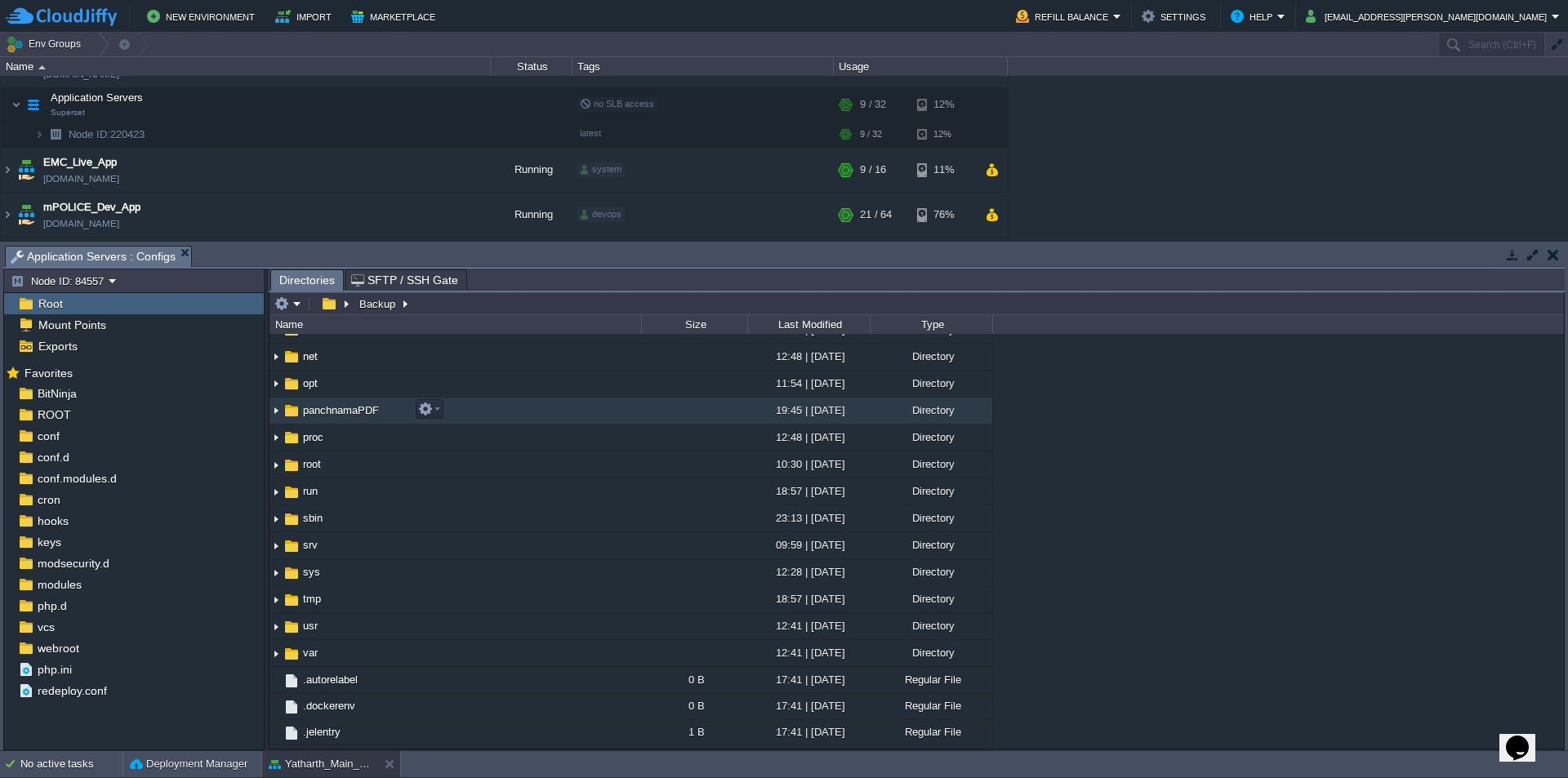
scroll to position [409, 0]
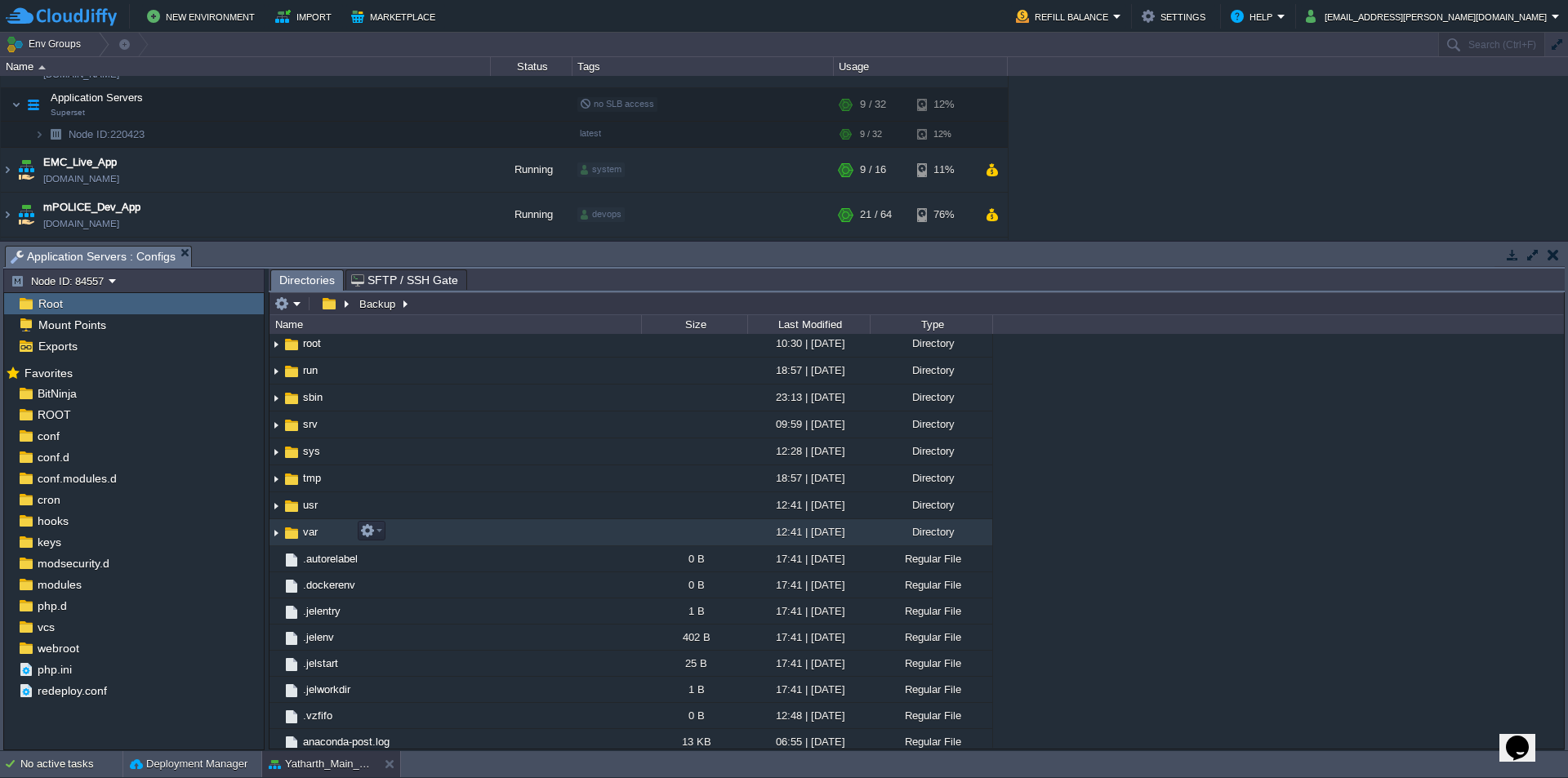
click at [311, 528] on span "var" at bounding box center [310, 531] width 20 height 14
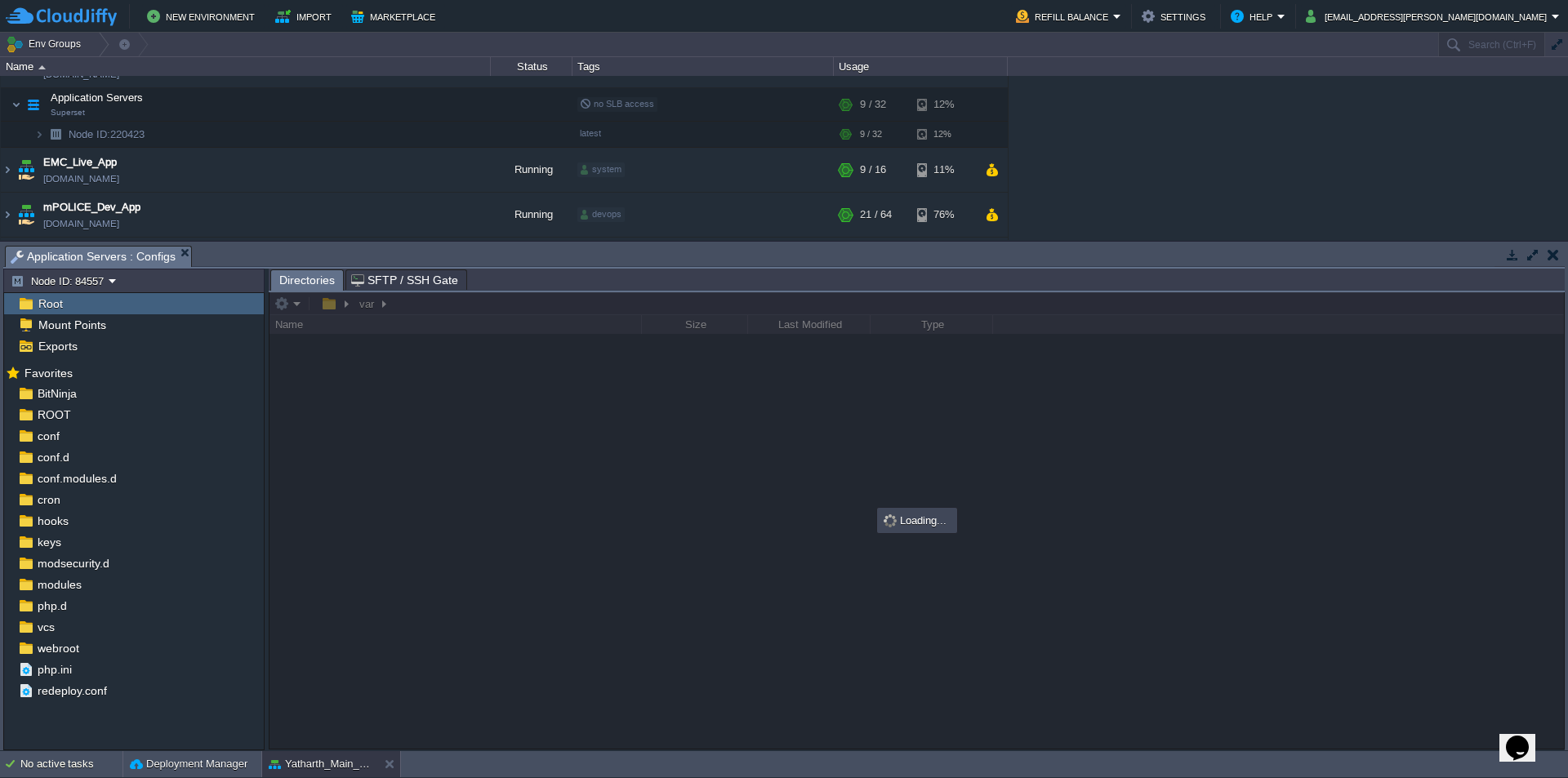
scroll to position [0, 0]
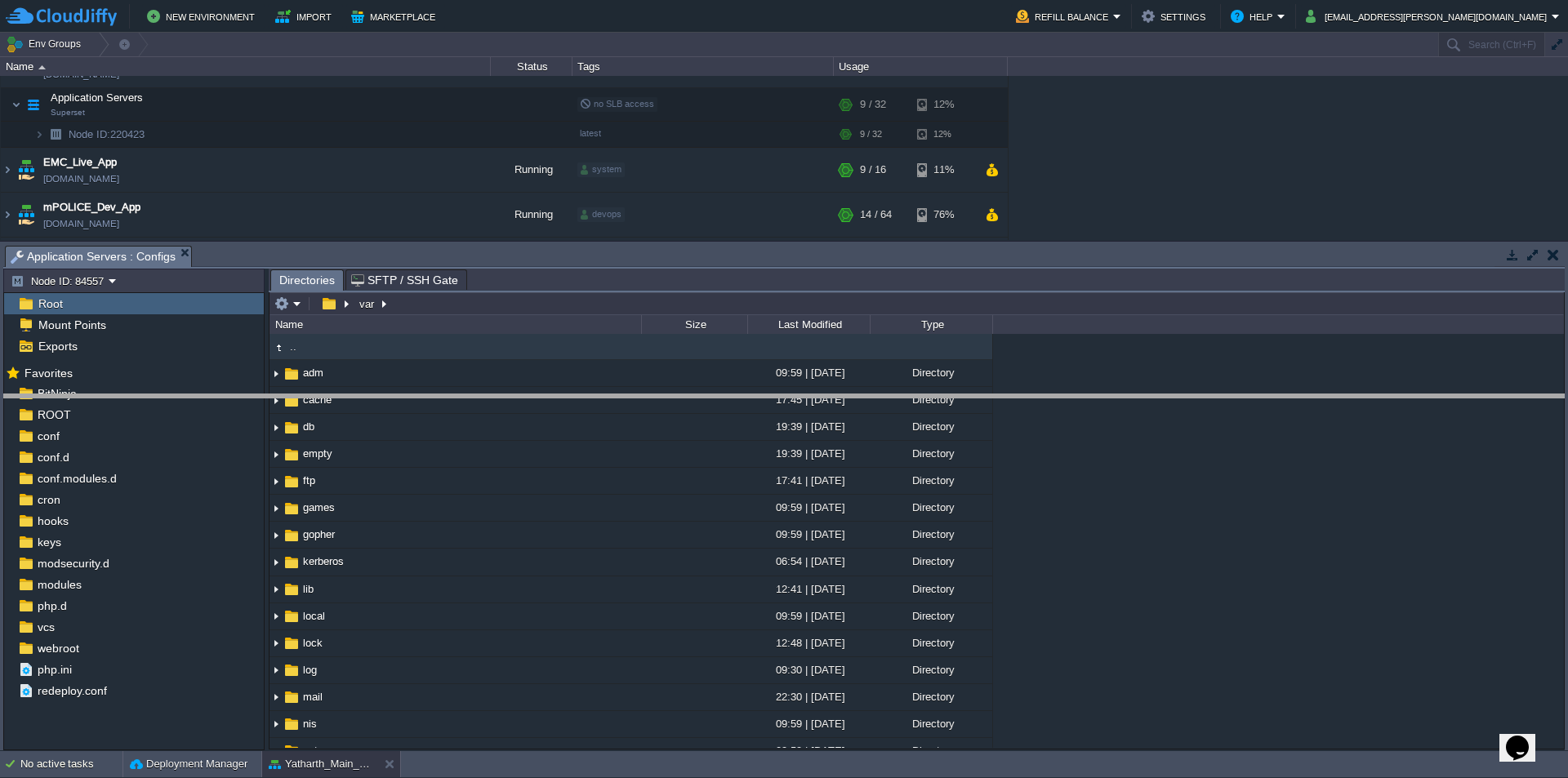
drag, startPoint x: 459, startPoint y: 263, endPoint x: 458, endPoint y: 617, distance: 354.0
